Goal: Task Accomplishment & Management: Manage account settings

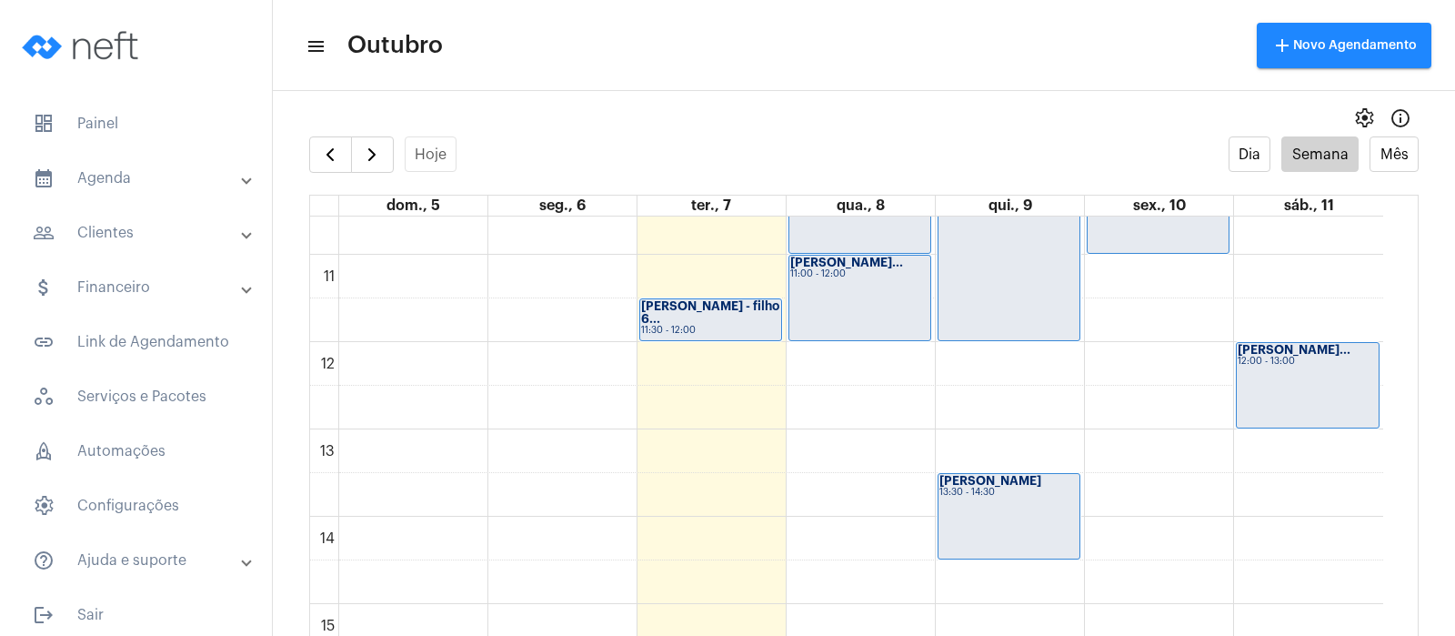
scroll to position [866, 0]
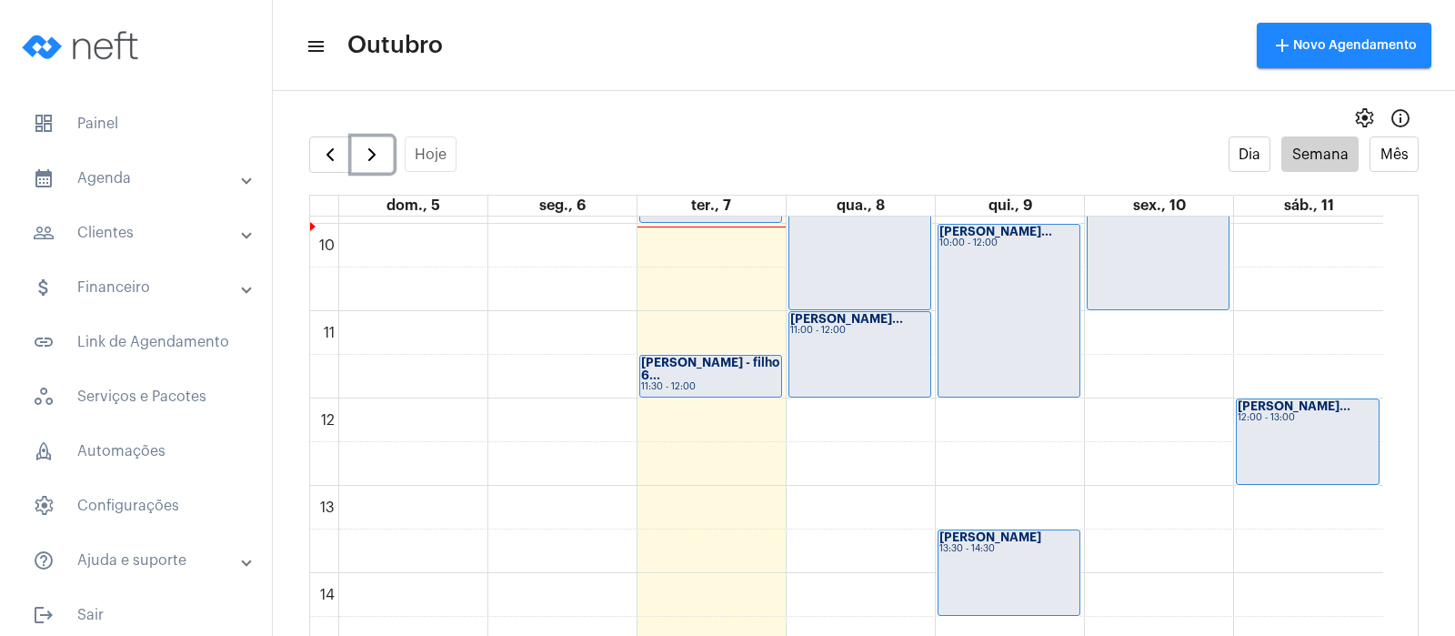
click at [373, 156] on span "button" at bounding box center [372, 155] width 22 height 22
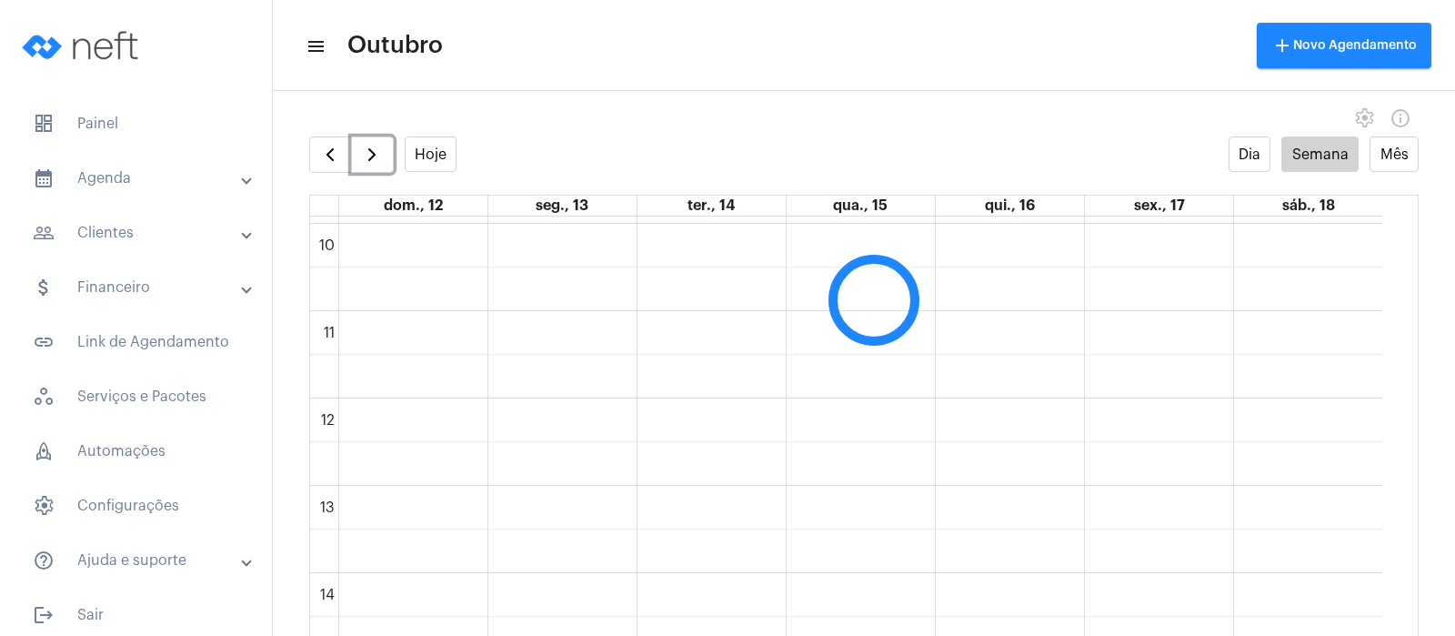
scroll to position [525, 0]
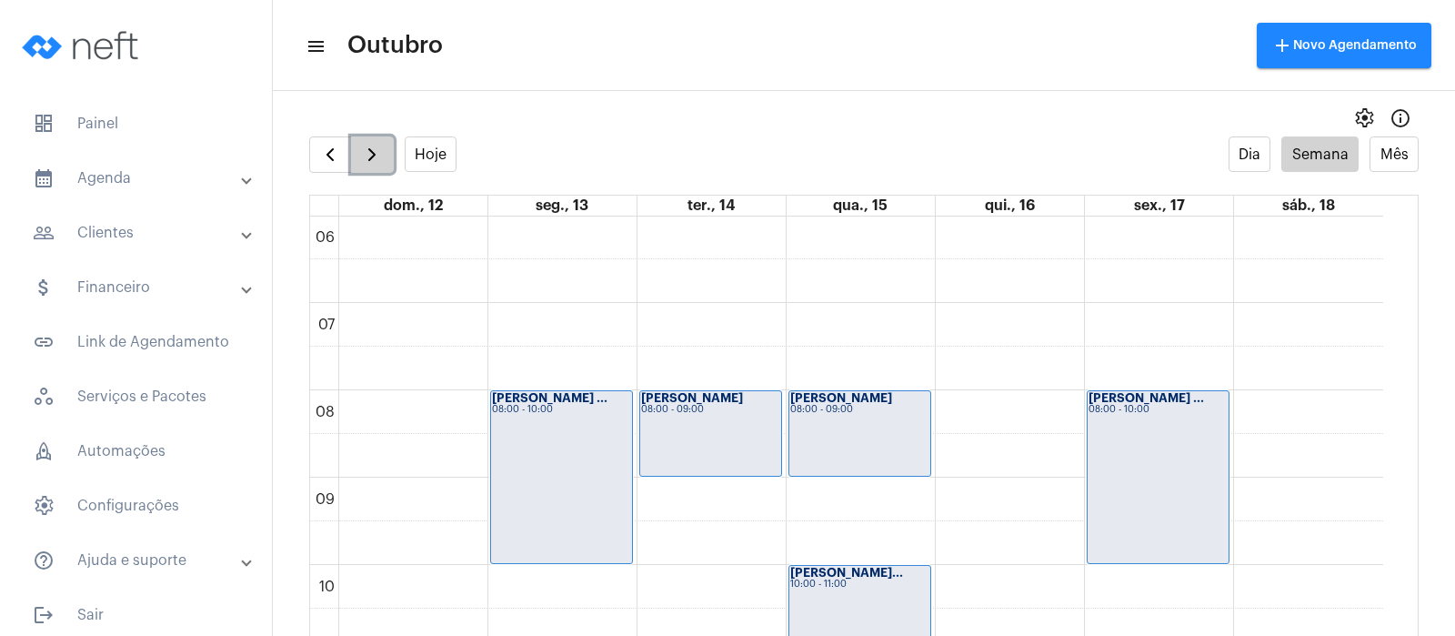
click at [364, 152] on span "button" at bounding box center [372, 155] width 22 height 22
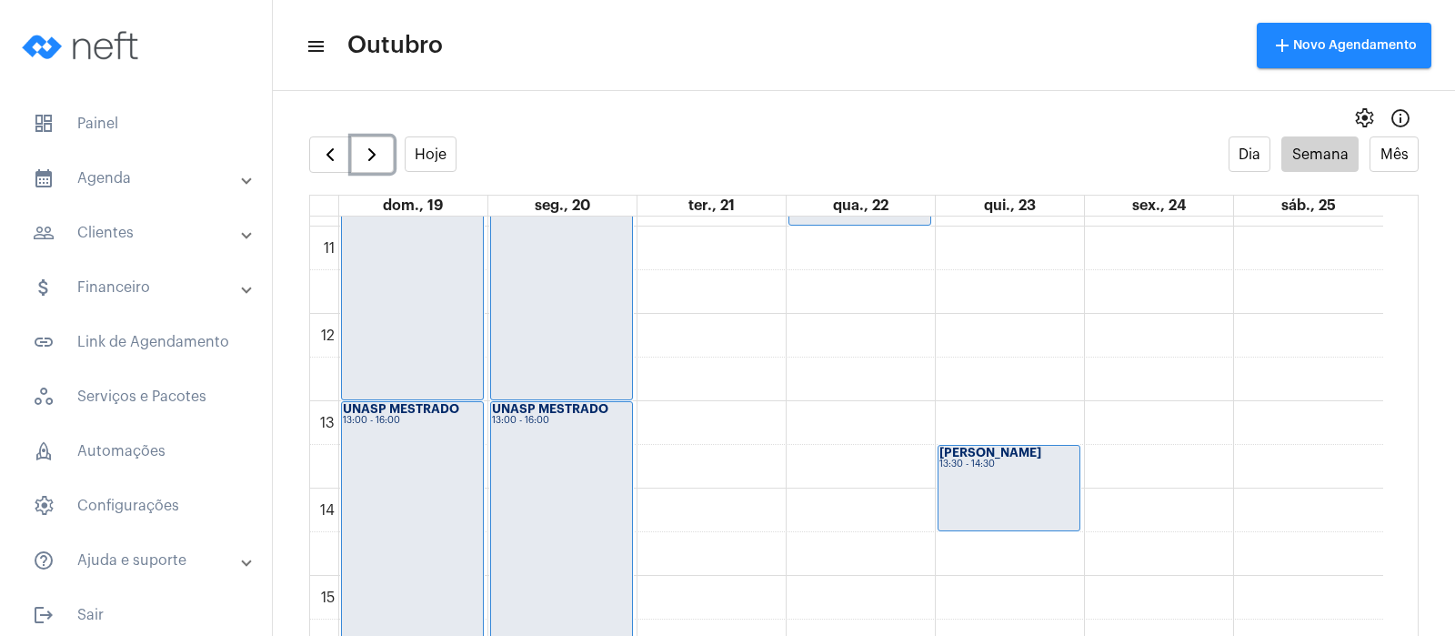
scroll to position [866, 0]
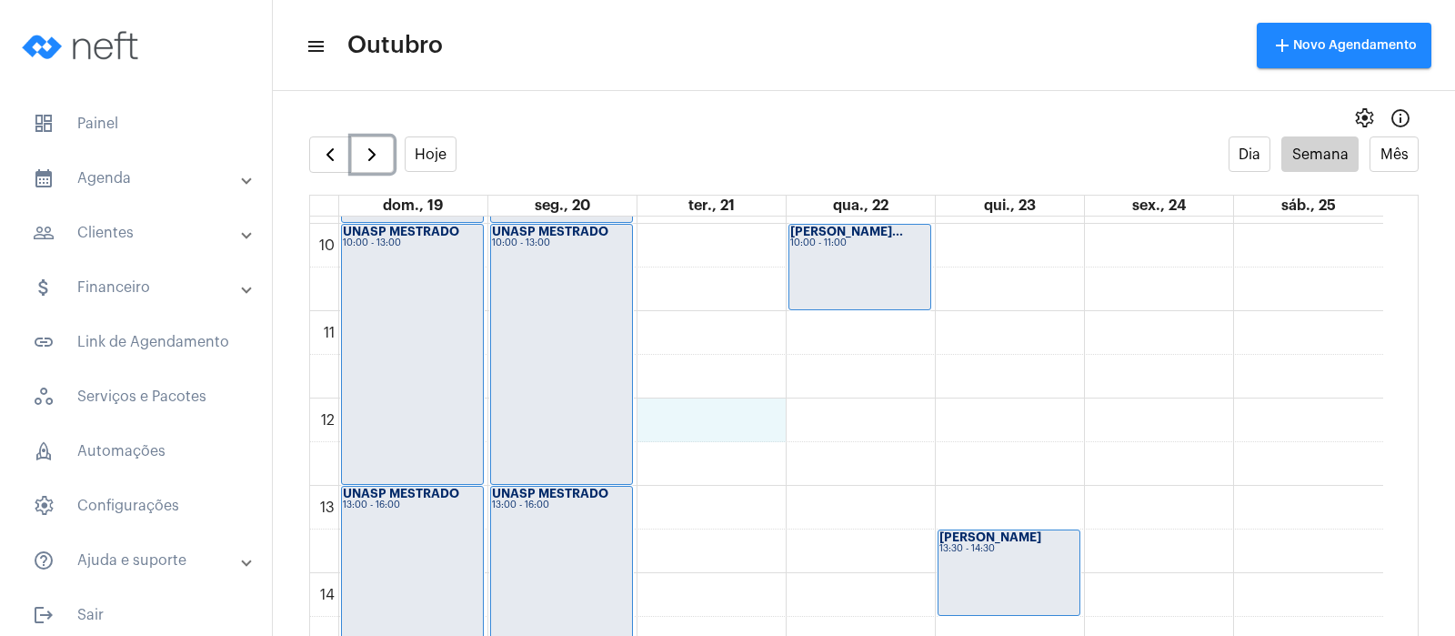
click at [670, 422] on div "00 01 02 03 04 05 06 07 08 09 10 11 12 13 14 15 16 17 18 19 20 21 22 23 UNASP M…" at bounding box center [846, 398] width 1073 height 2095
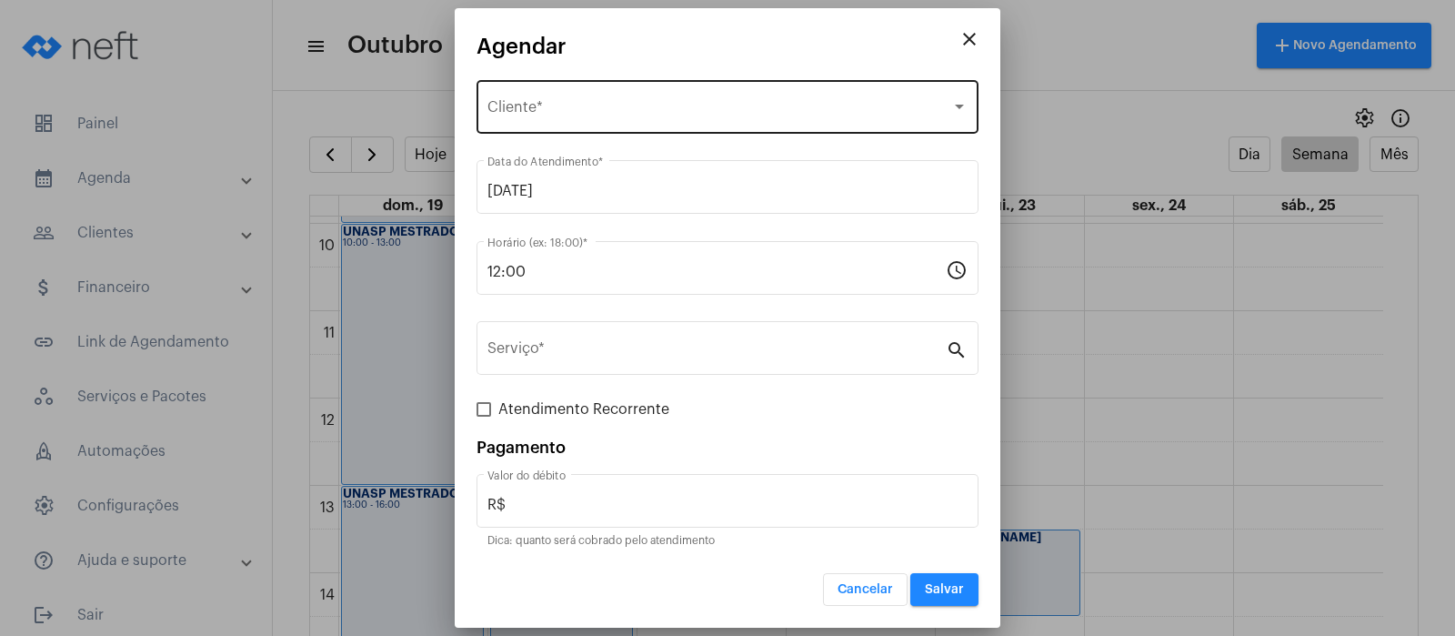
click at [604, 95] on div "Selecione o Cliente Cliente *" at bounding box center [727, 104] width 480 height 57
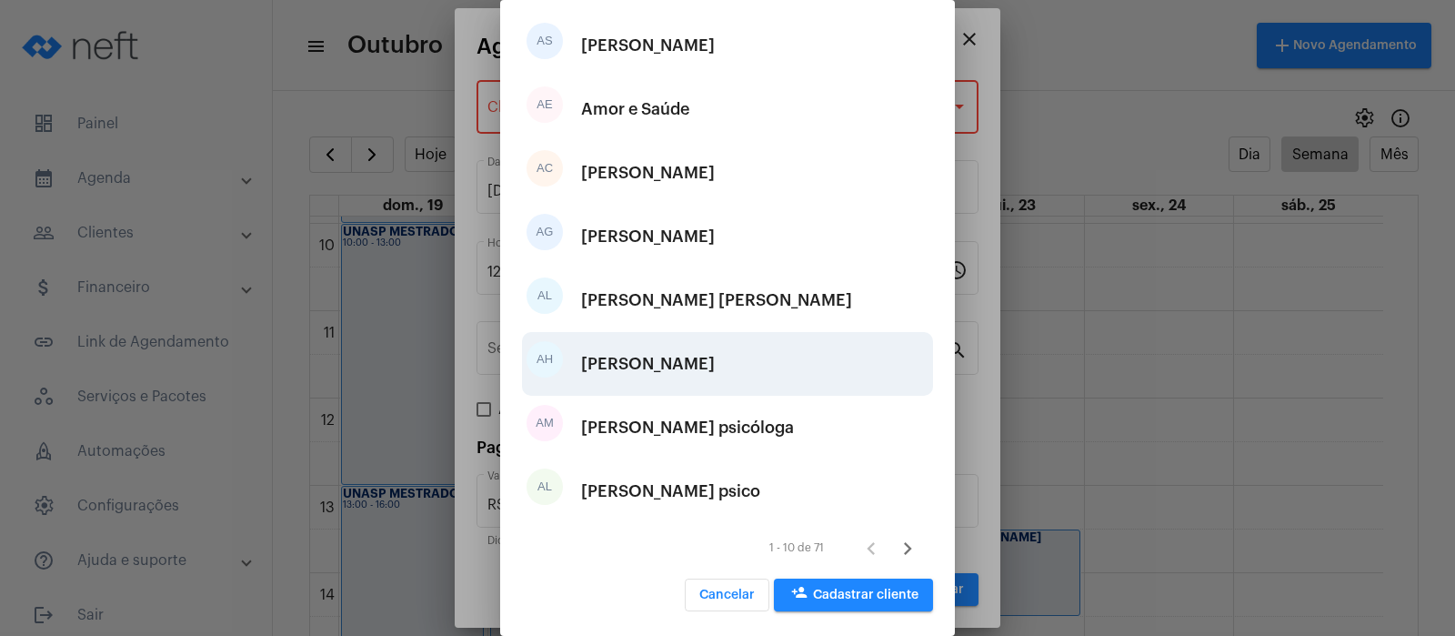
scroll to position [256, 0]
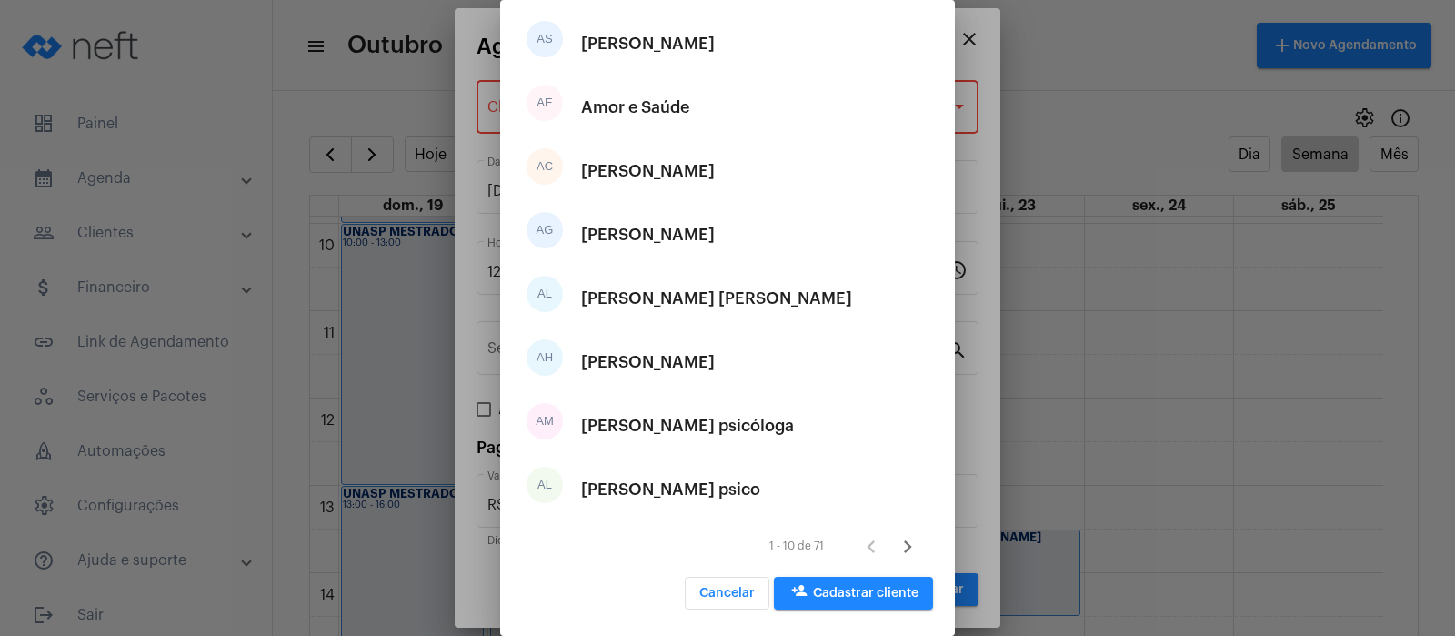
click at [832, 597] on span "person_add Cadastrar cliente" at bounding box center [854, 593] width 130 height 13
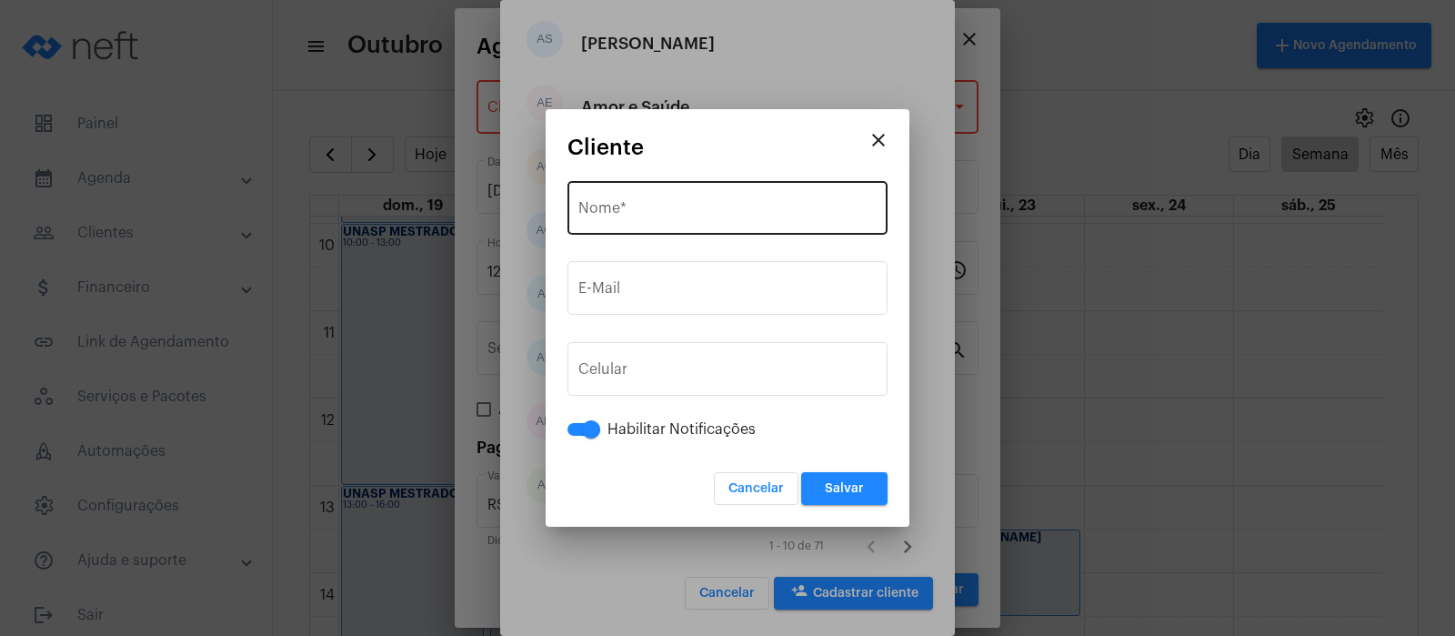
click at [607, 197] on div "Nome *" at bounding box center [727, 205] width 298 height 57
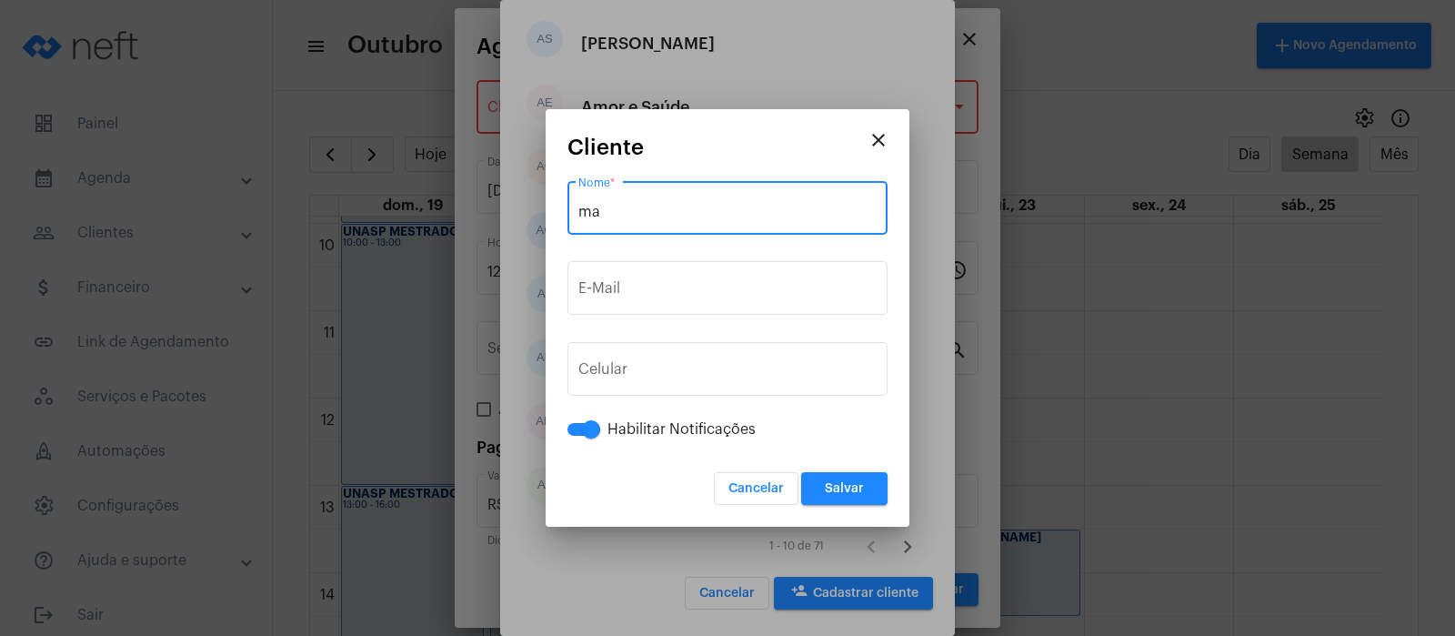
type input "m"
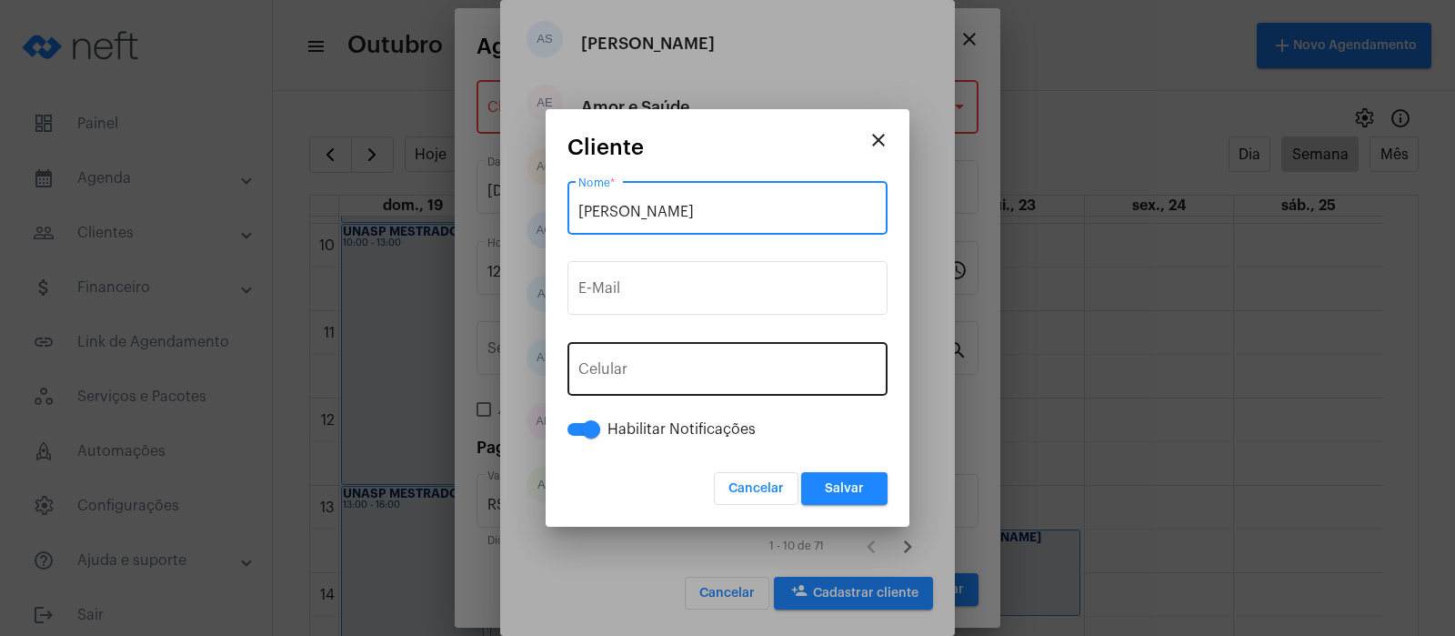
type input "[PERSON_NAME]"
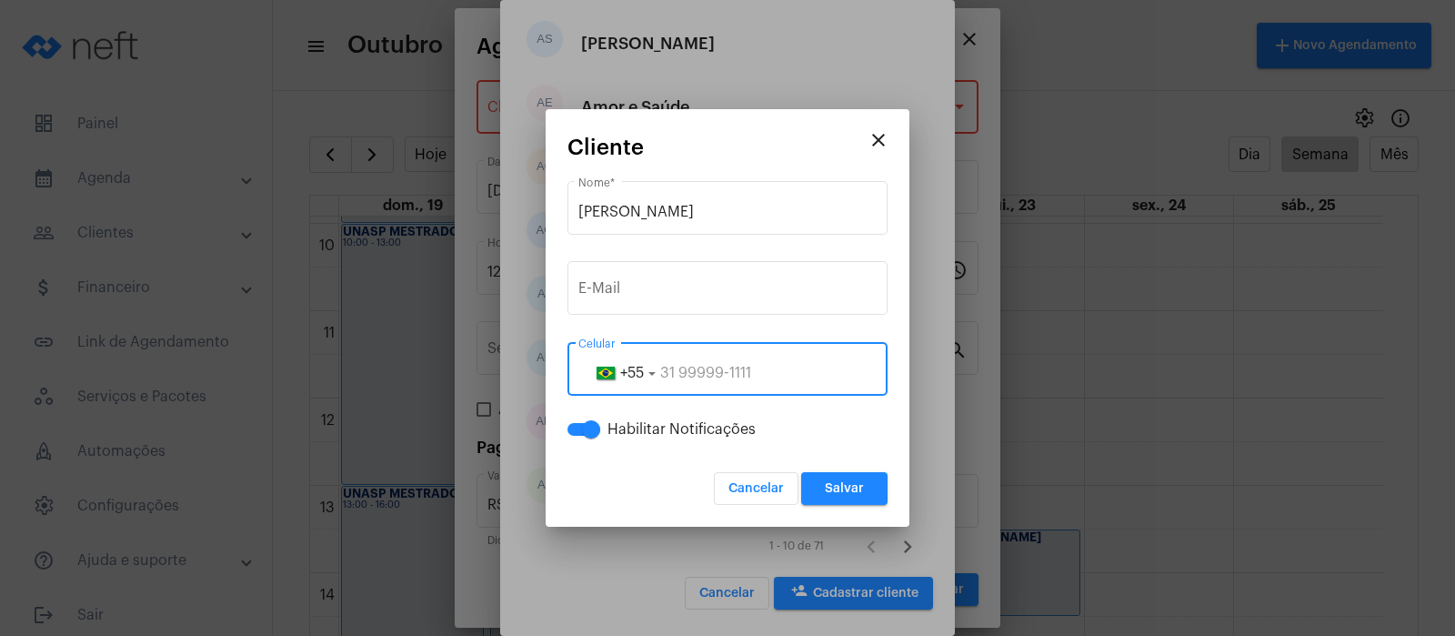
click at [668, 377] on input "tel" at bounding box center [727, 373] width 298 height 16
type input "11981197421"
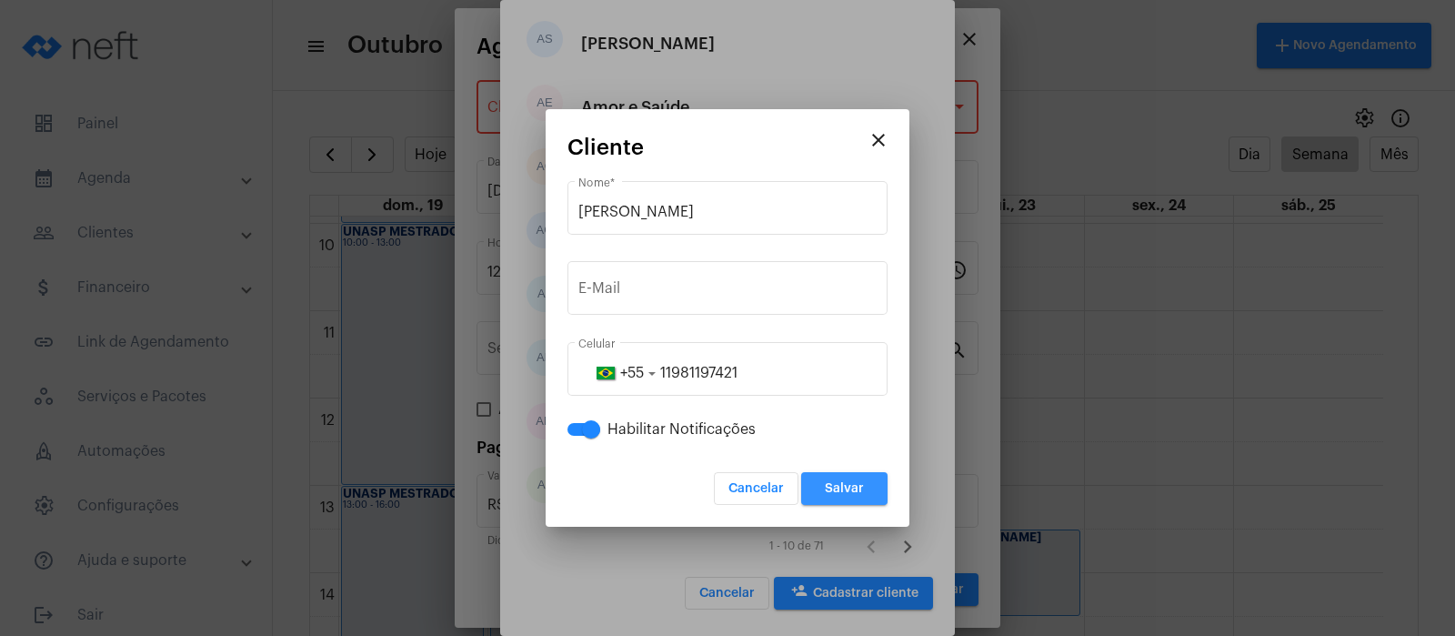
click at [844, 494] on span "Salvar" at bounding box center [844, 488] width 39 height 13
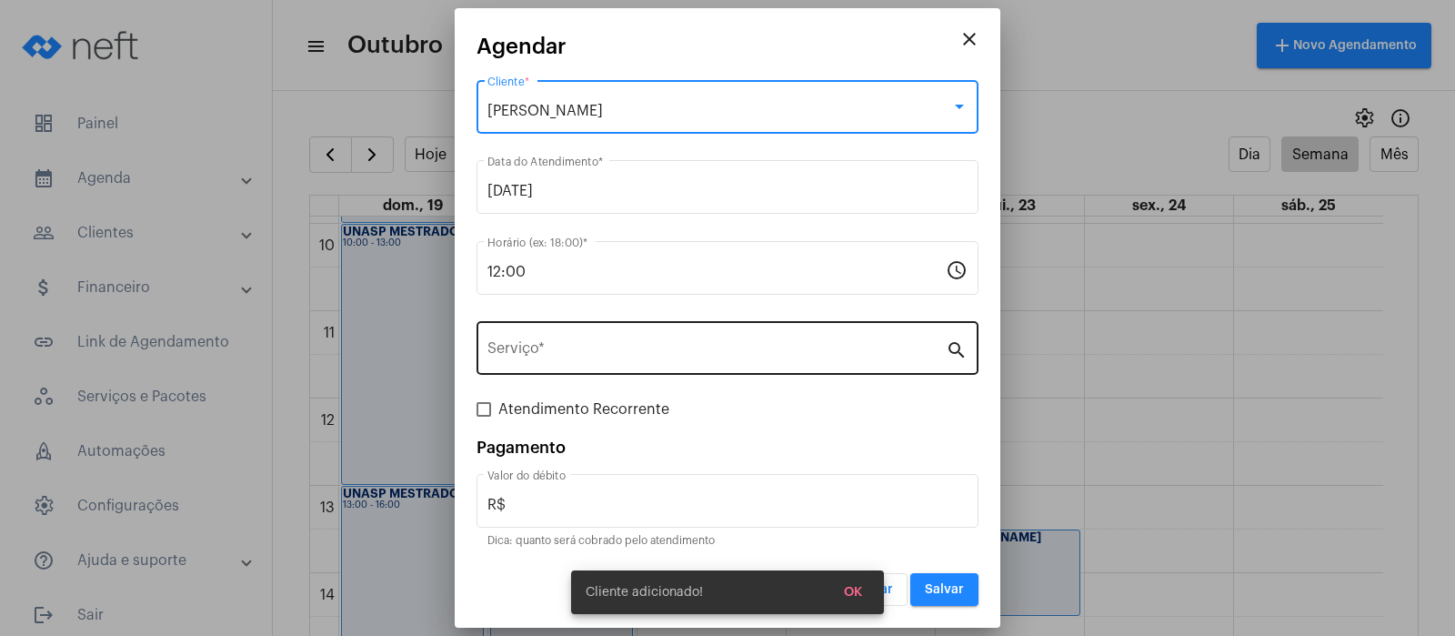
click at [632, 344] on input "Serviço *" at bounding box center [716, 352] width 458 height 16
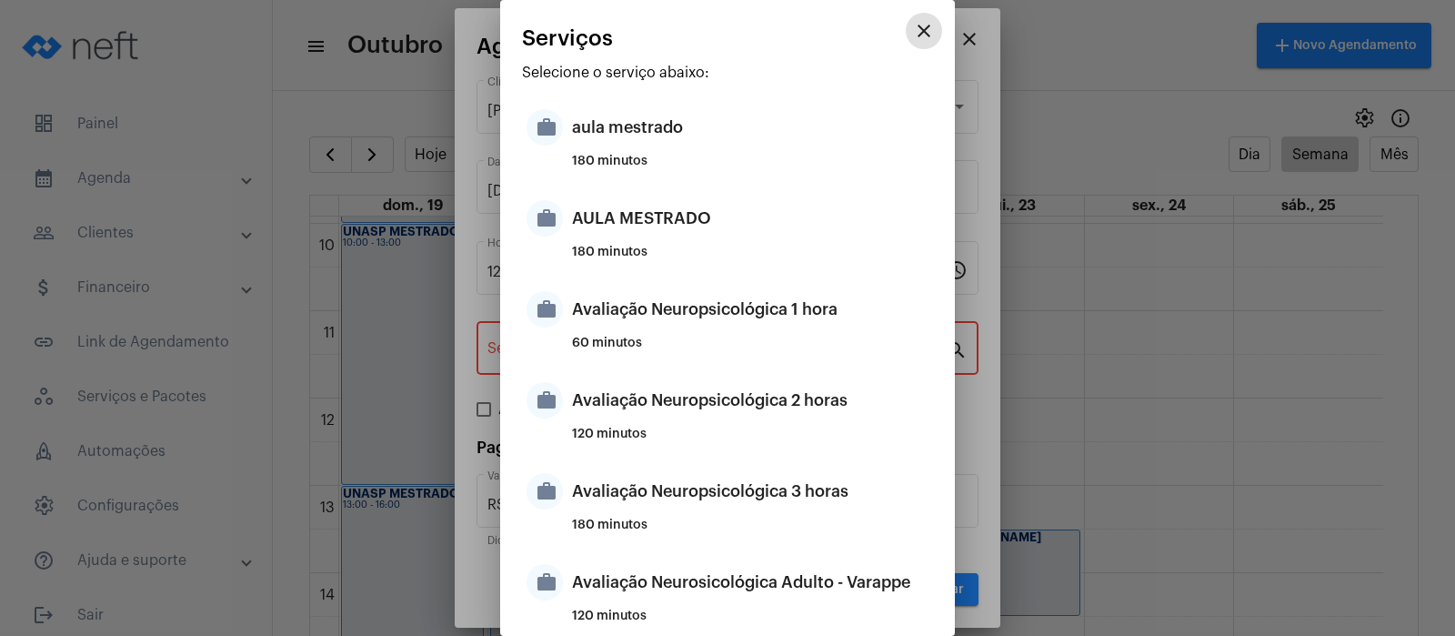
click at [923, 20] on mat-dialog-container "close Serviços Selecione o serviço abaixo: work aula mestrado 180 minutos work …" at bounding box center [727, 318] width 455 height 636
click at [913, 20] on mat-icon "close" at bounding box center [924, 31] width 22 height 22
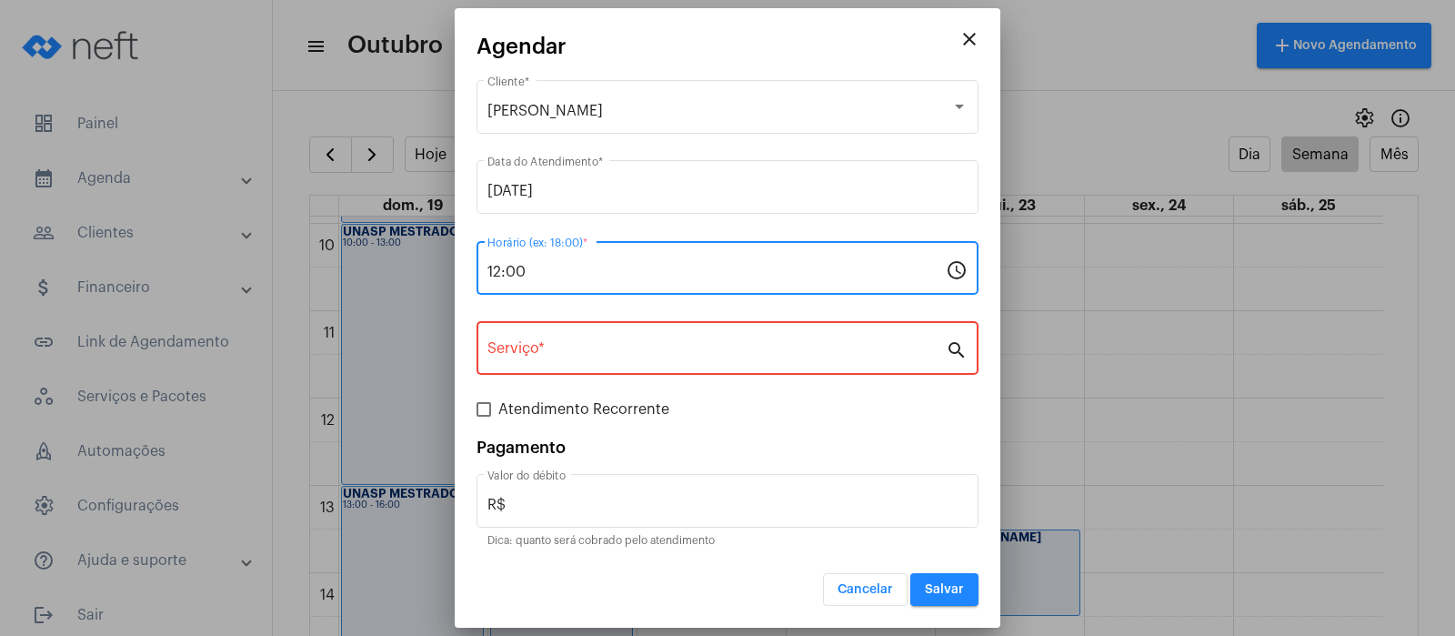
click at [517, 270] on input "12:00" at bounding box center [716, 272] width 458 height 16
type input "12:30"
click at [616, 360] on div "Serviço *" at bounding box center [716, 345] width 458 height 57
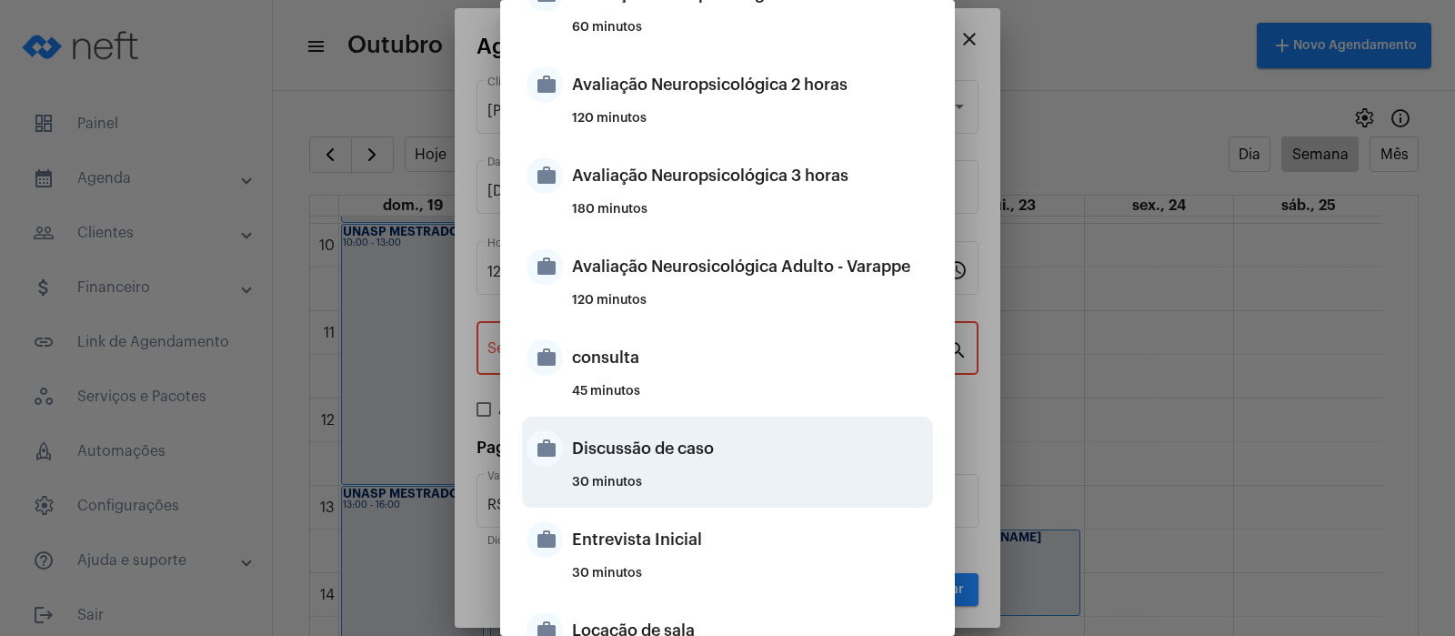
scroll to position [227, 0]
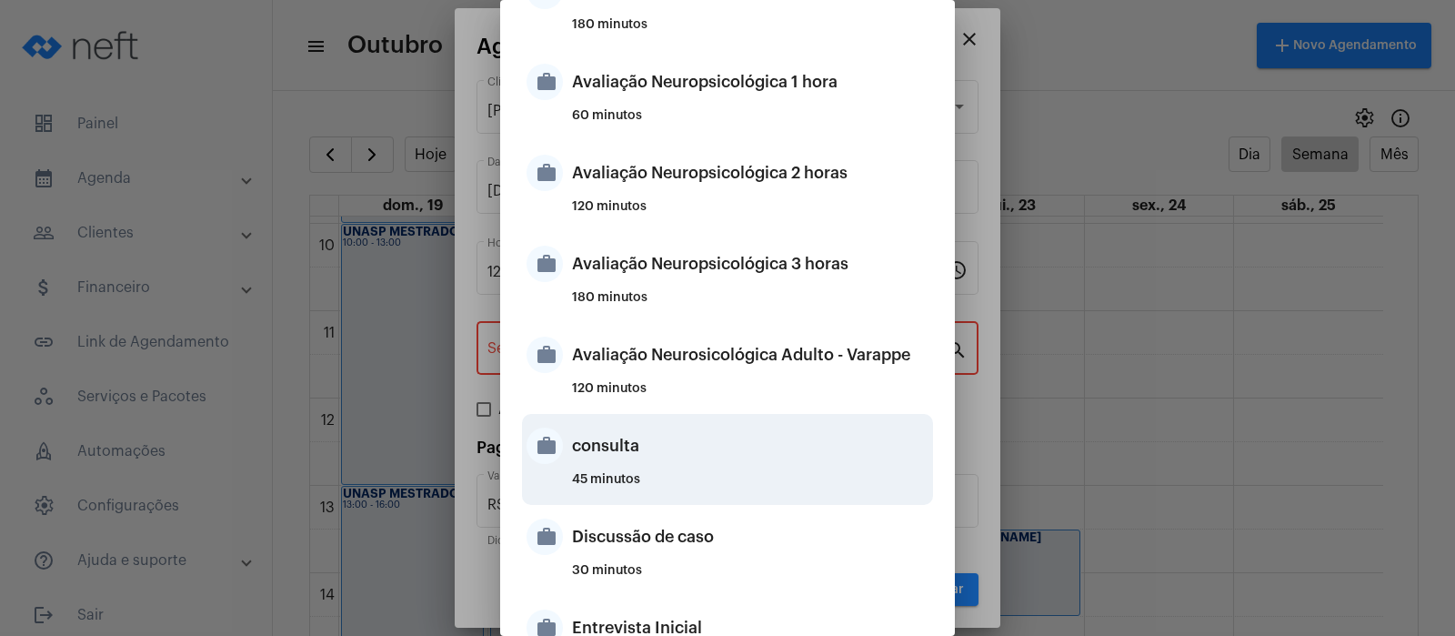
click at [618, 446] on div "consulta" at bounding box center [750, 445] width 357 height 55
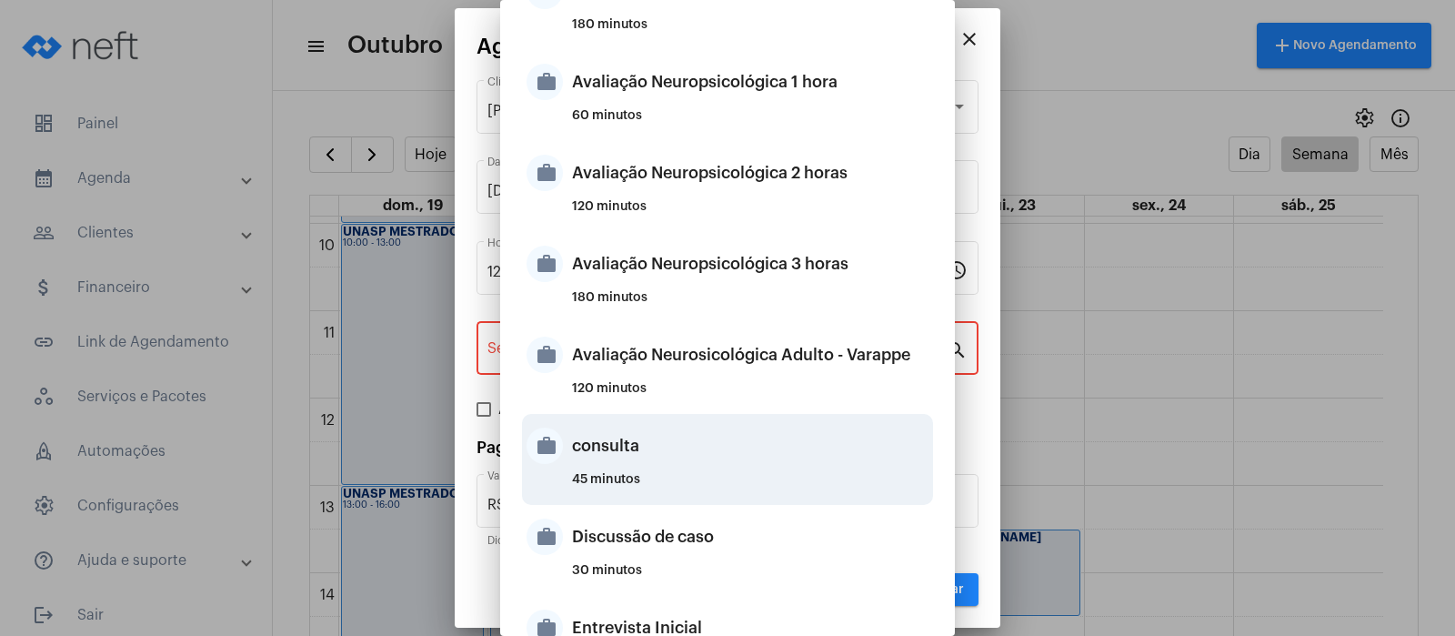
type input "consulta"
type input "R$ 0"
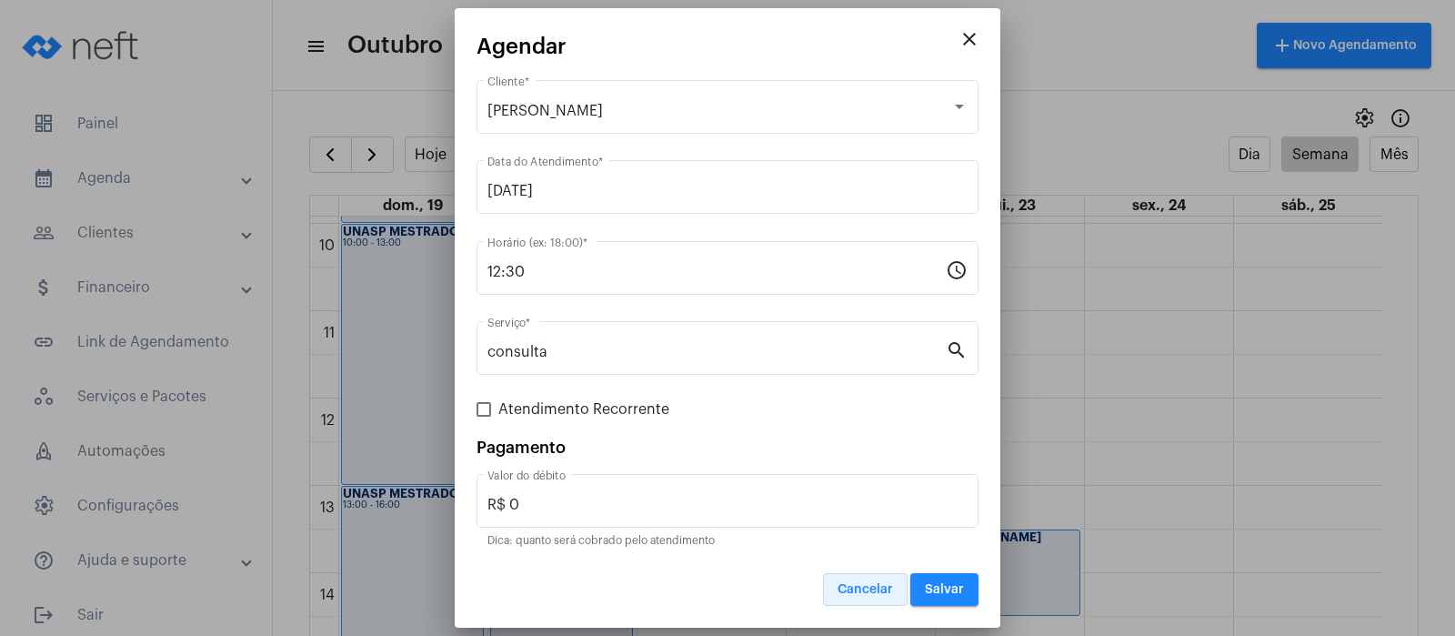
click at [859, 591] on span "Cancelar" at bounding box center [865, 589] width 55 height 13
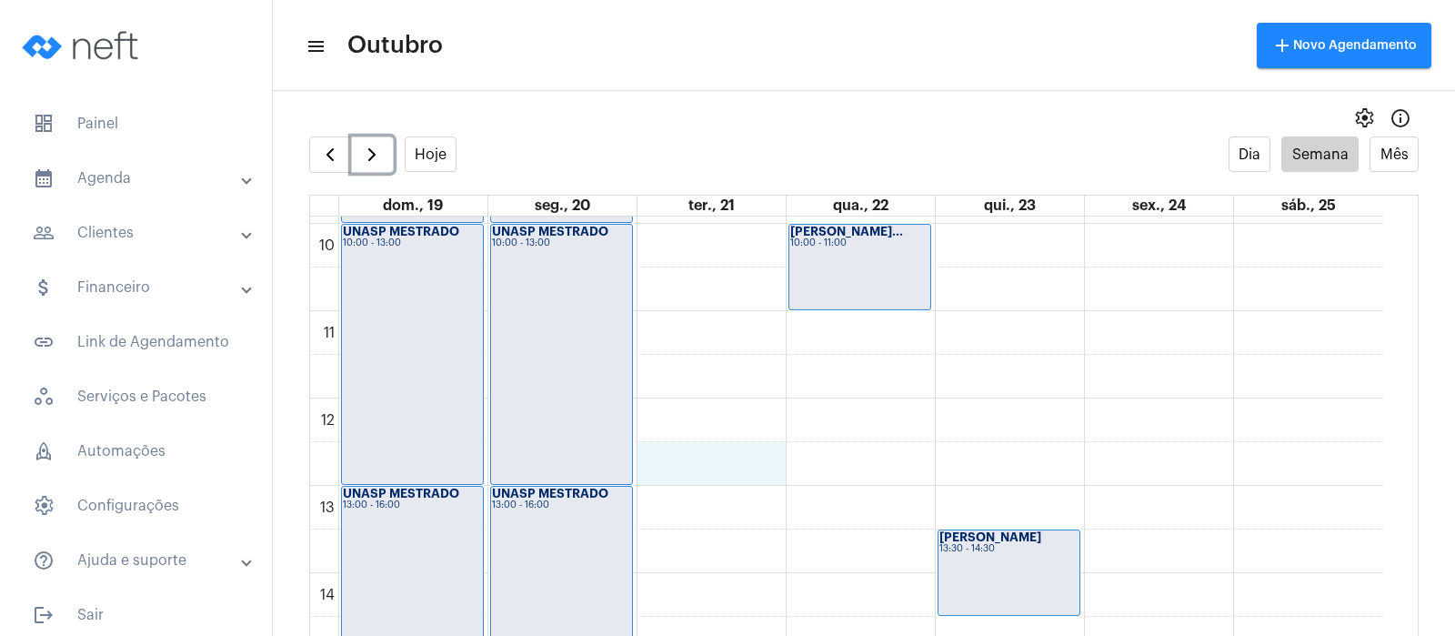
click at [732, 463] on div "00 01 02 03 04 05 06 07 08 09 10 11 12 13 14 15 16 17 18 19 20 21 22 23 UNASP M…" at bounding box center [846, 398] width 1073 height 2095
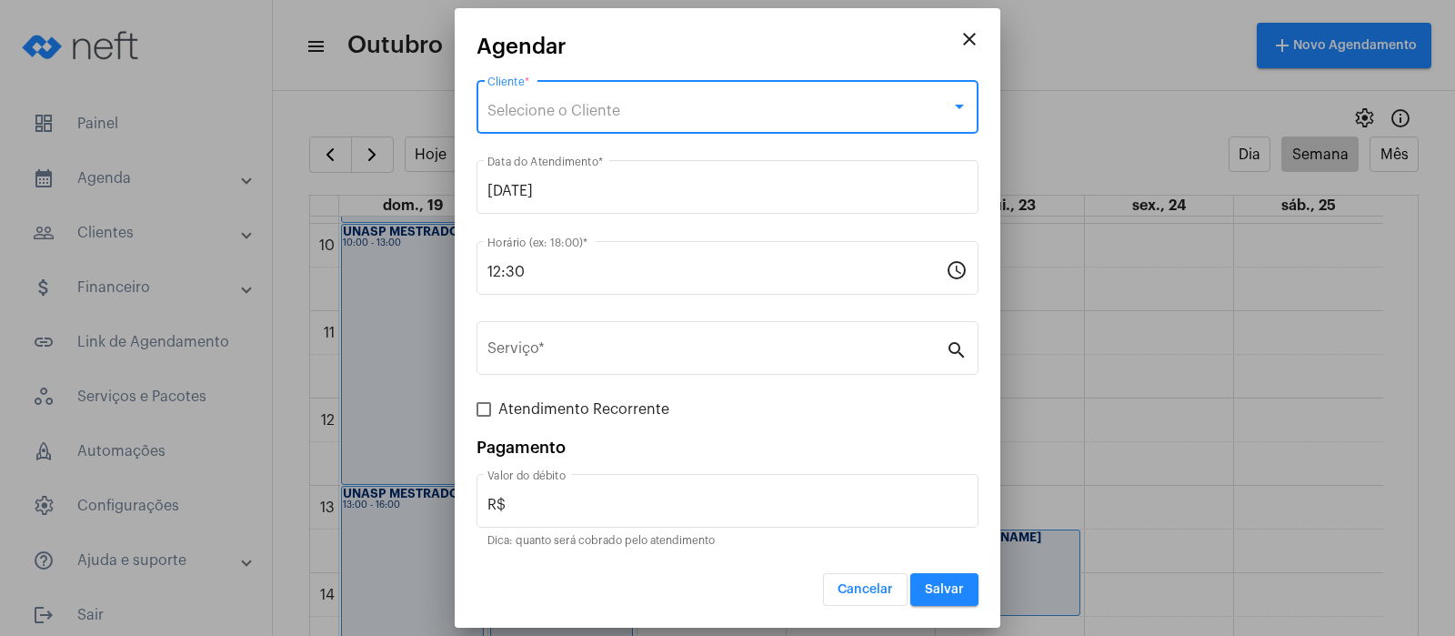
click at [626, 106] on div "Selecione o Cliente" at bounding box center [719, 111] width 464 height 16
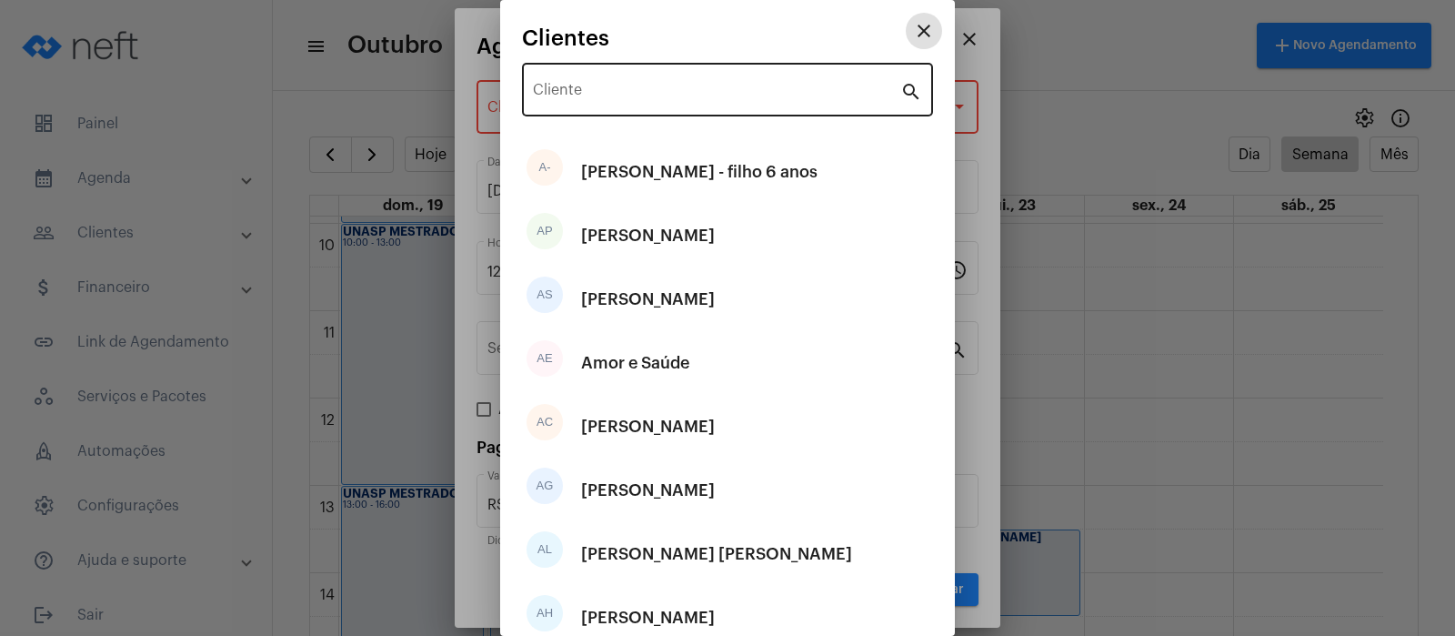
click at [626, 94] on input "Cliente" at bounding box center [716, 93] width 367 height 16
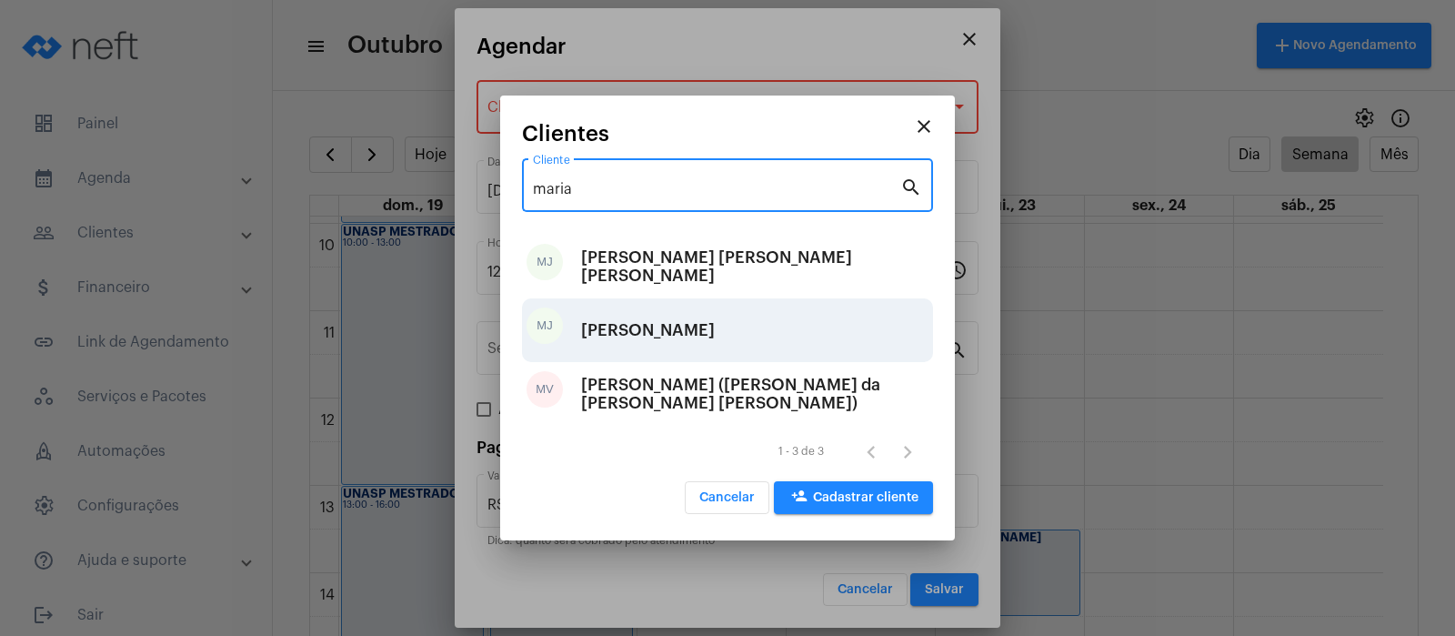
type input "maria"
click at [655, 328] on div "[PERSON_NAME]" at bounding box center [648, 330] width 134 height 55
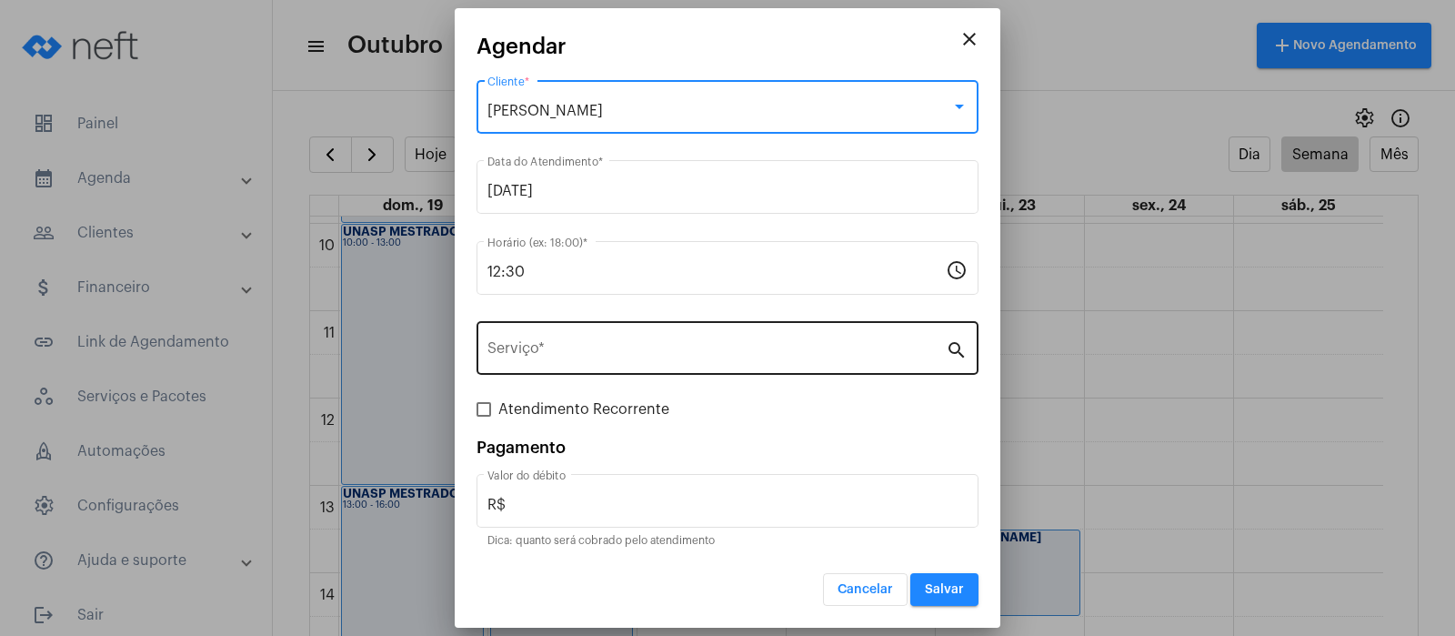
click at [587, 347] on input "Serviço *" at bounding box center [716, 352] width 458 height 16
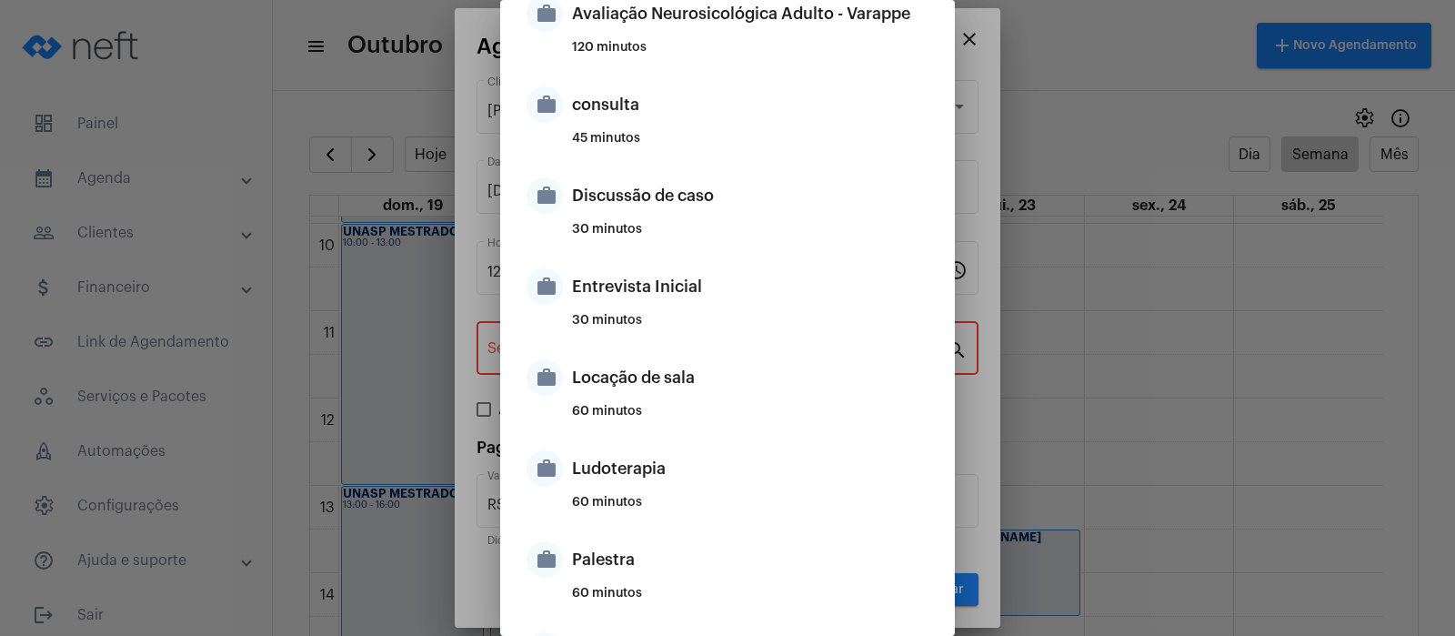
scroll to position [1170, 0]
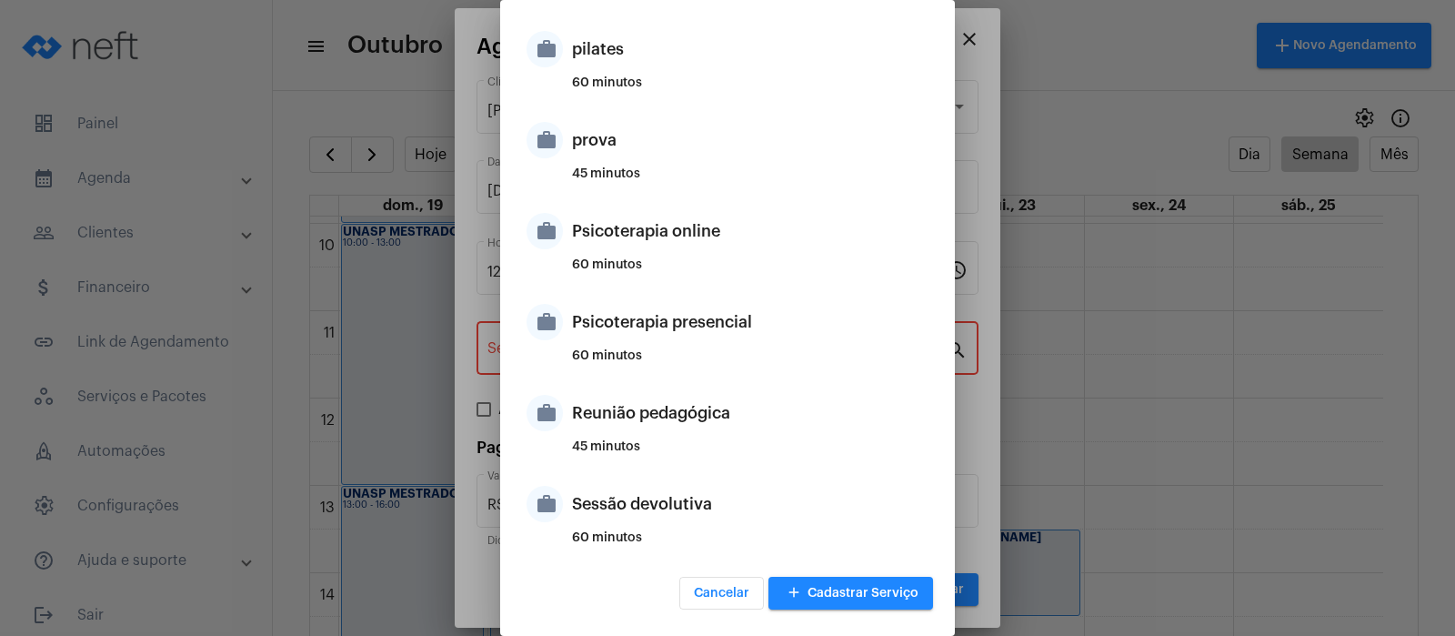
click at [847, 601] on button "add Cadastrar Serviço" at bounding box center [850, 593] width 165 height 33
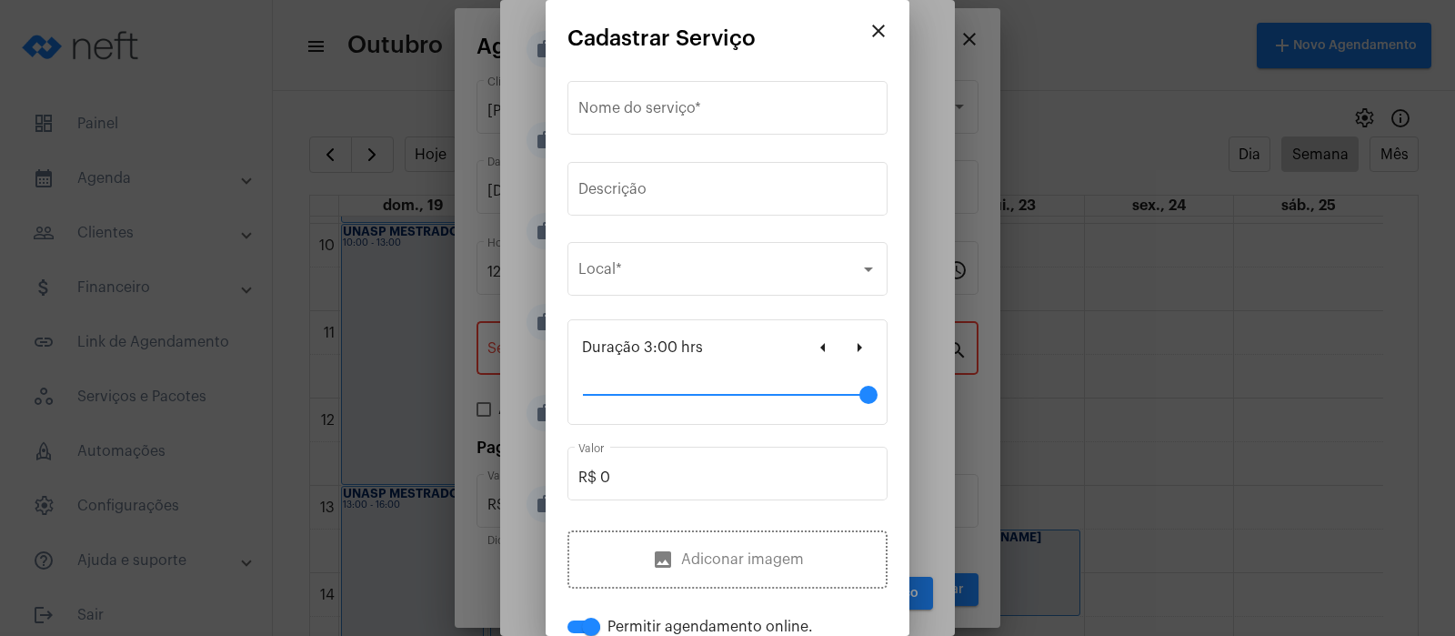
drag, startPoint x: 644, startPoint y: 395, endPoint x: 885, endPoint y: 395, distance: 241.0
click at [885, 395] on mat-dialog-container "close Cadastrar Serviço Nome do serviço * Descrição Selecione o local Local * D…" at bounding box center [728, 318] width 364 height 636
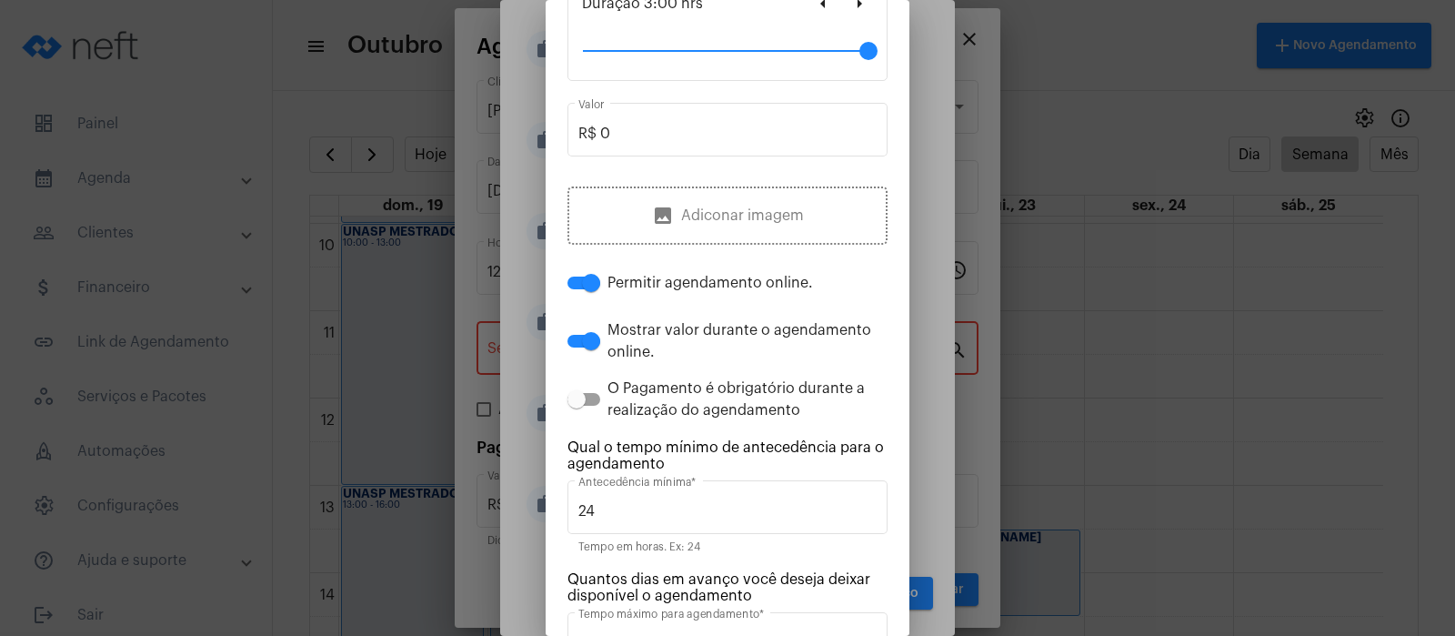
scroll to position [0, 0]
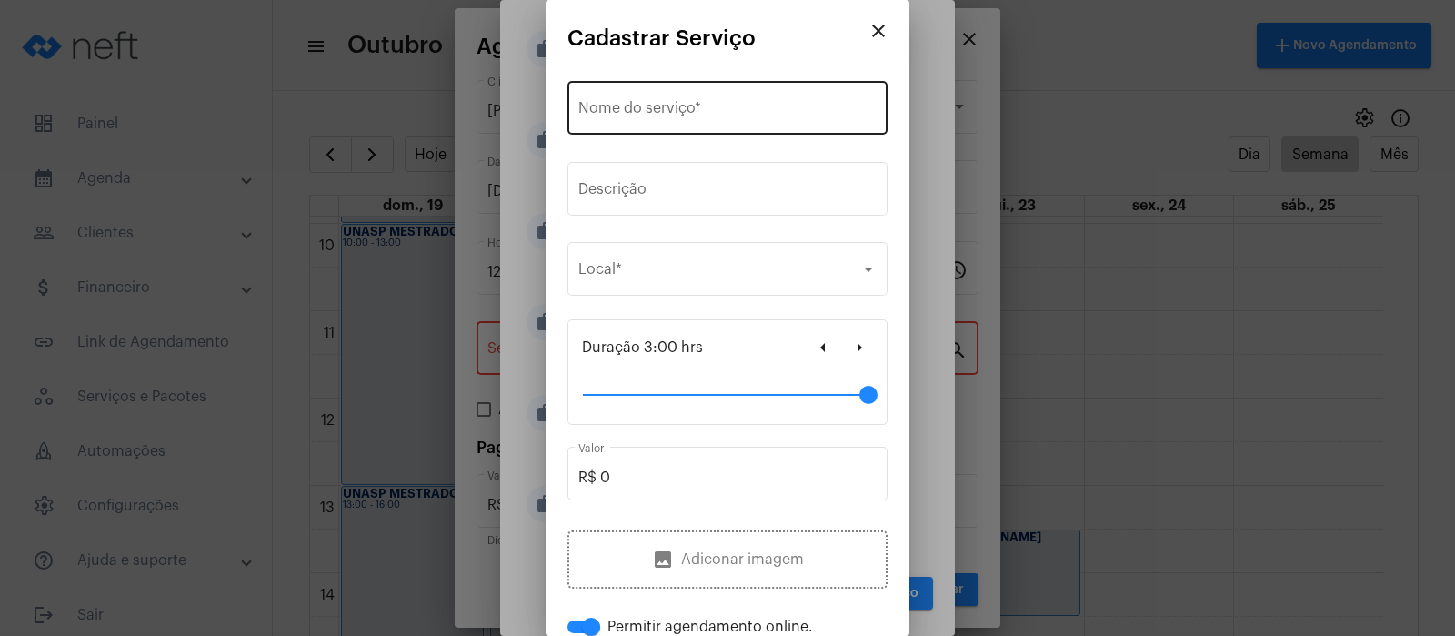
click at [594, 117] on input "Nome do serviço *" at bounding box center [727, 112] width 298 height 16
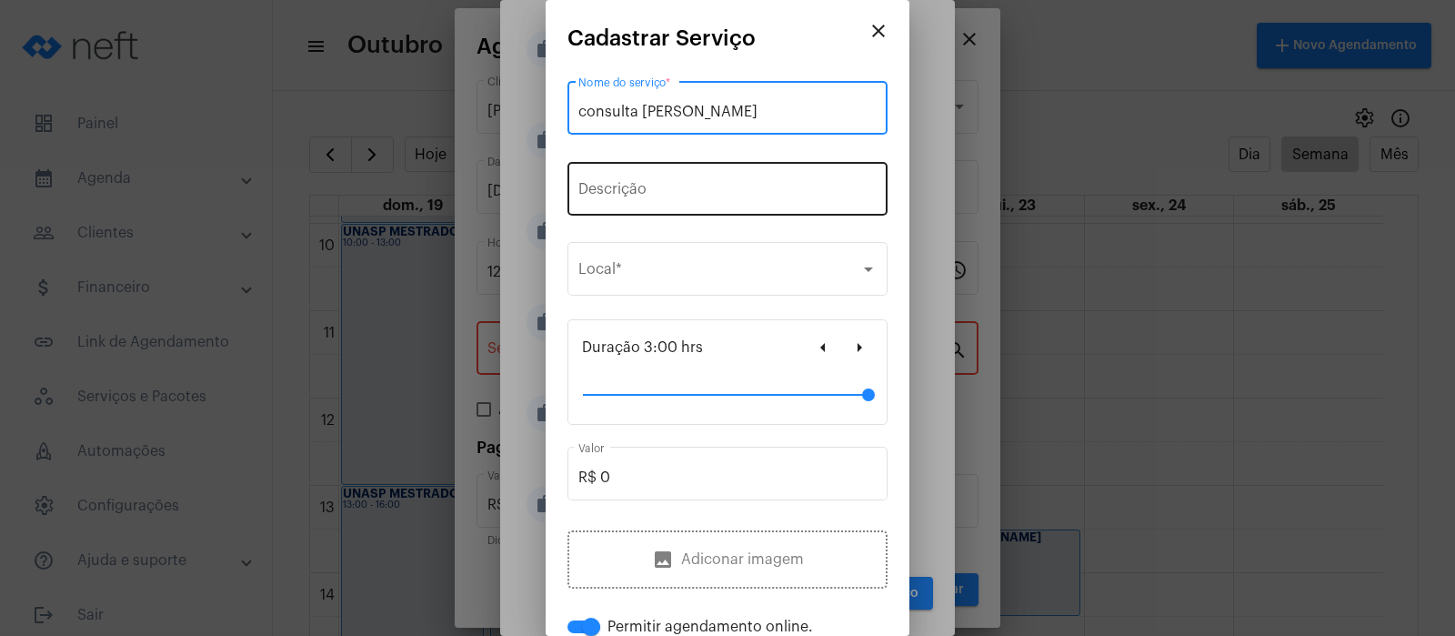
scroll to position [615, 0]
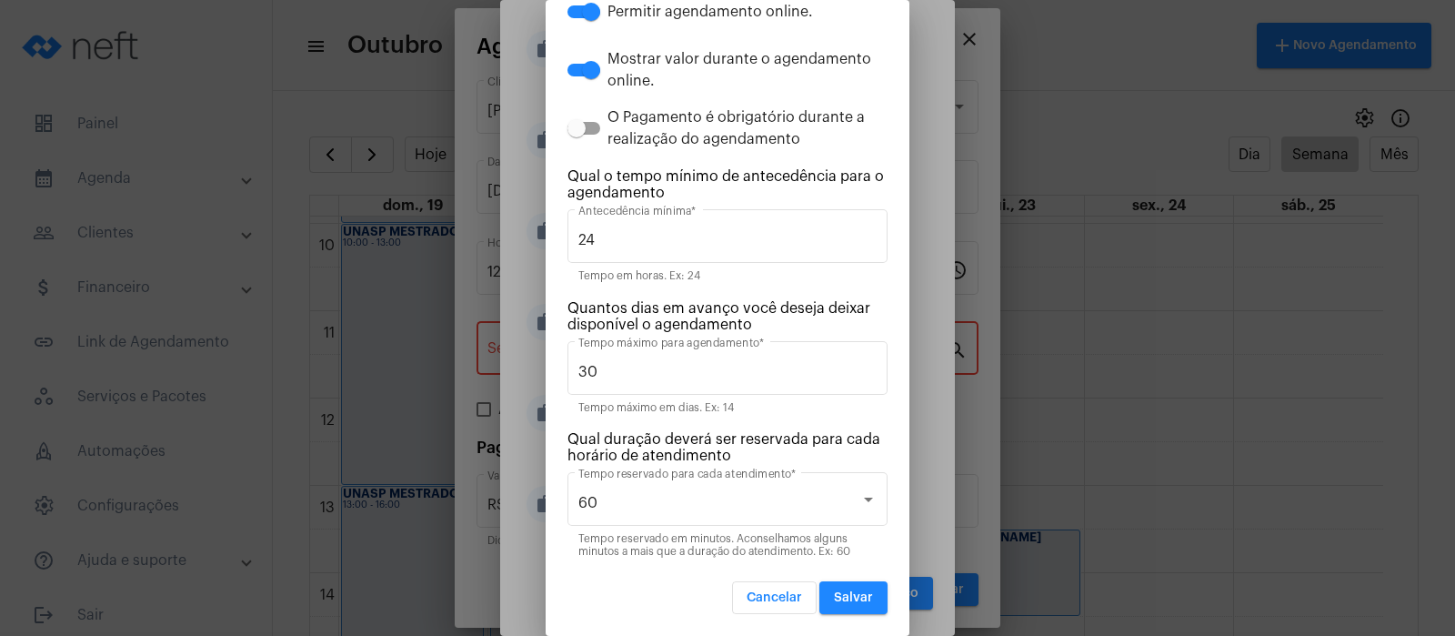
type input "consulta [PERSON_NAME]"
click at [834, 601] on span "Salvar" at bounding box center [853, 597] width 39 height 13
click at [836, 595] on span "Salvar" at bounding box center [853, 597] width 39 height 13
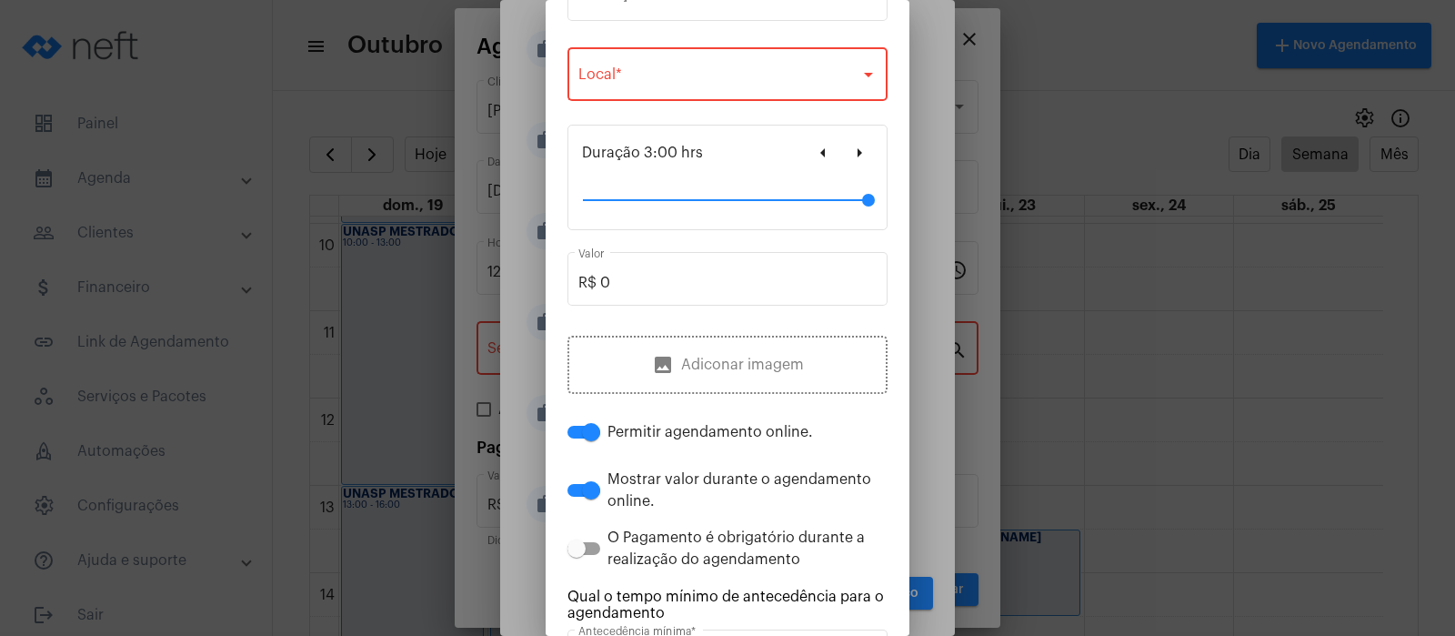
scroll to position [160, 0]
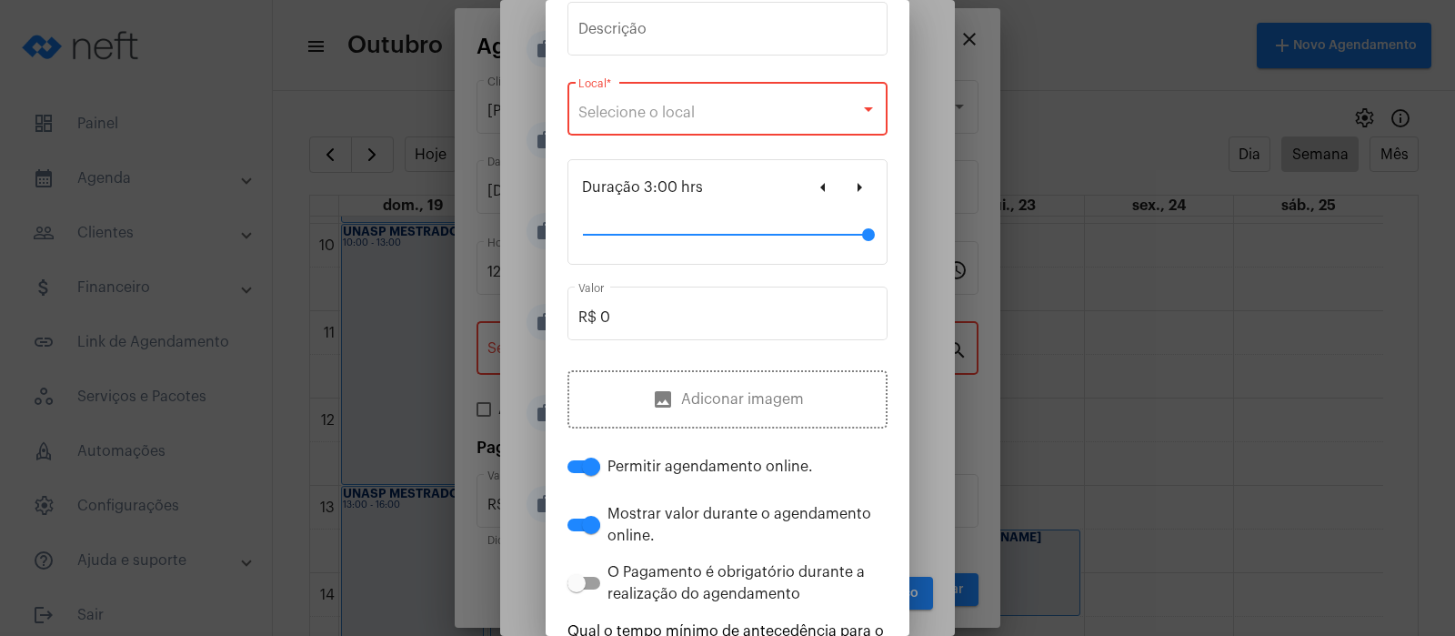
click at [707, 105] on div "Selecione o local" at bounding box center [719, 113] width 282 height 16
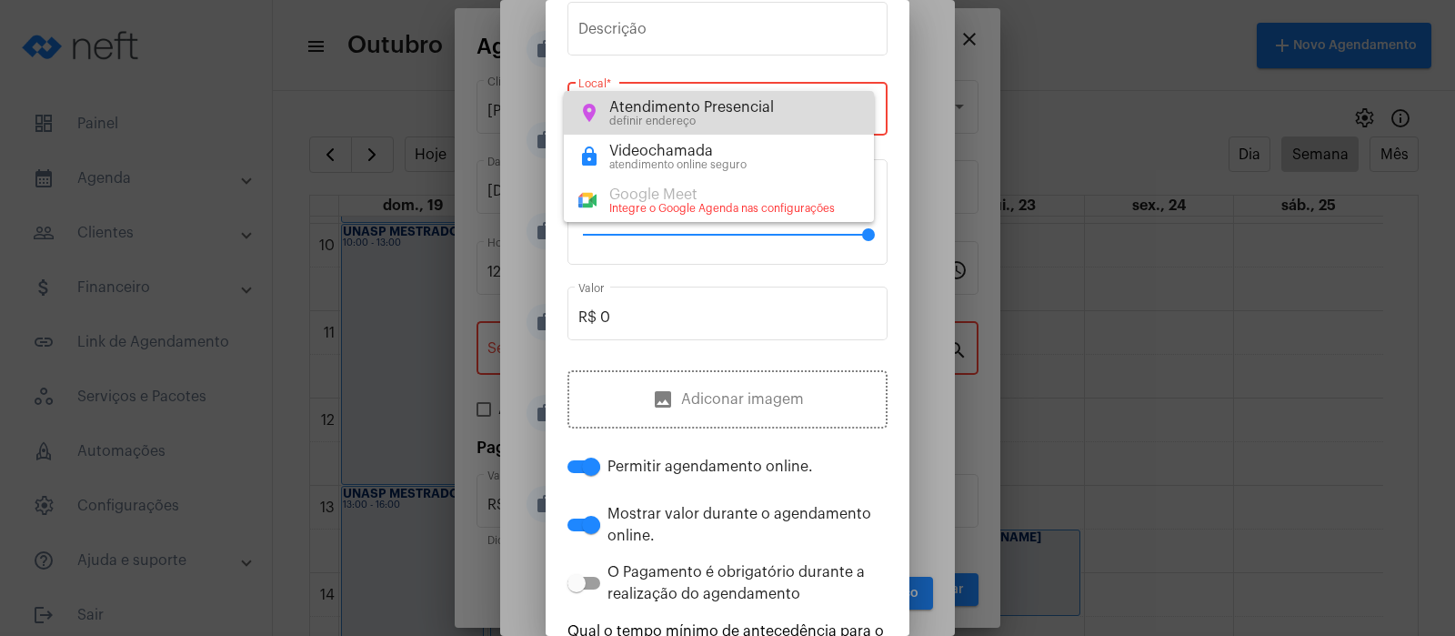
click at [707, 116] on div "definir endereço" at bounding box center [691, 122] width 165 height 12
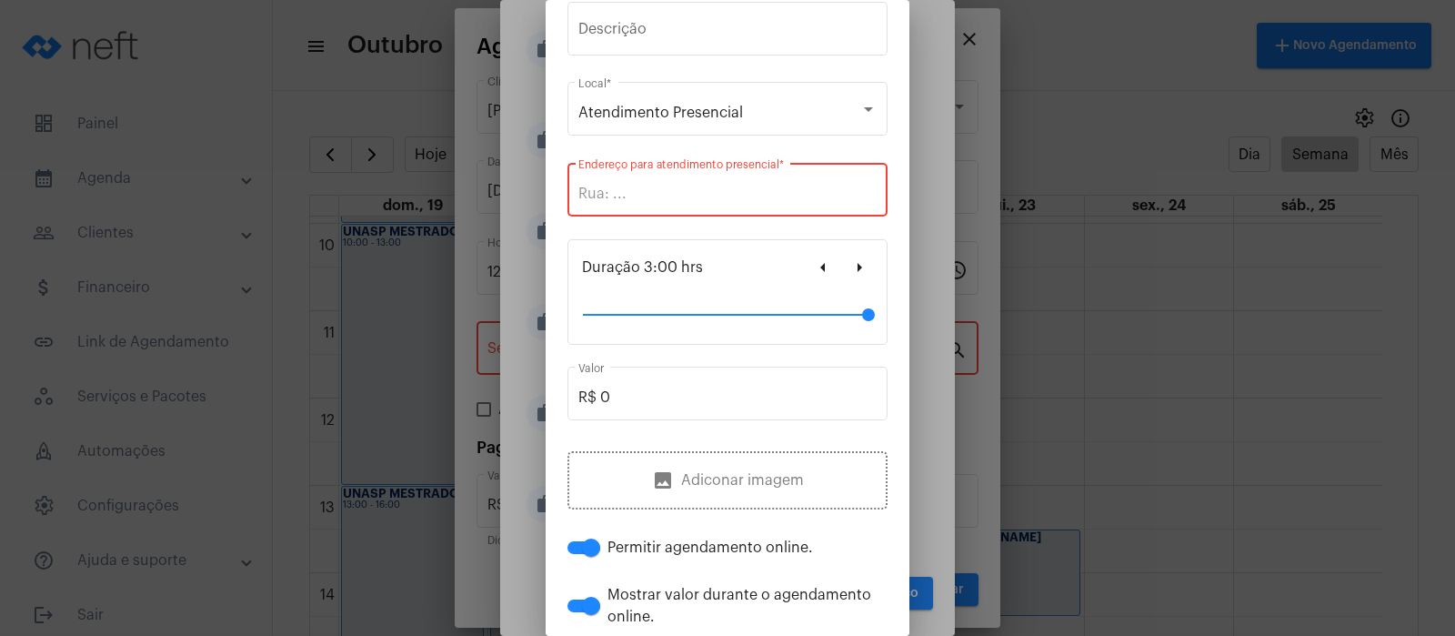
click at [652, 200] on input "Endereço para atendimento presencial *" at bounding box center [727, 194] width 298 height 16
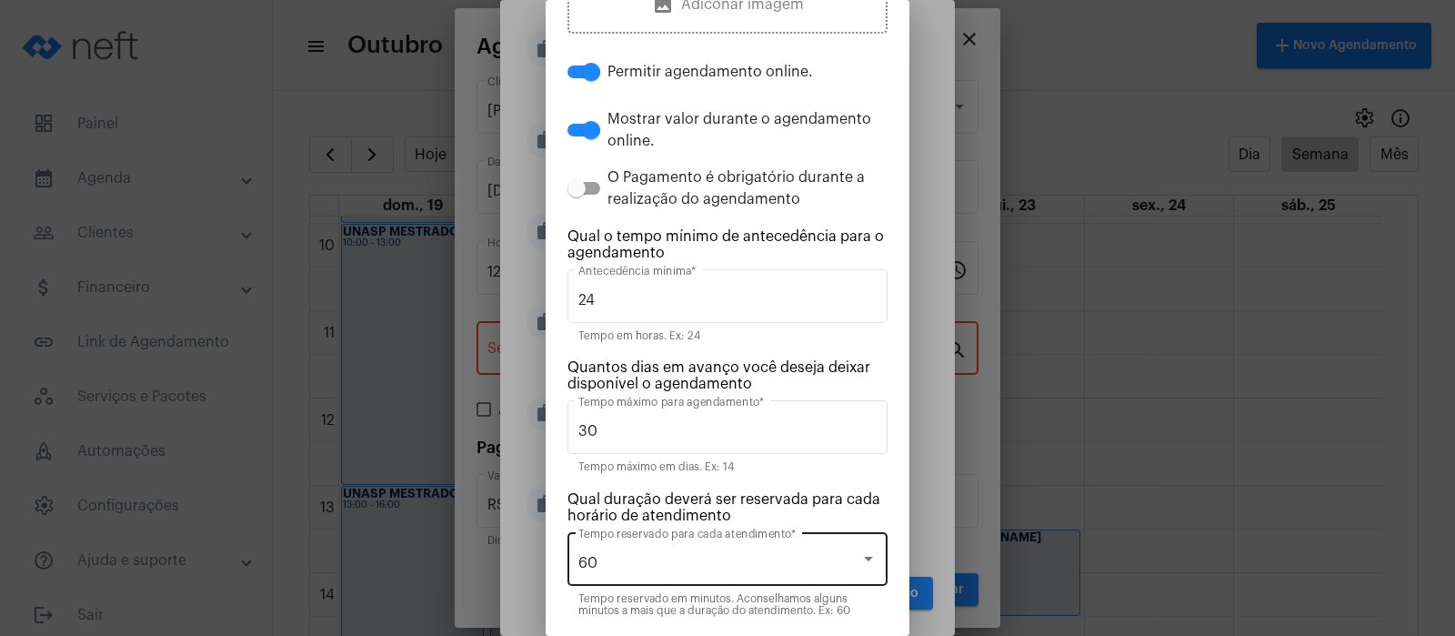
scroll to position [695, 0]
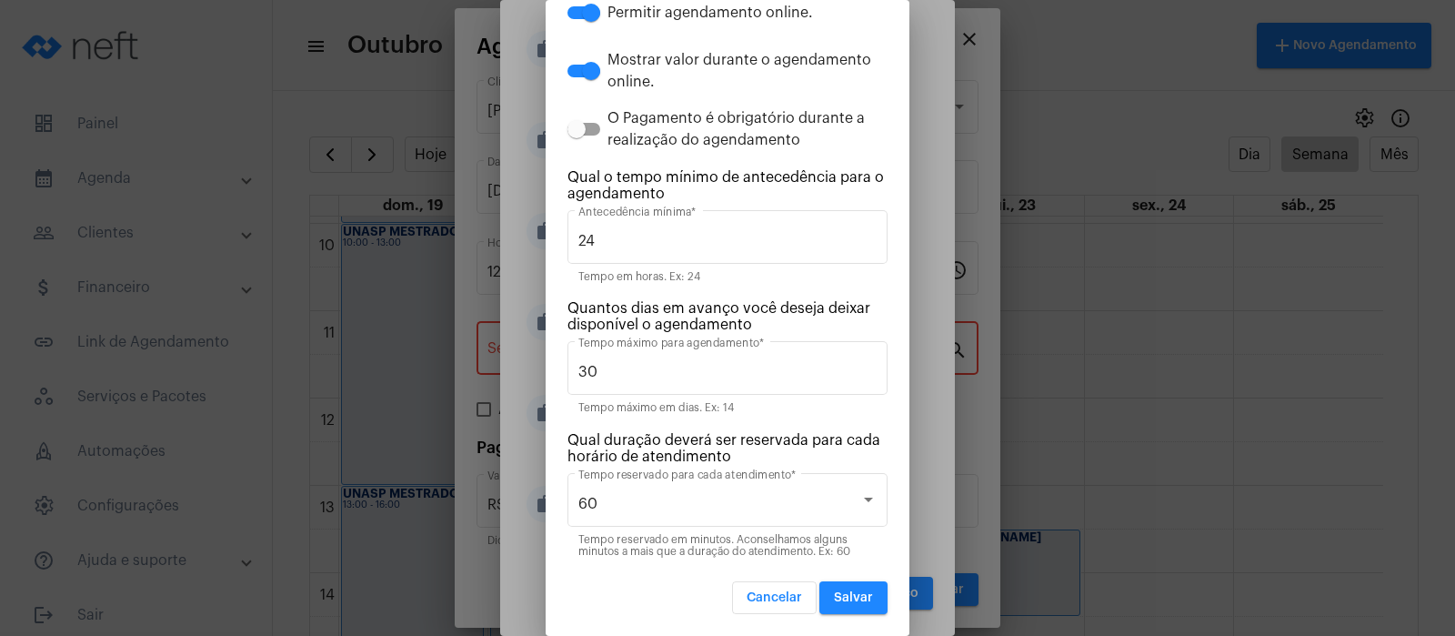
type input "Instituto [PERSON_NAME]"
click at [834, 594] on span "Salvar" at bounding box center [853, 597] width 39 height 13
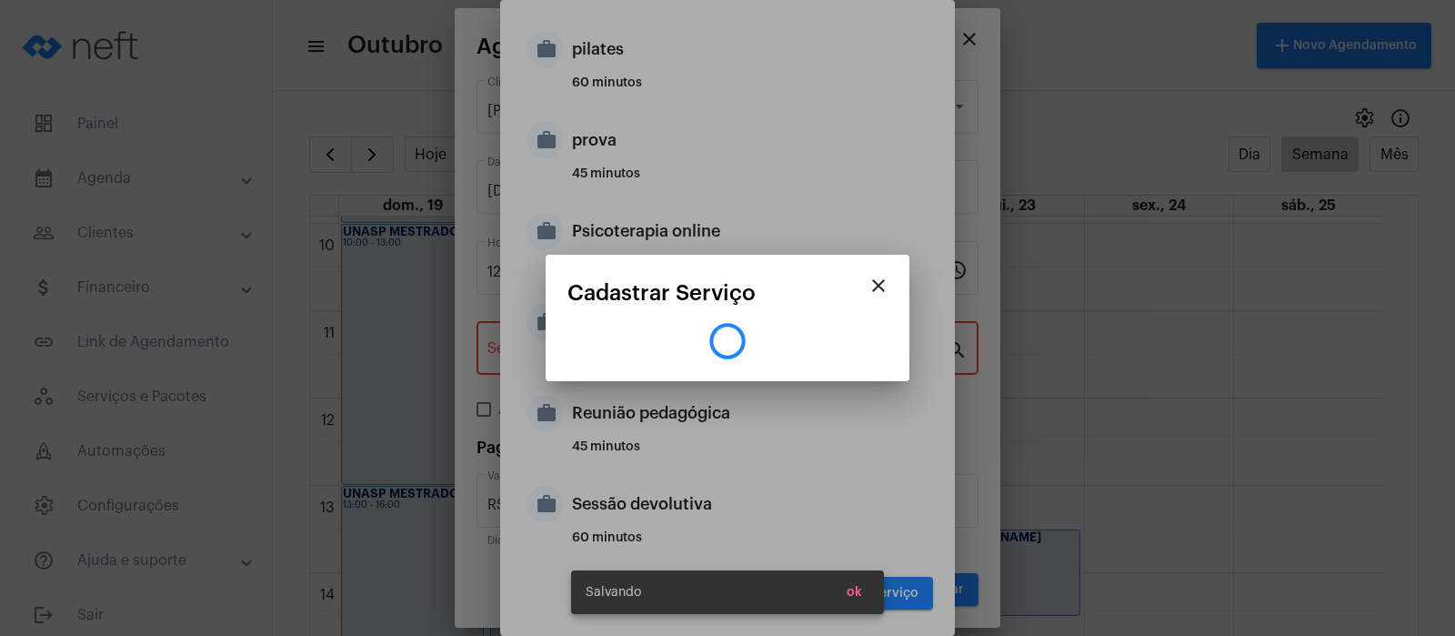
scroll to position [0, 0]
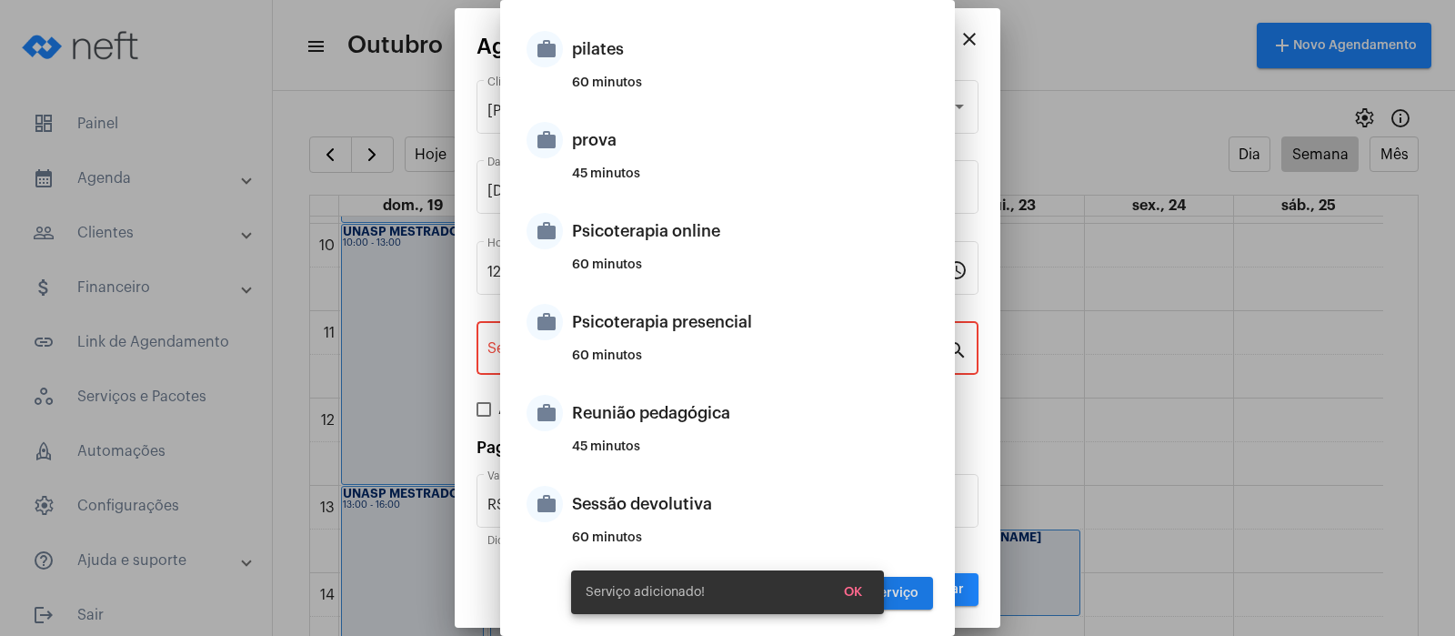
type input "consulta [PERSON_NAME]"
type input "R$ 0"
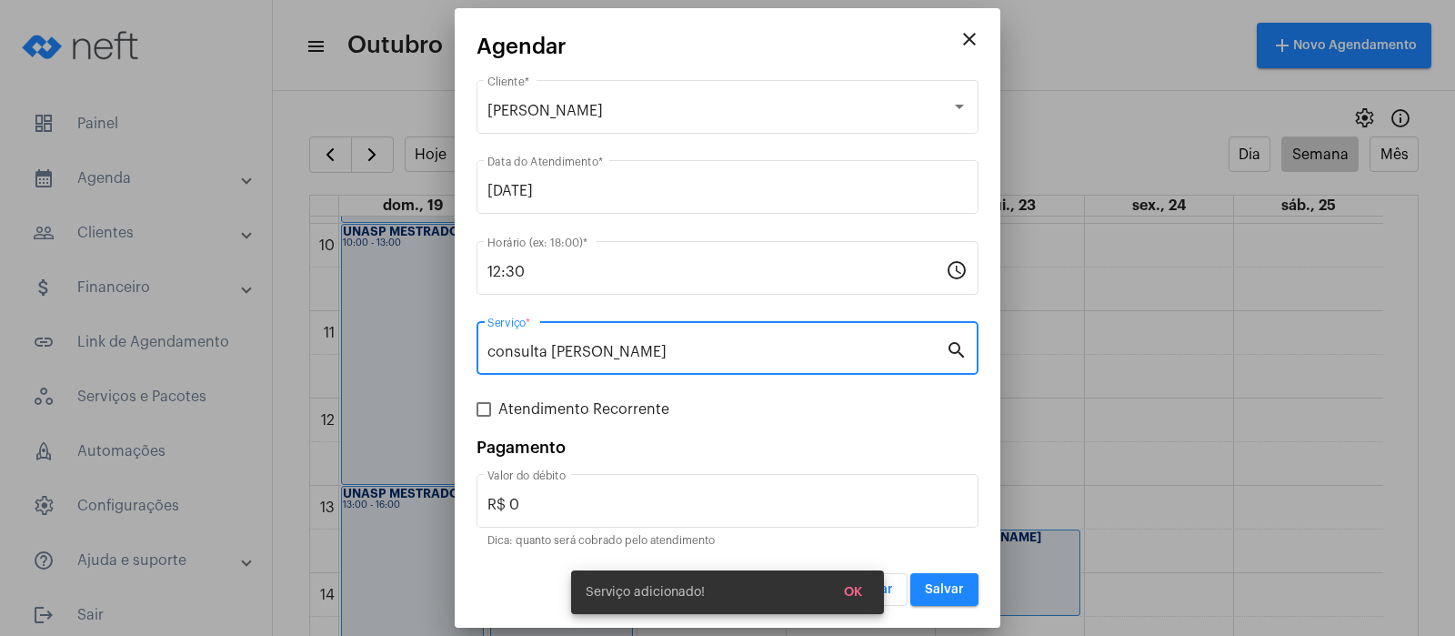
type input "consulta [PERSON_NAME]"
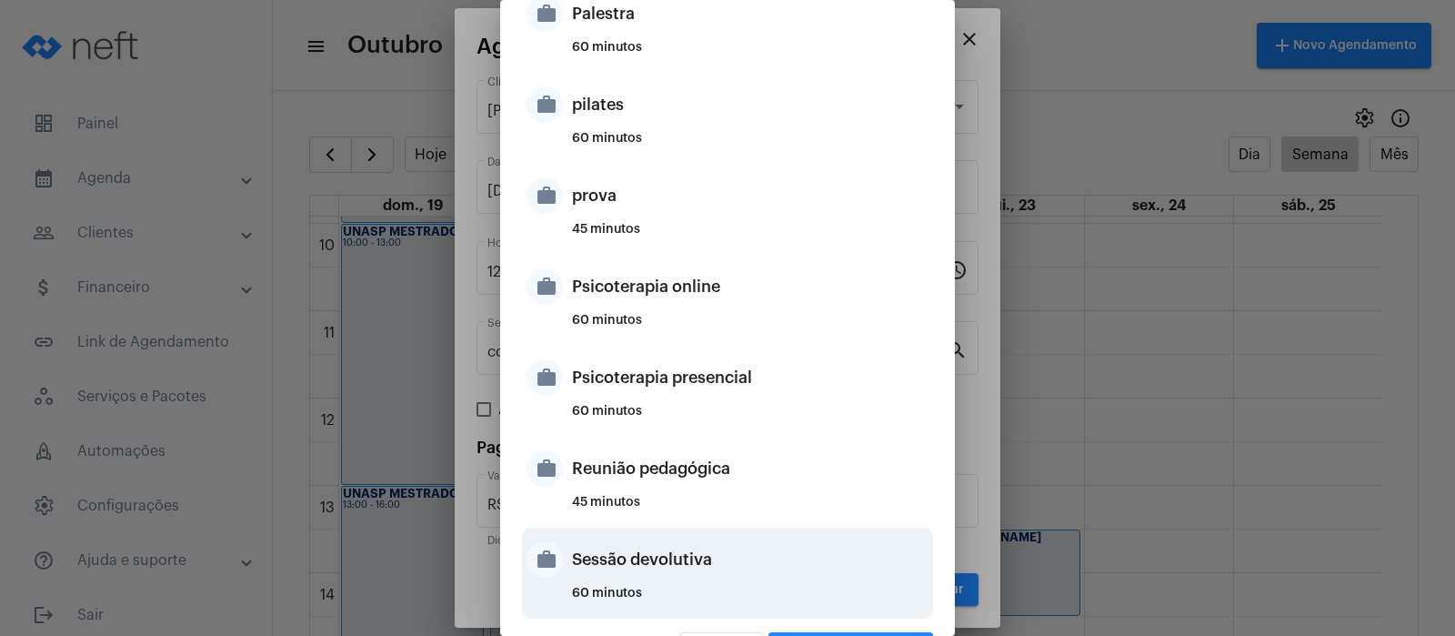
scroll to position [1261, 0]
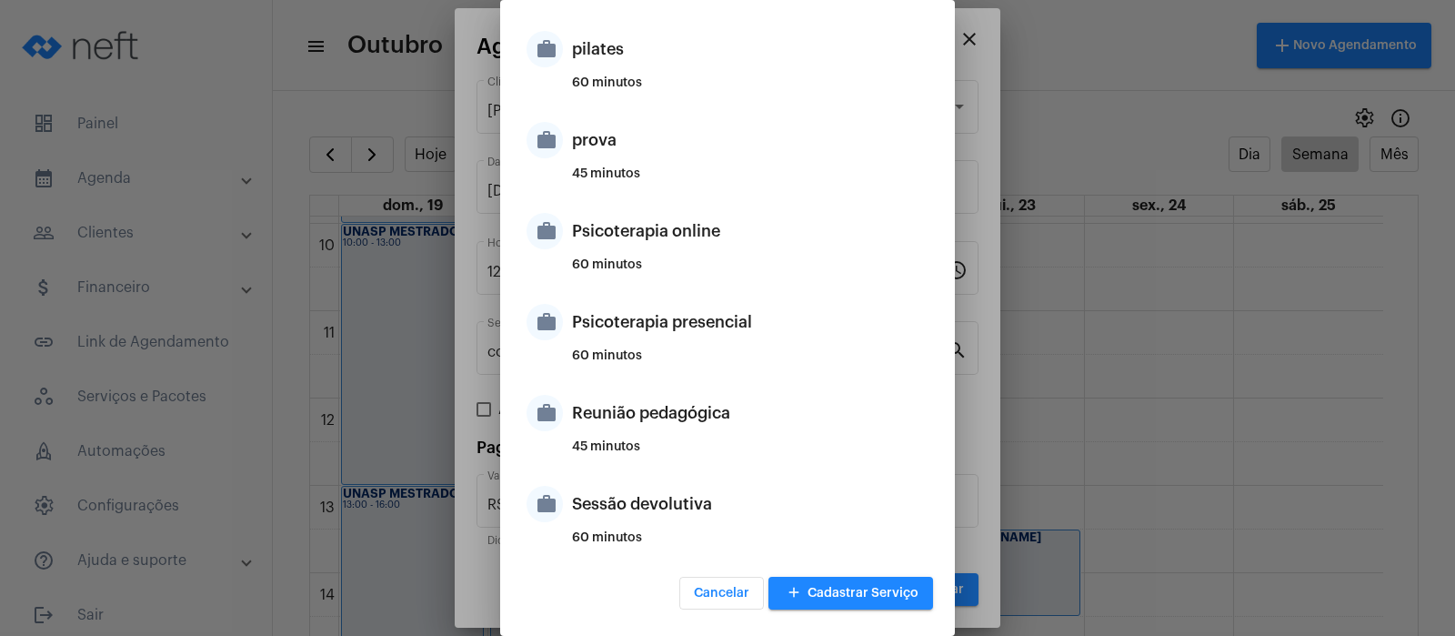
click at [870, 599] on button "add Cadastrar Serviço" at bounding box center [850, 593] width 165 height 33
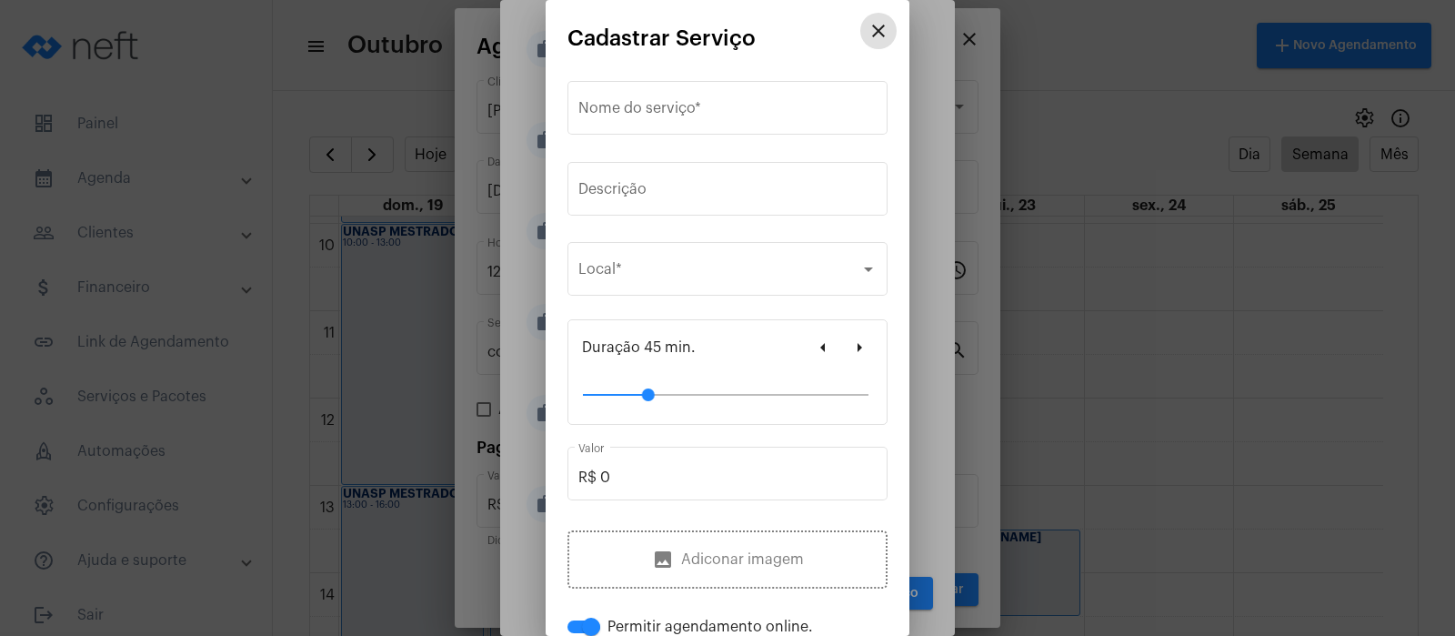
click at [868, 29] on mat-icon "close" at bounding box center [879, 31] width 22 height 22
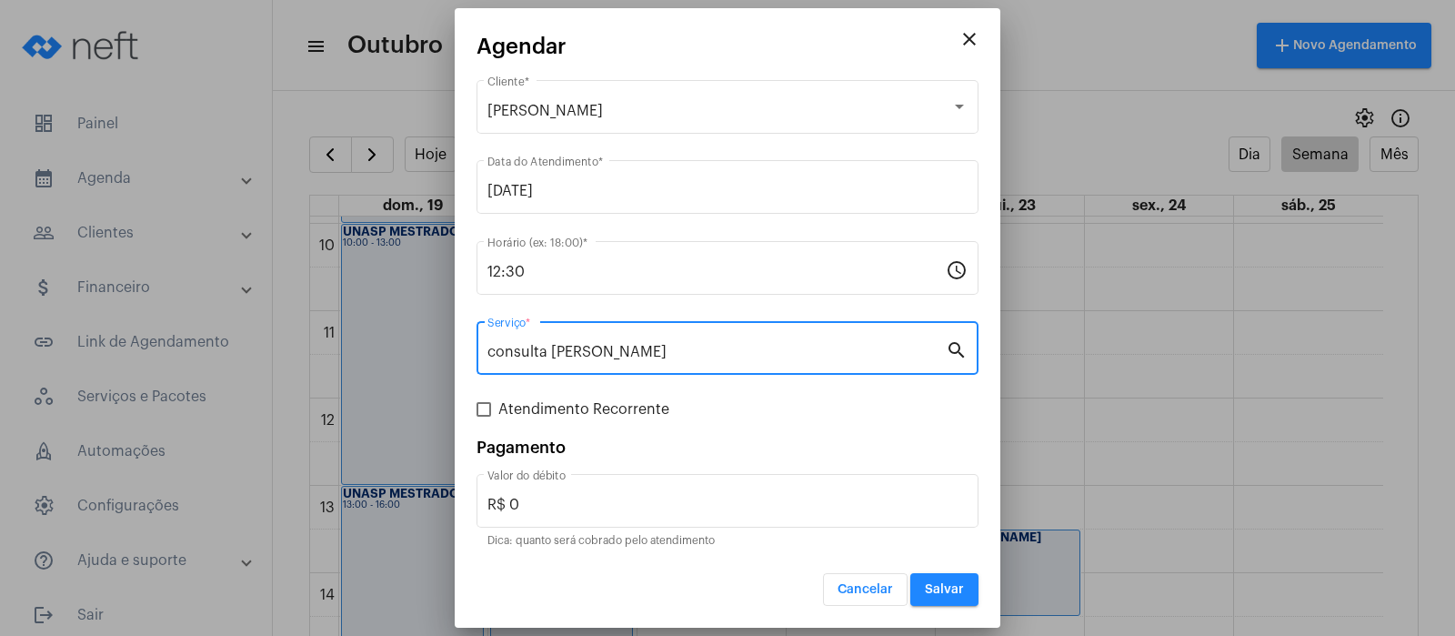
click at [944, 590] on span "Salvar" at bounding box center [944, 589] width 39 height 13
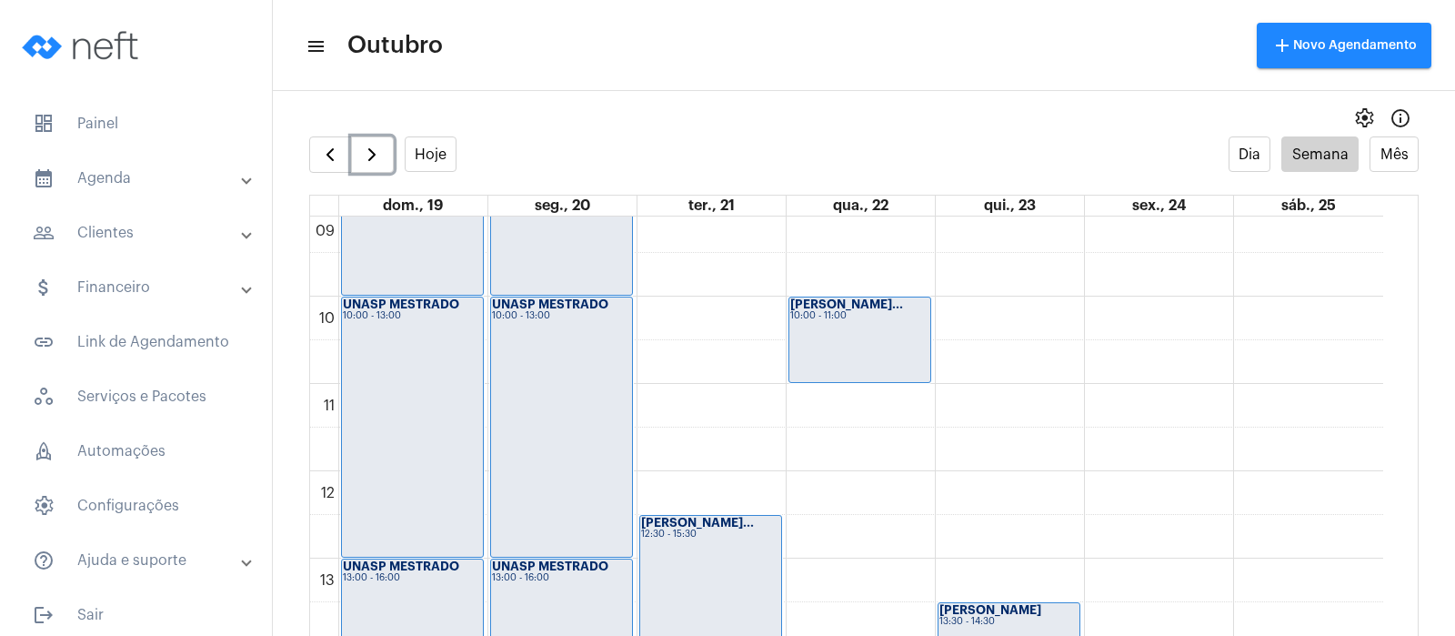
scroll to position [752, 0]
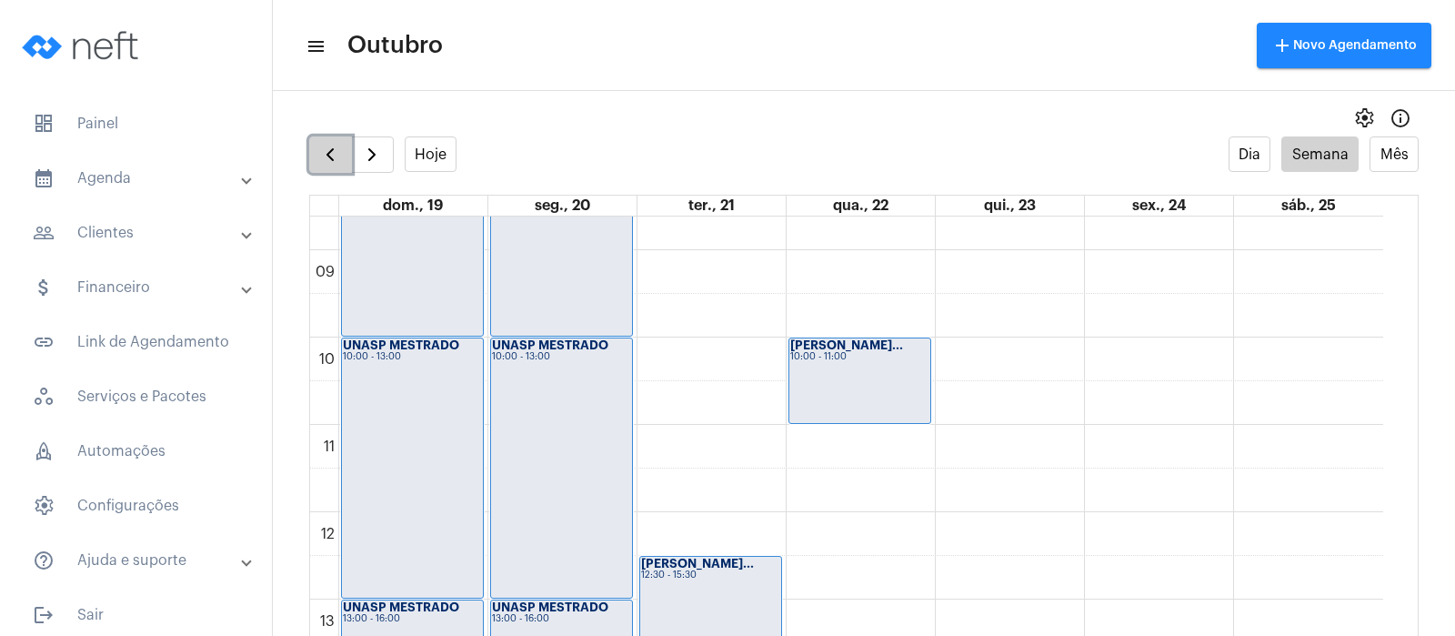
click at [322, 155] on span "button" at bounding box center [330, 155] width 22 height 22
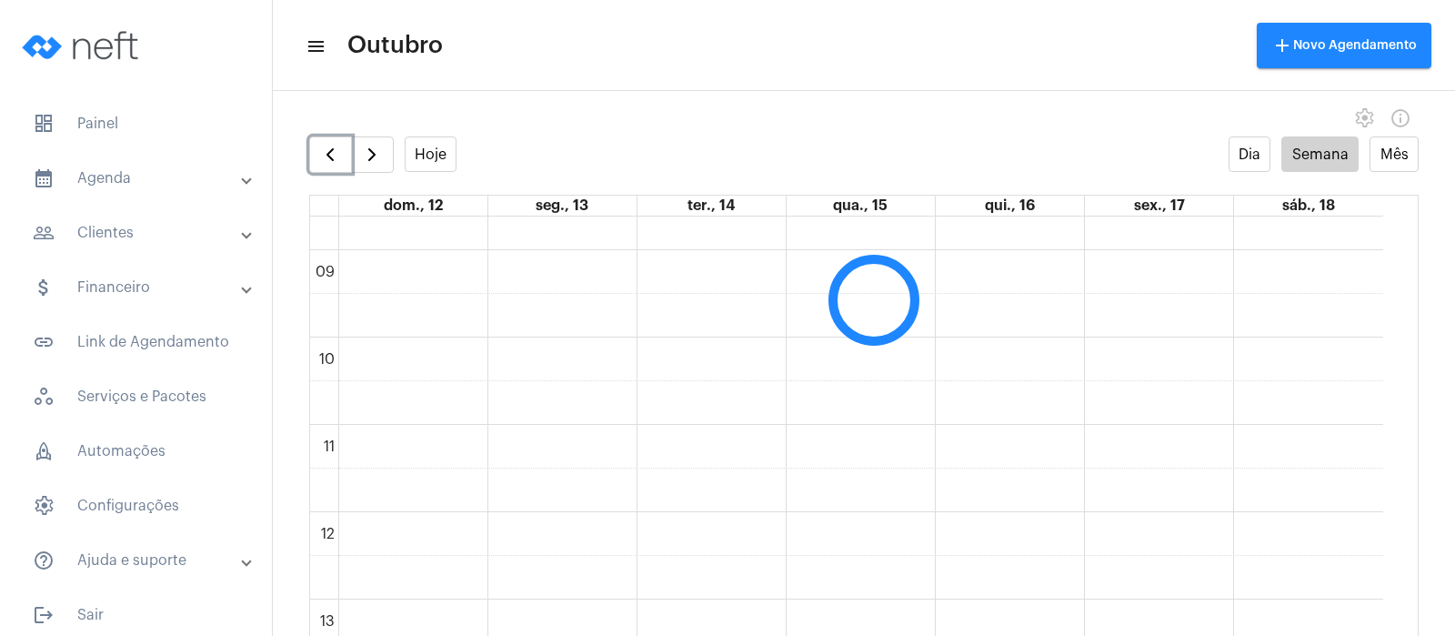
scroll to position [525, 0]
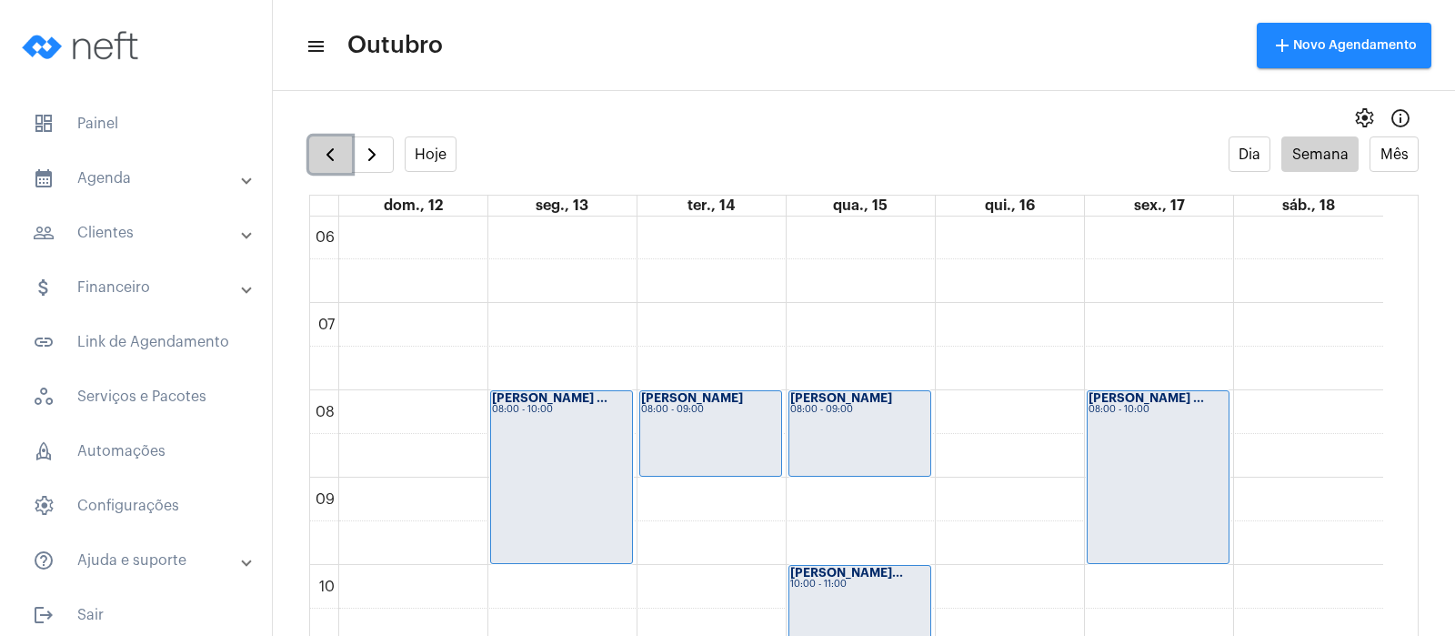
click at [324, 148] on span "button" at bounding box center [330, 155] width 22 height 22
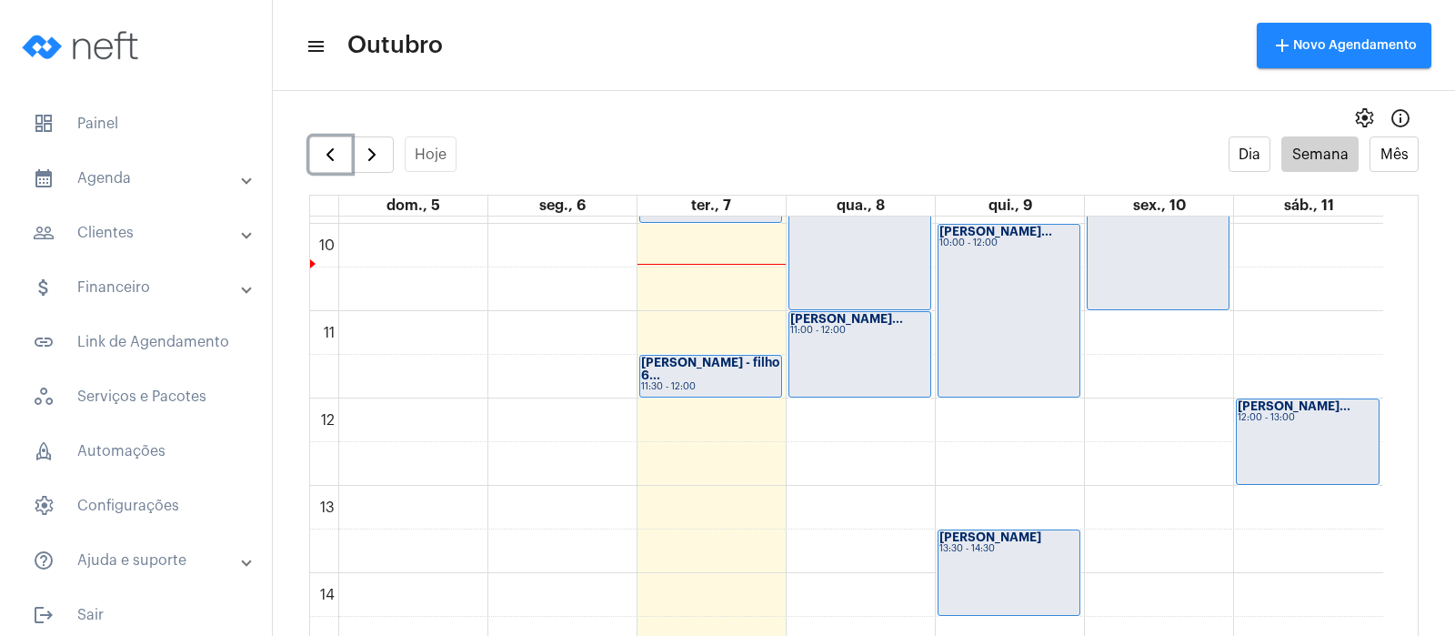
scroll to position [638, 0]
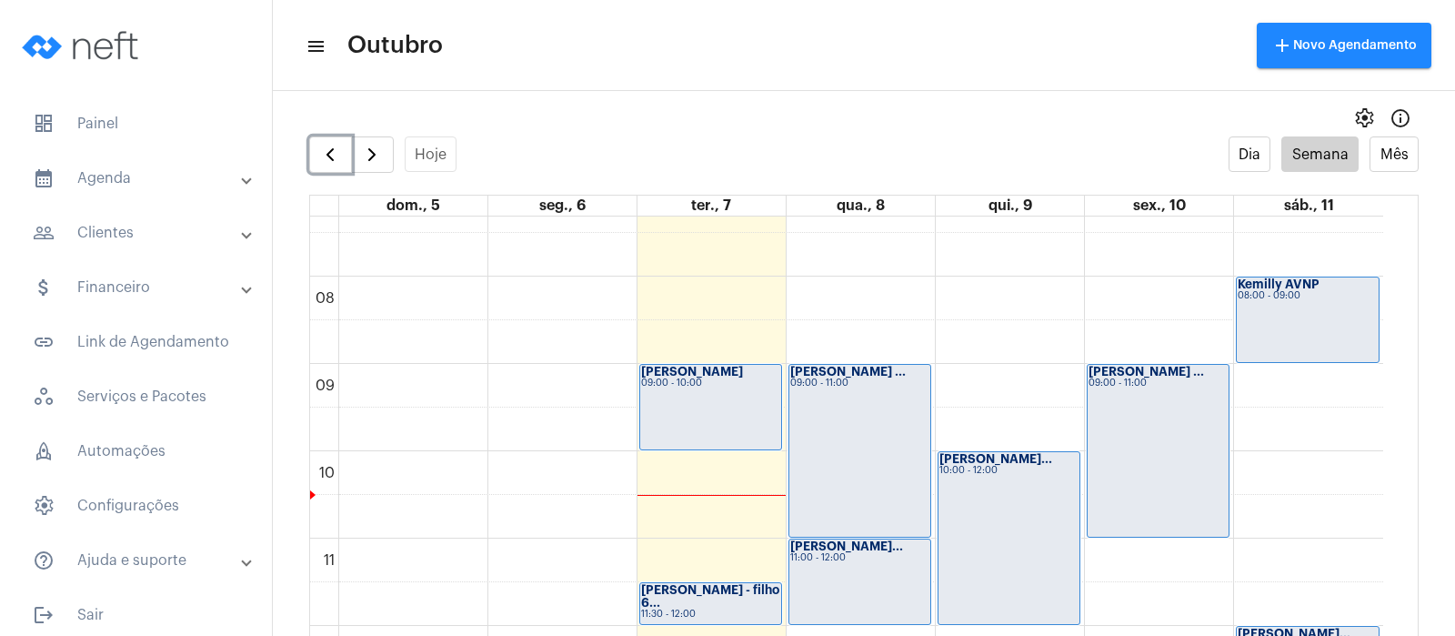
click at [1290, 291] on div "08:00 - 09:00" at bounding box center [1308, 296] width 140 height 10
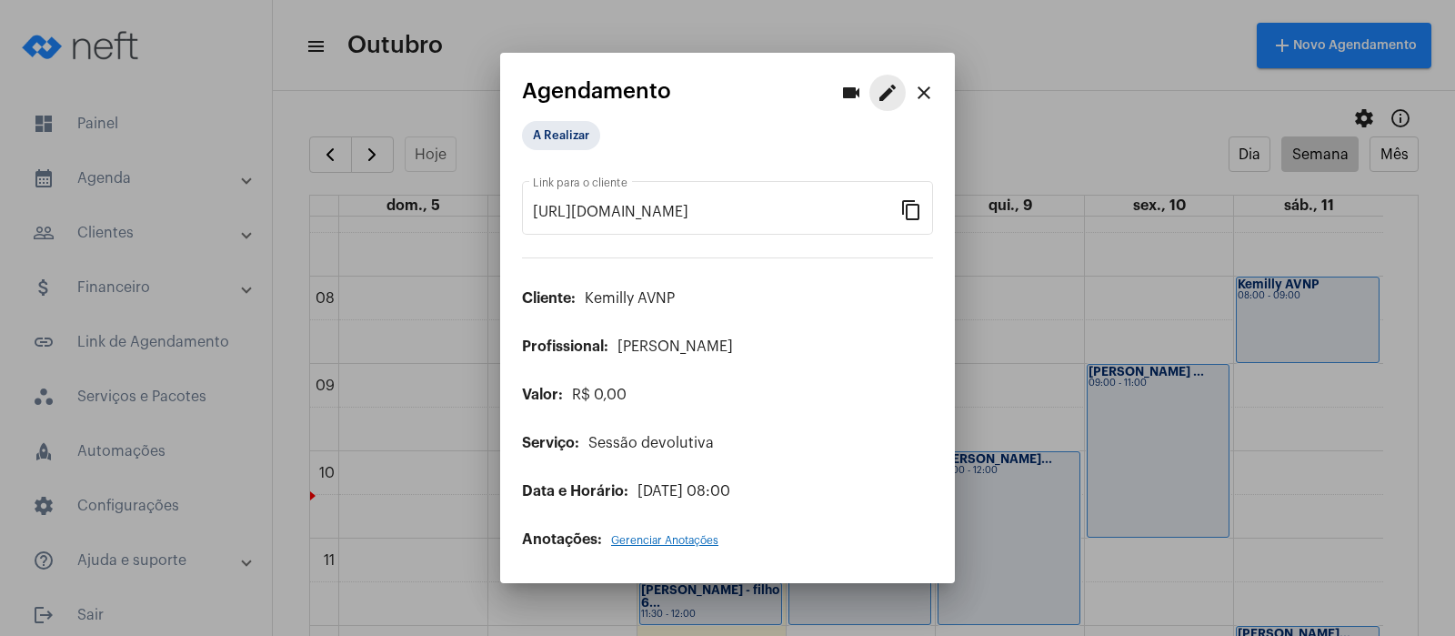
click at [888, 94] on mat-icon "edit" at bounding box center [888, 93] width 22 height 22
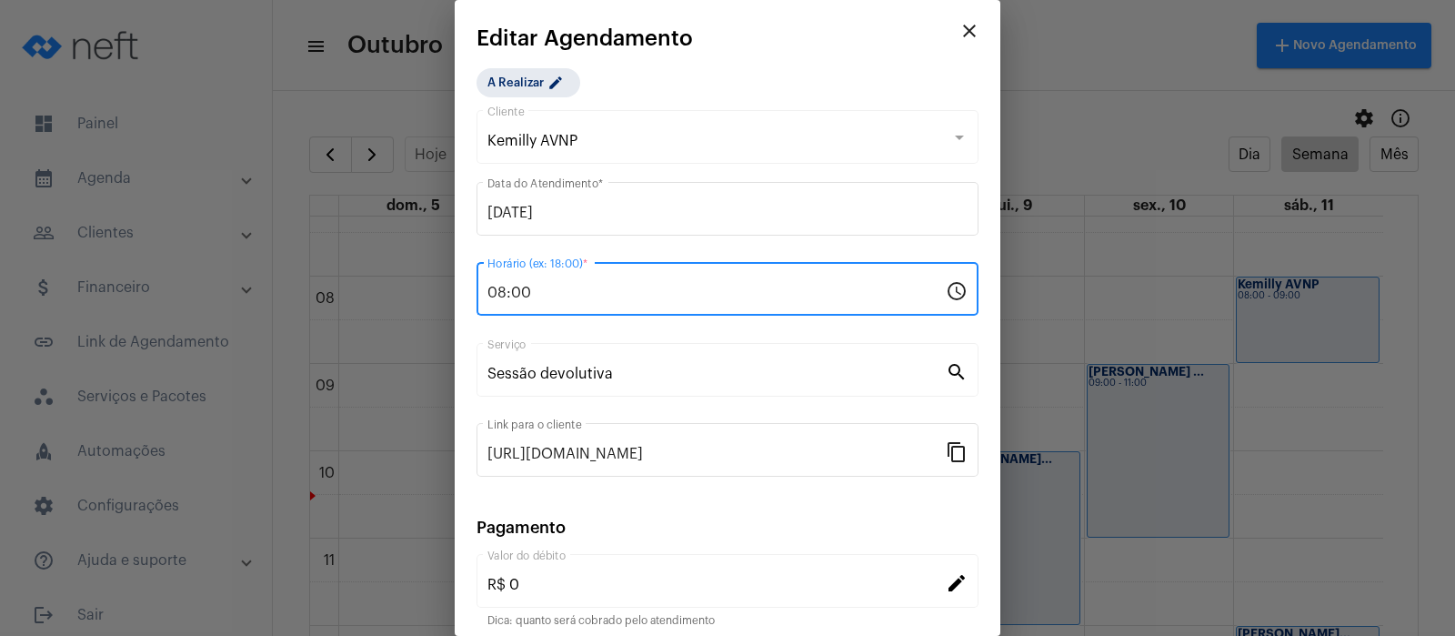
drag, startPoint x: 544, startPoint y: 285, endPoint x: 495, endPoint y: 279, distance: 49.4
click at [495, 279] on div "08:00 Horário (ex: 18:00) *" at bounding box center [716, 286] width 458 height 57
type input "0"
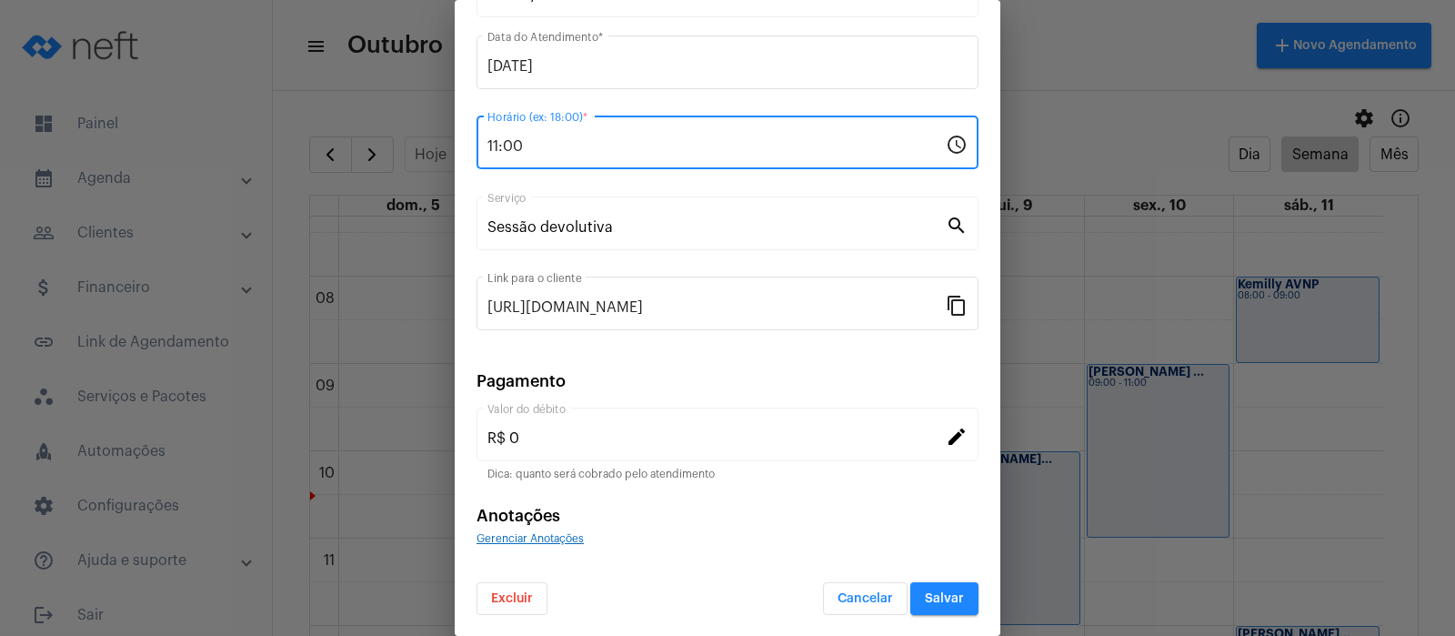
scroll to position [147, 0]
type input "11:00"
click at [925, 600] on span "Salvar" at bounding box center [944, 597] width 39 height 13
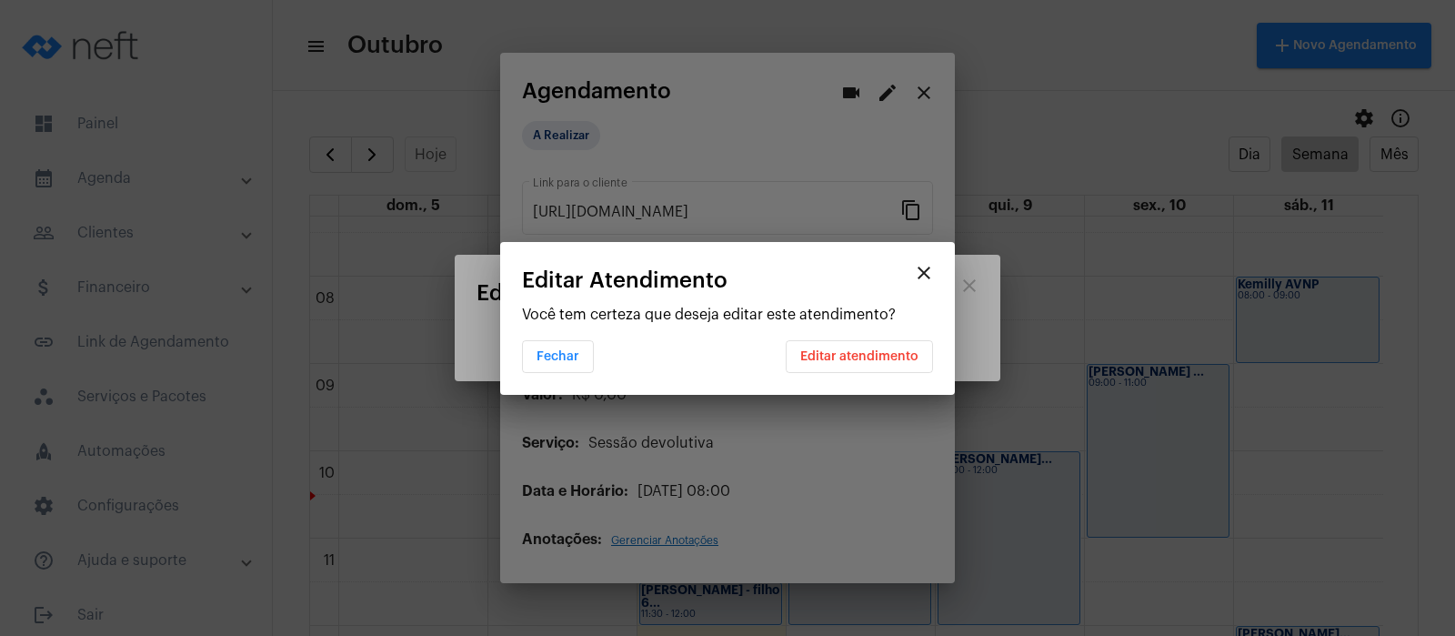
scroll to position [0, 0]
click at [823, 351] on span "Editar atendimento" at bounding box center [859, 356] width 118 height 13
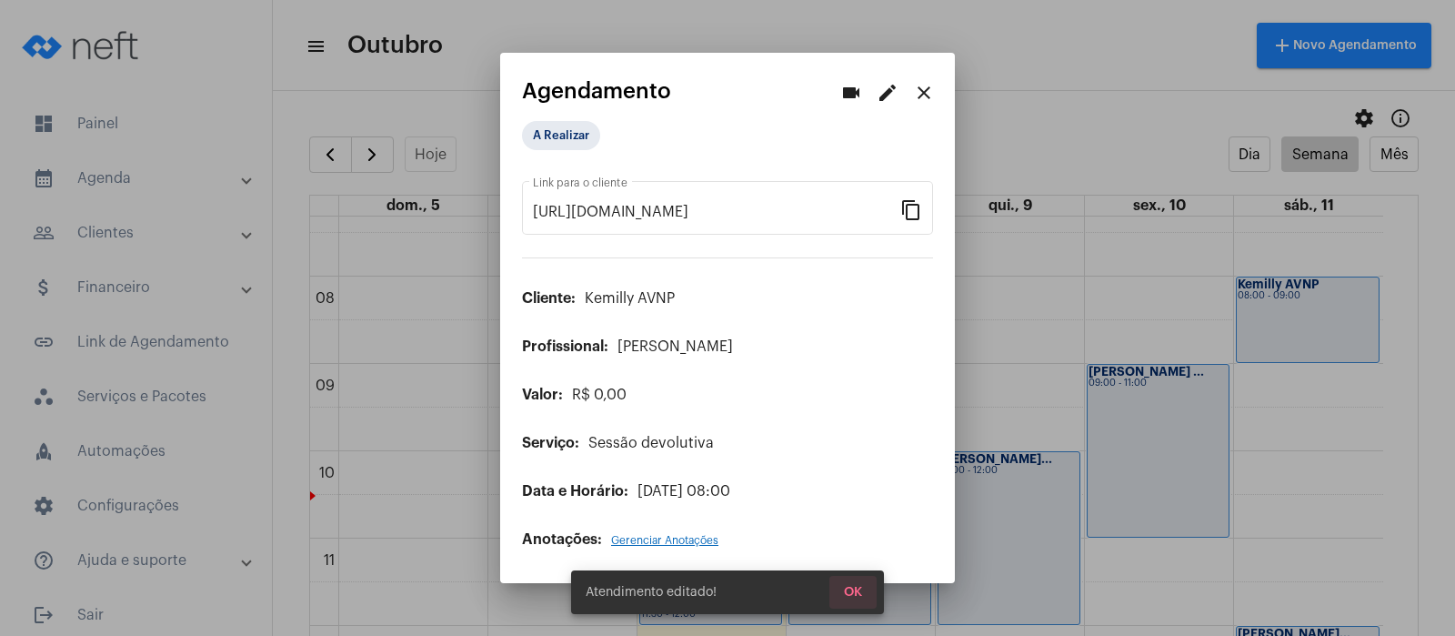
click at [845, 583] on button "OK" at bounding box center [852, 592] width 47 height 33
click at [842, 586] on button "OK" at bounding box center [852, 592] width 47 height 33
click at [855, 593] on span "OK" at bounding box center [853, 592] width 18 height 13
click at [922, 88] on mat-icon "close" at bounding box center [924, 93] width 22 height 22
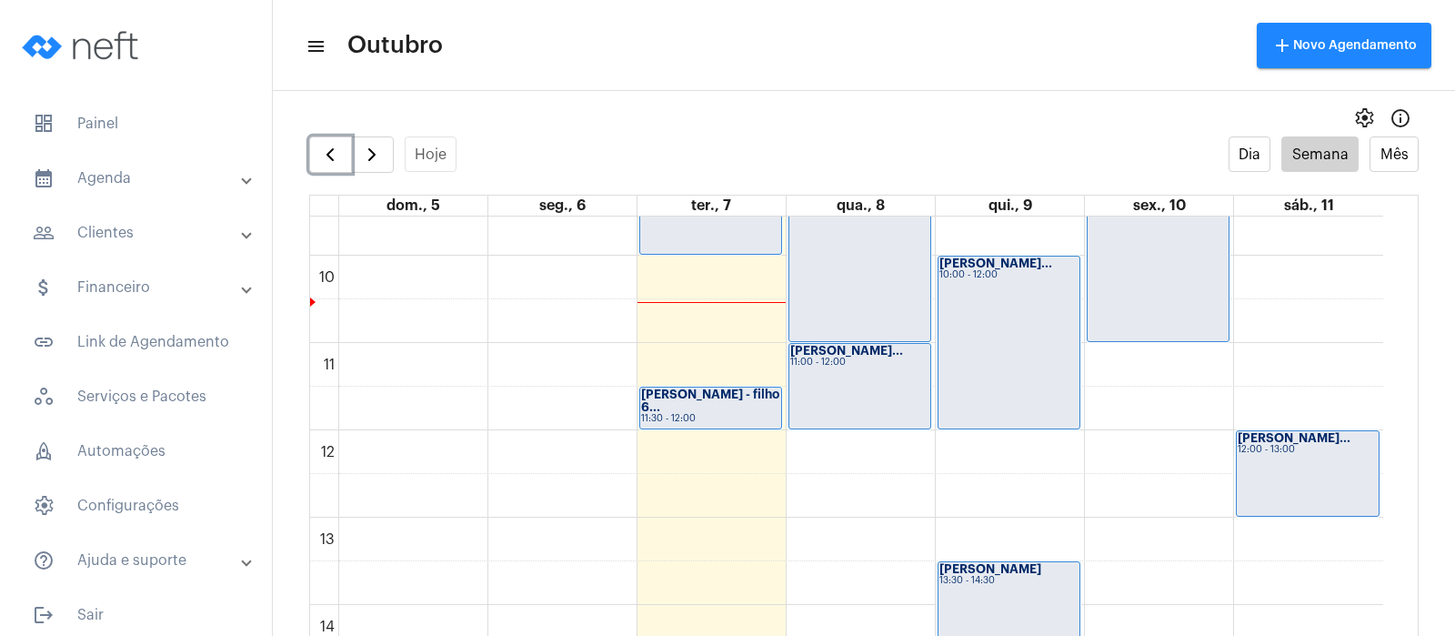
scroll to position [752, 0]
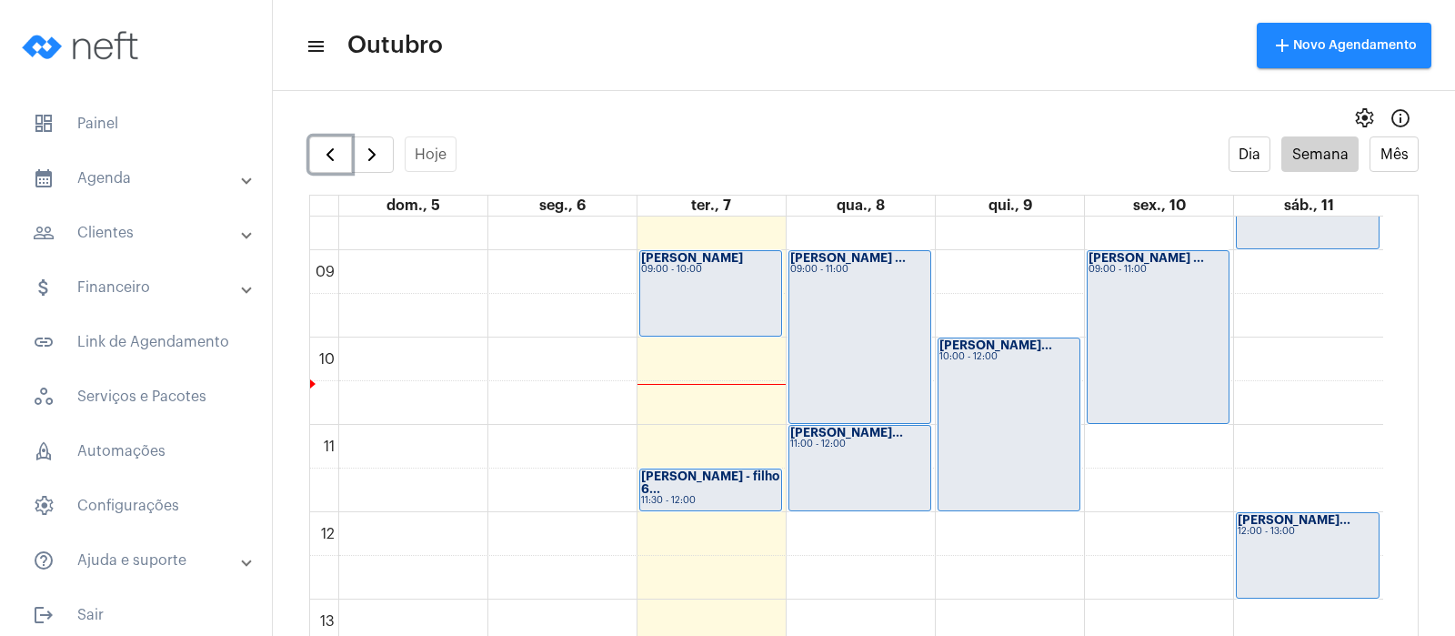
click at [649, 496] on div "11:30 - 12:00" at bounding box center [710, 501] width 139 height 10
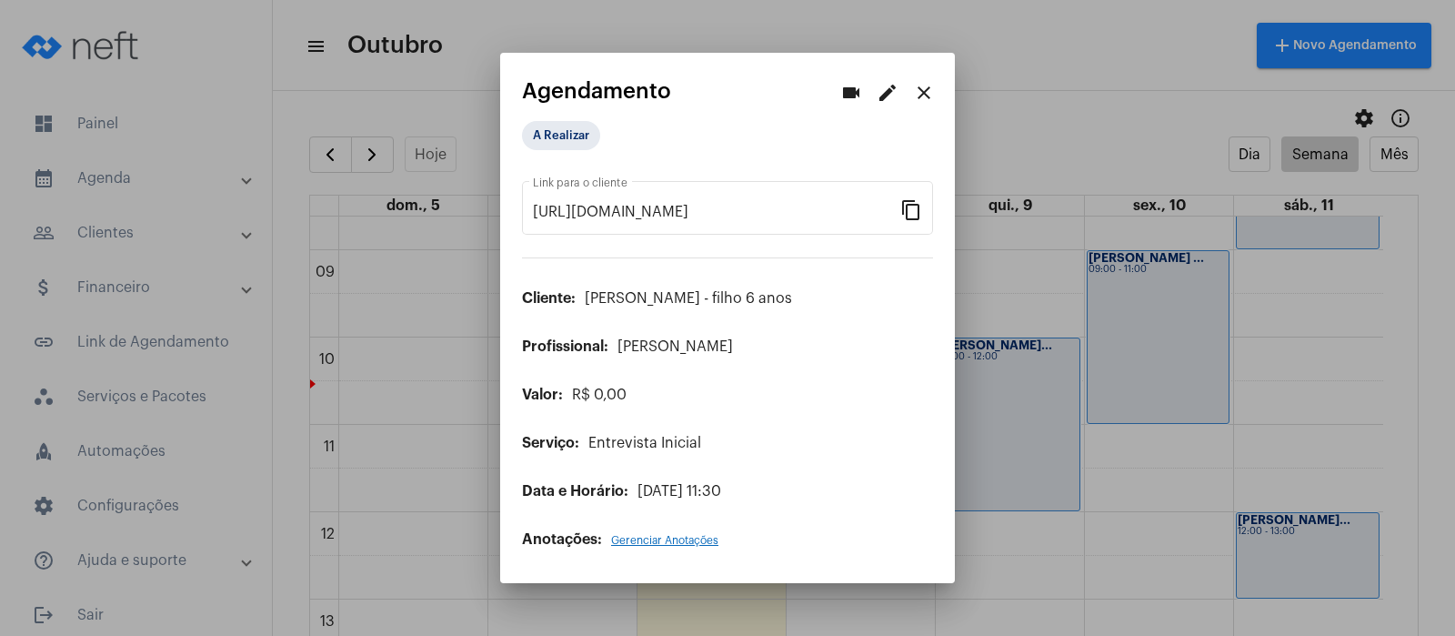
click at [886, 84] on mat-icon "edit" at bounding box center [888, 93] width 22 height 22
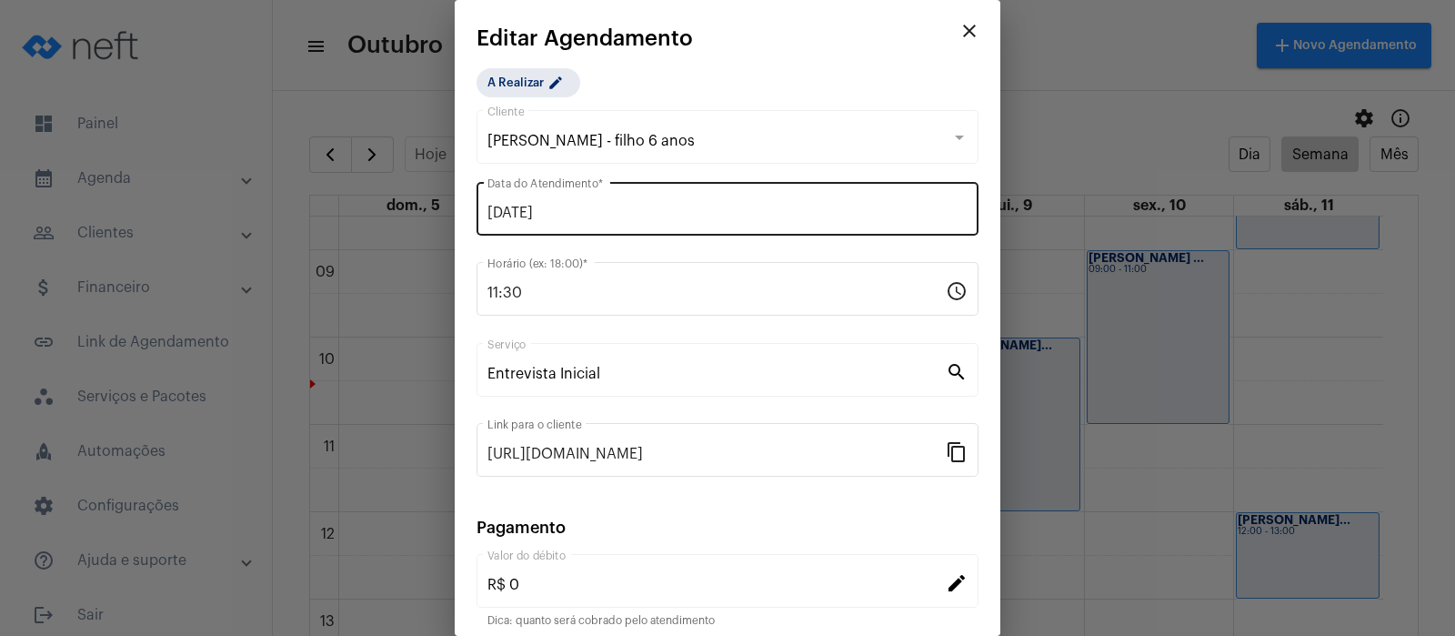
click at [576, 193] on div "[DATE] Data do Atendimento *" at bounding box center [727, 206] width 480 height 57
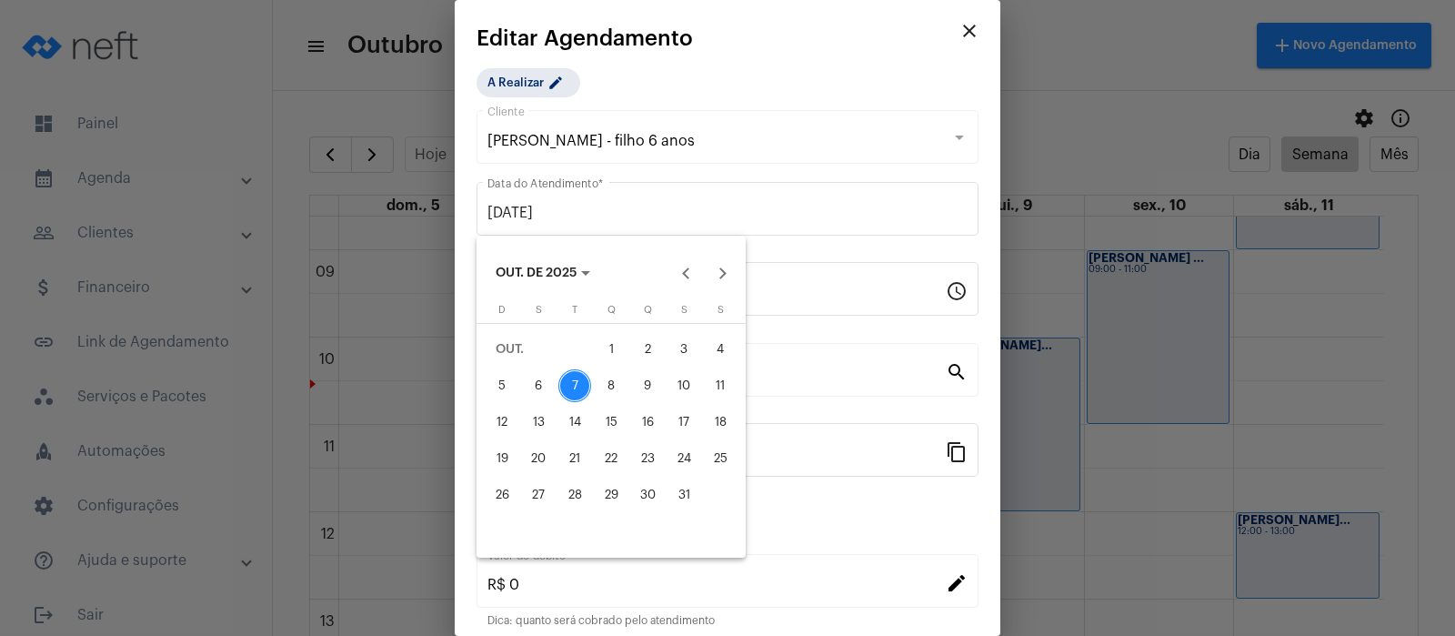
click at [606, 382] on div "8" at bounding box center [611, 385] width 33 height 33
type input "[DATE]"
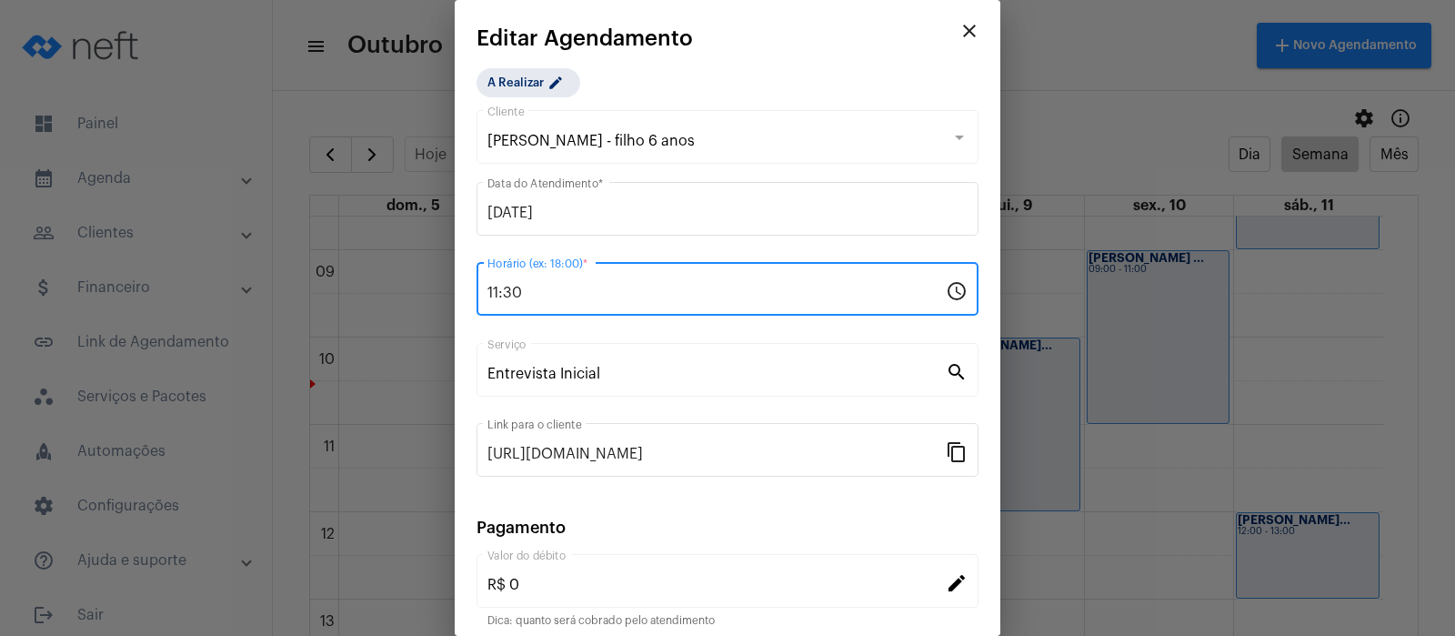
drag, startPoint x: 526, startPoint y: 292, endPoint x: 468, endPoint y: 275, distance: 59.8
click at [468, 275] on mat-dialog-container "close Editar Agendamento A Realizar edit [PERSON_NAME] - filho 6 anos Cliente […" at bounding box center [728, 318] width 546 height 636
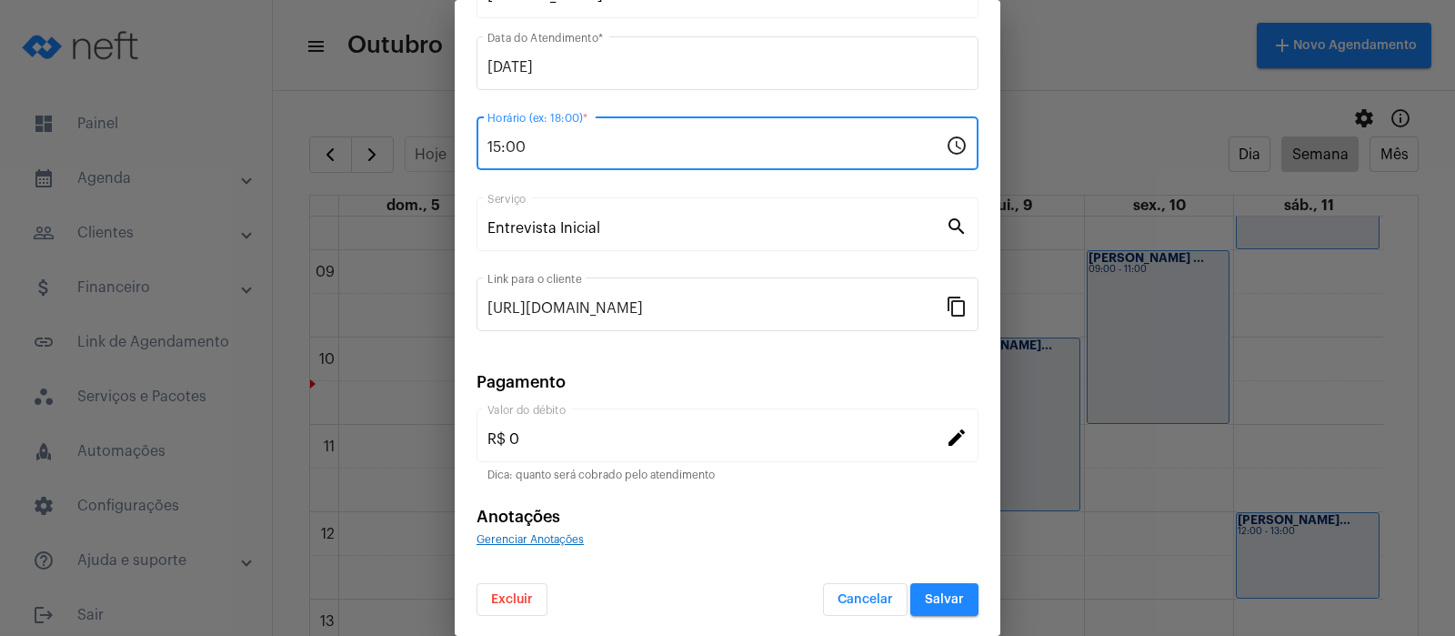
scroll to position [147, 0]
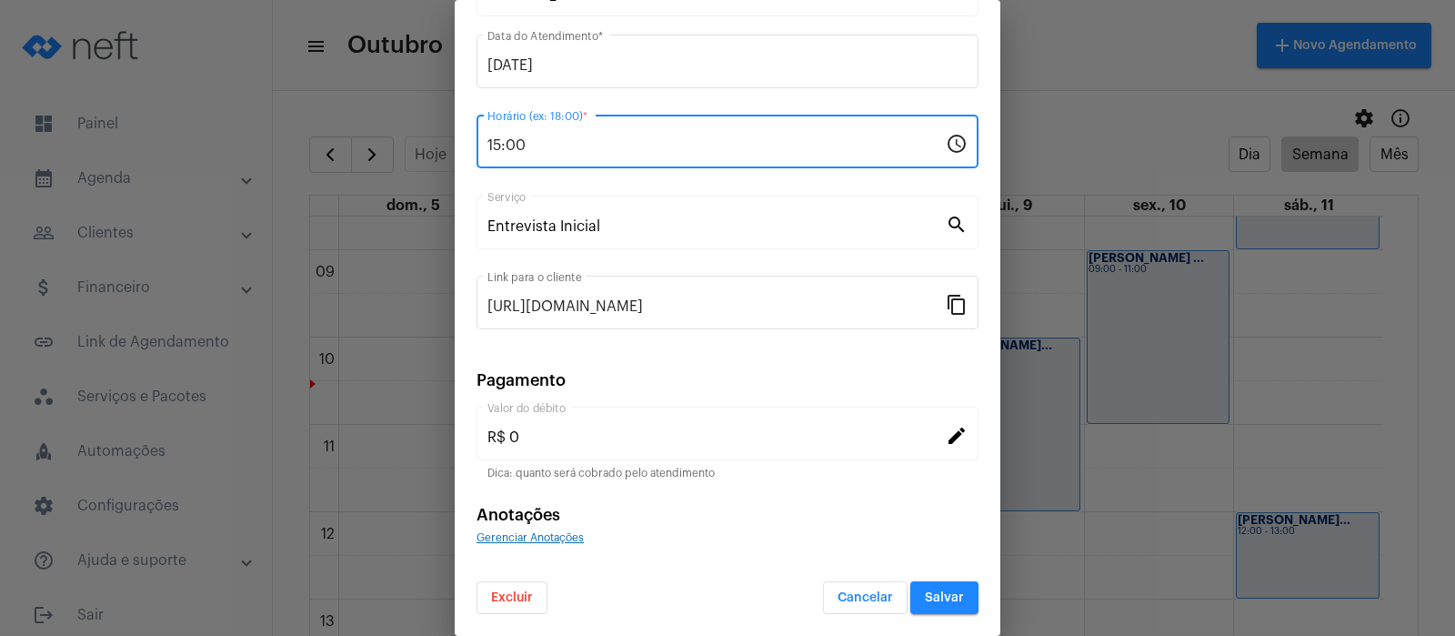
type input "15:00"
click at [937, 589] on button "Salvar" at bounding box center [944, 597] width 68 height 33
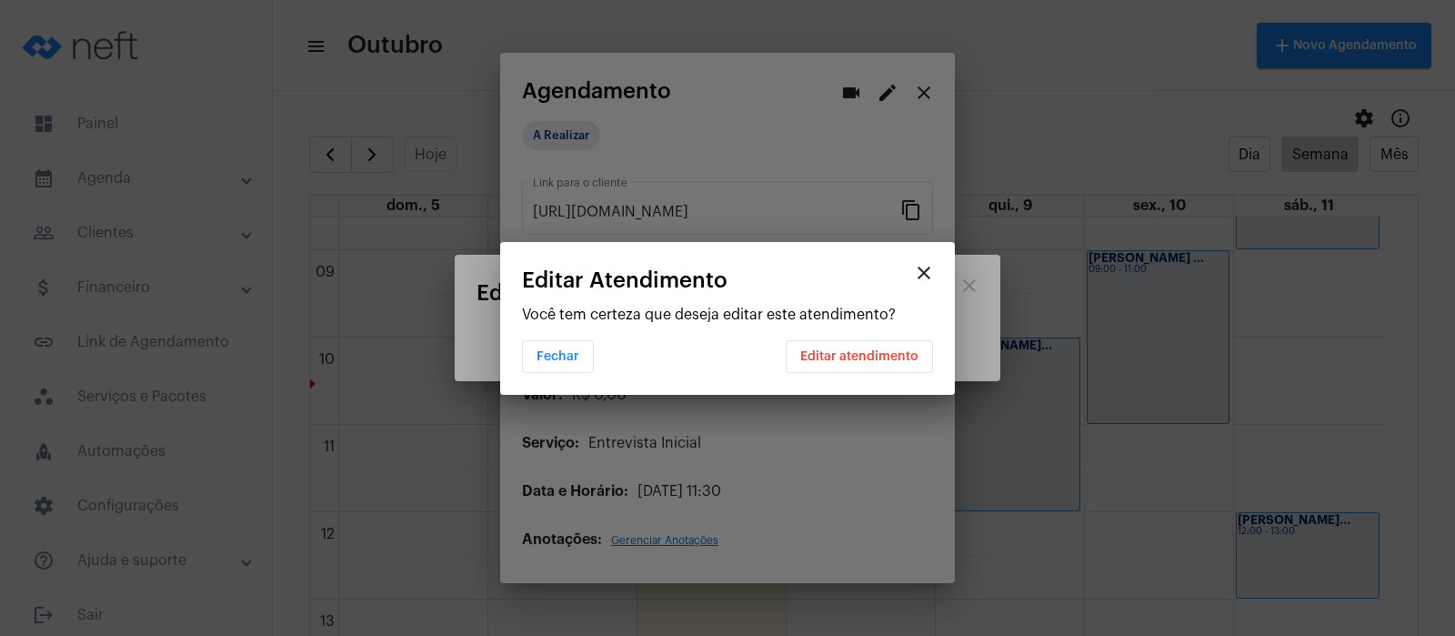
scroll to position [0, 0]
click at [909, 357] on span "Editar atendimento" at bounding box center [859, 356] width 118 height 13
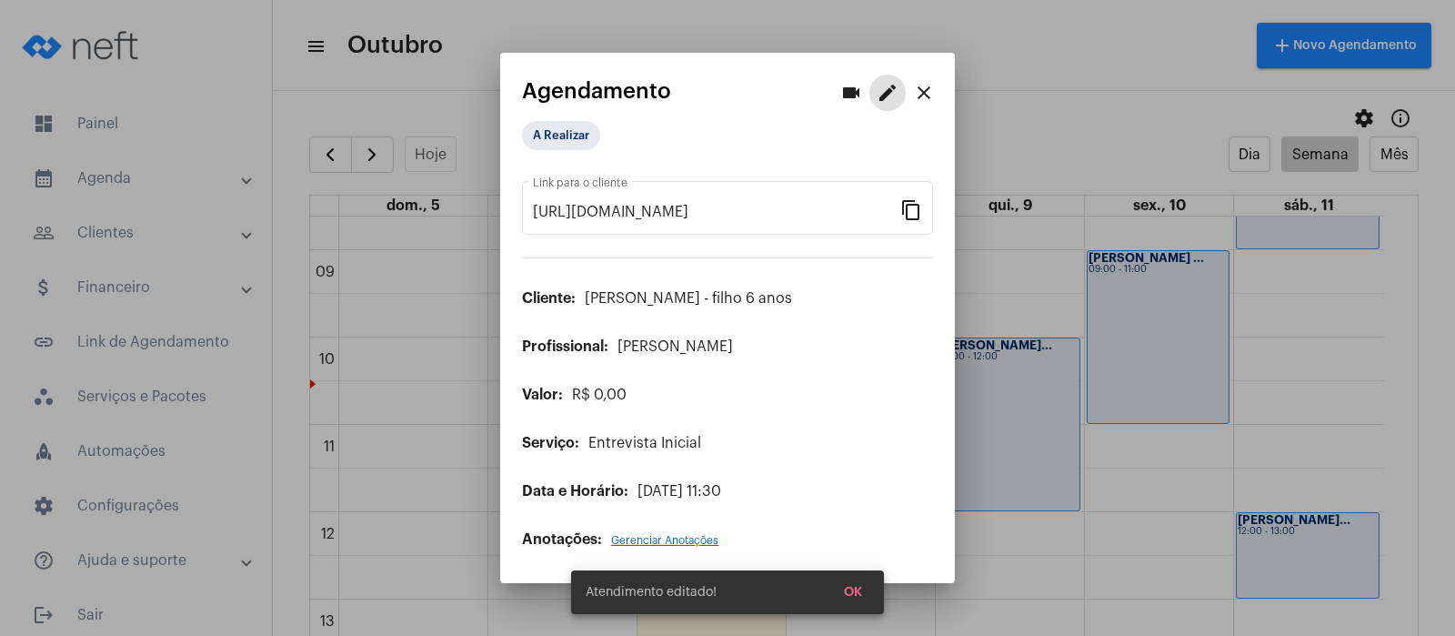
click at [921, 96] on mat-icon "close" at bounding box center [924, 93] width 22 height 22
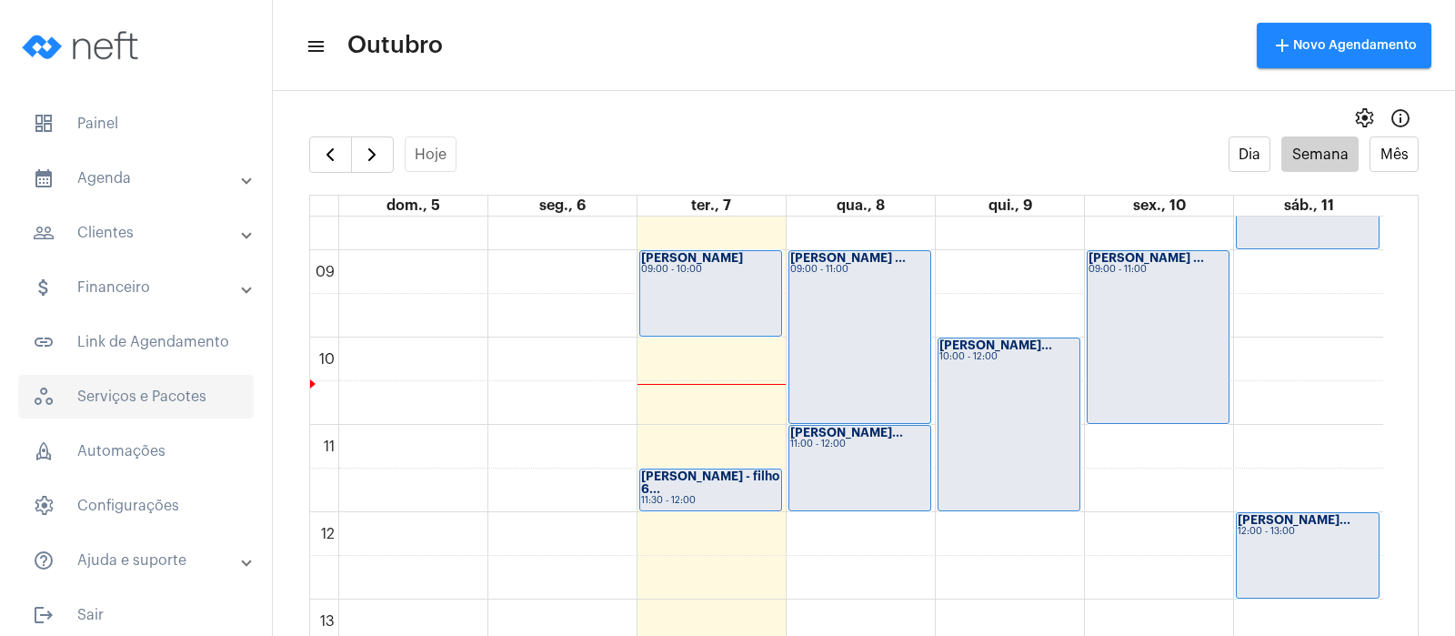
click at [115, 387] on span "workspaces_outlined Serviços e Pacotes" at bounding box center [136, 397] width 236 height 44
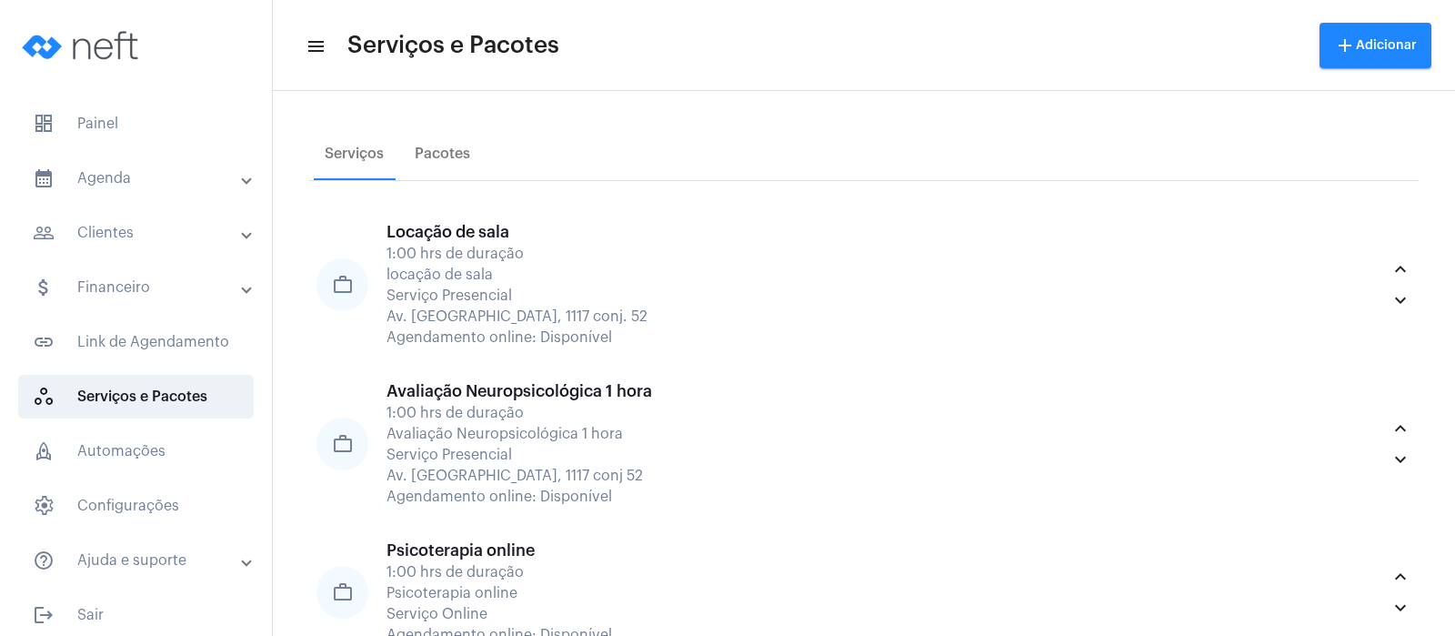
click at [107, 170] on mat-panel-title "calendar_month_outlined Agenda" at bounding box center [138, 178] width 210 height 22
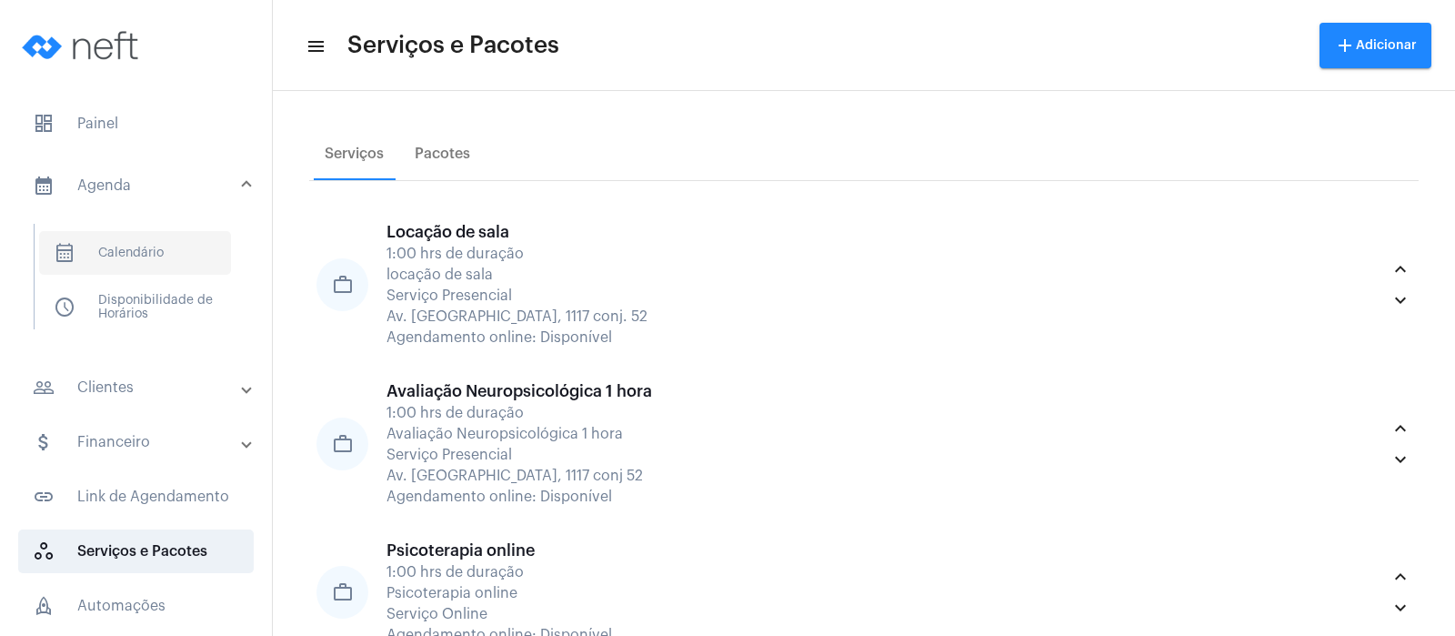
click at [119, 260] on span "calendar_month_outlined Calendário" at bounding box center [135, 253] width 192 height 44
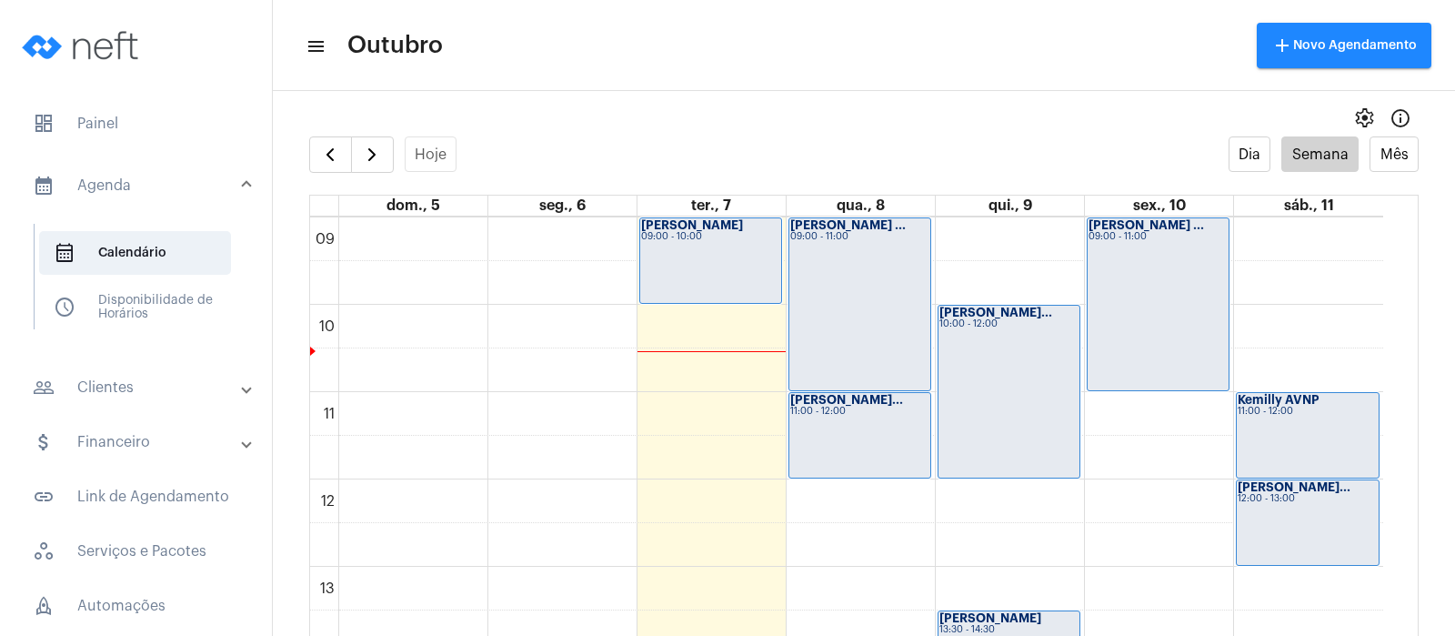
scroll to position [731, 0]
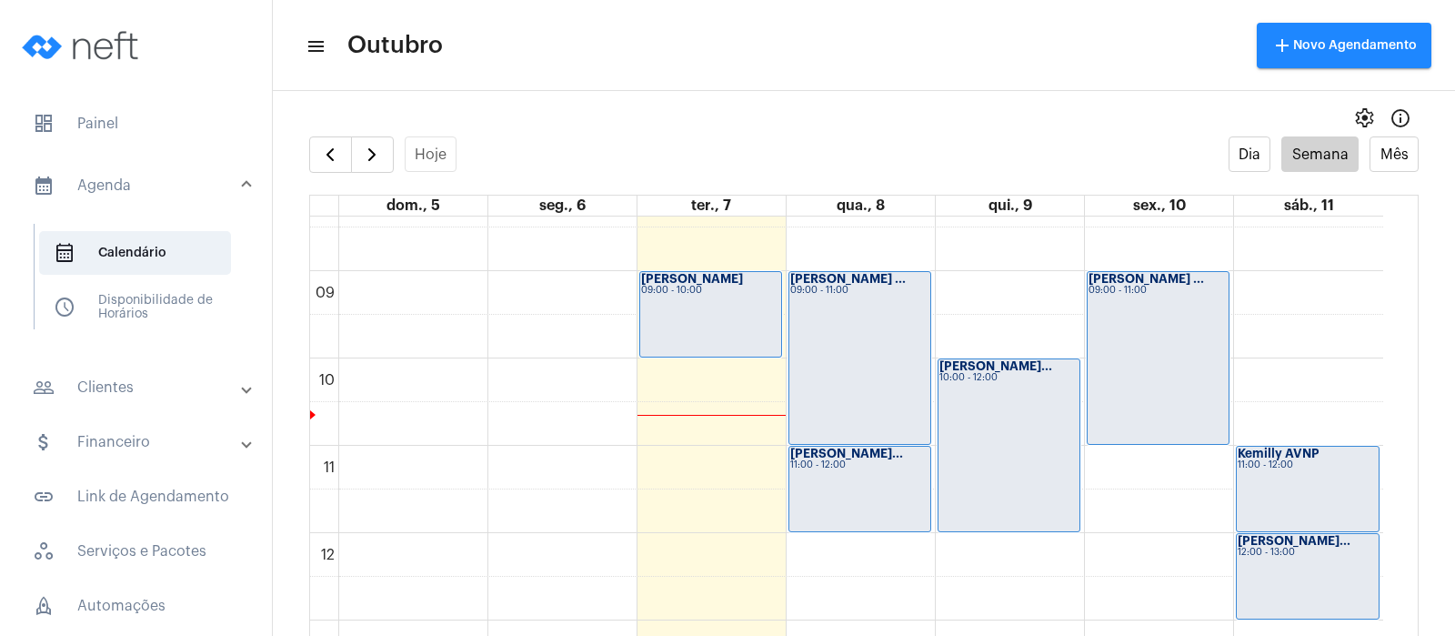
click at [1332, 489] on div "Kemilly AVNP 11:00 - 12:00" at bounding box center [1308, 489] width 142 height 85
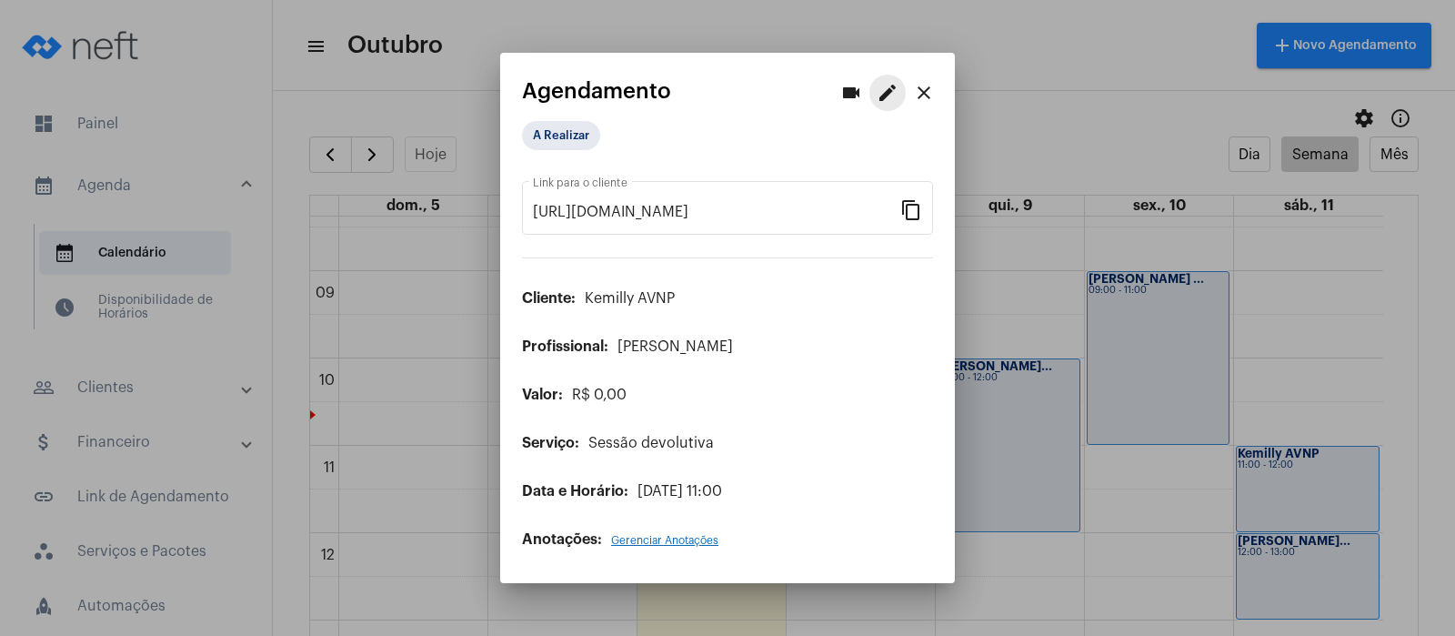
click at [883, 91] on mat-icon "edit" at bounding box center [888, 93] width 22 height 22
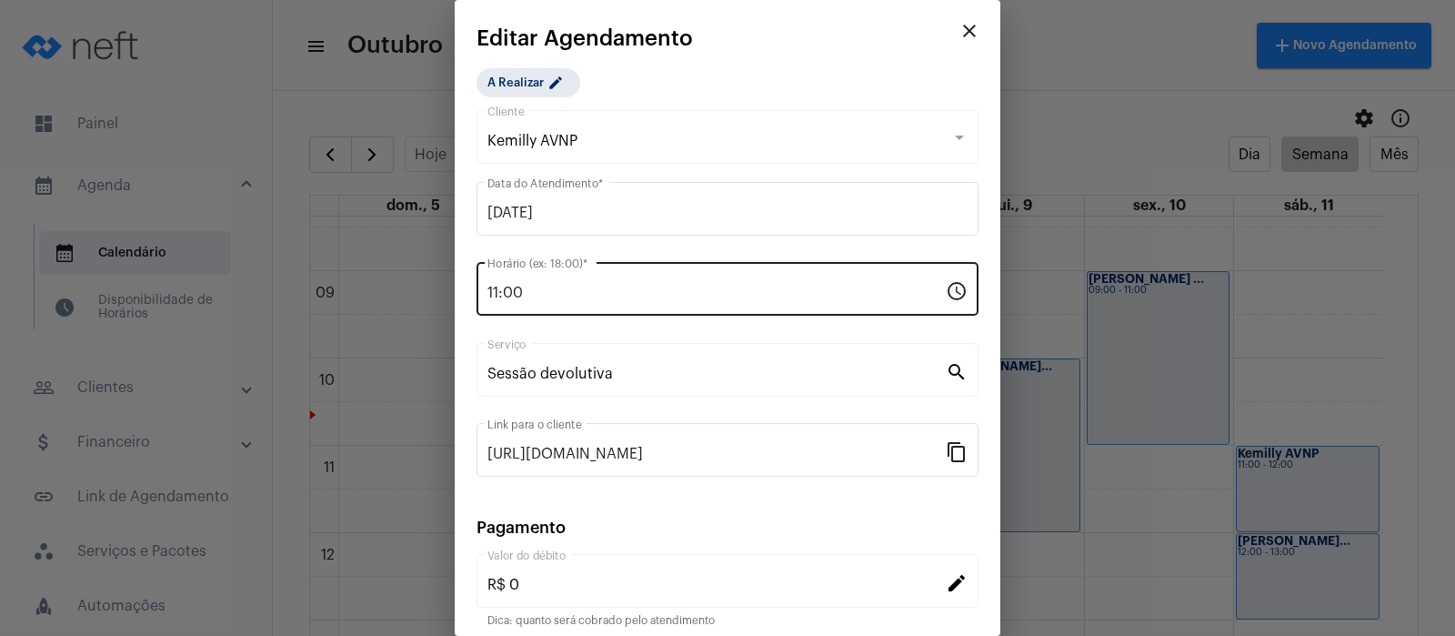
click at [524, 286] on input "11:00" at bounding box center [716, 293] width 458 height 16
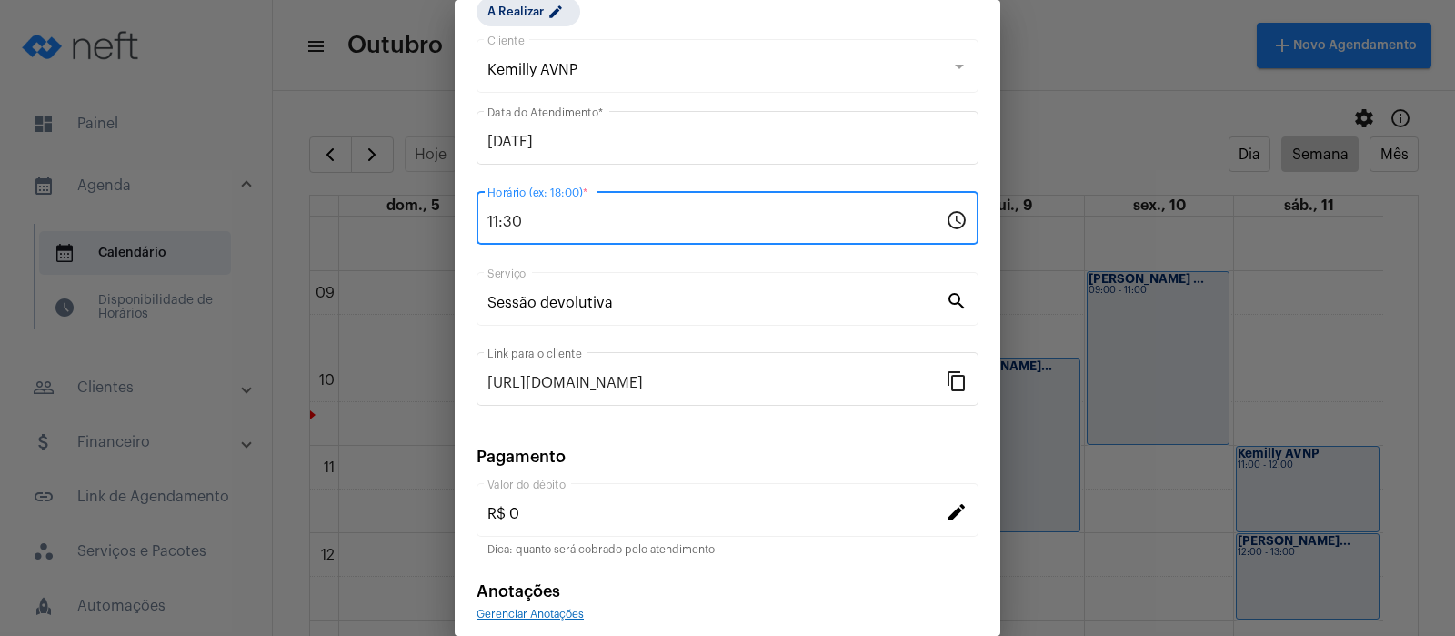
scroll to position [147, 0]
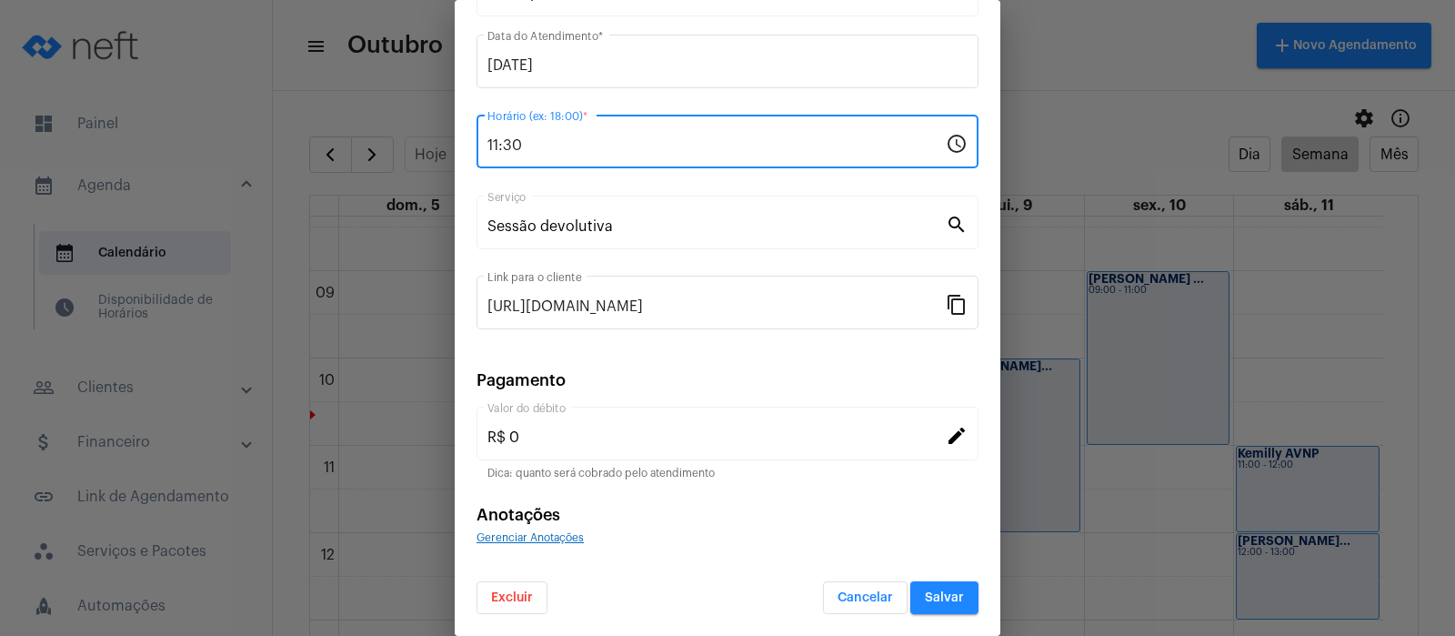
type input "11:30"
click at [939, 598] on span "Salvar" at bounding box center [944, 597] width 39 height 13
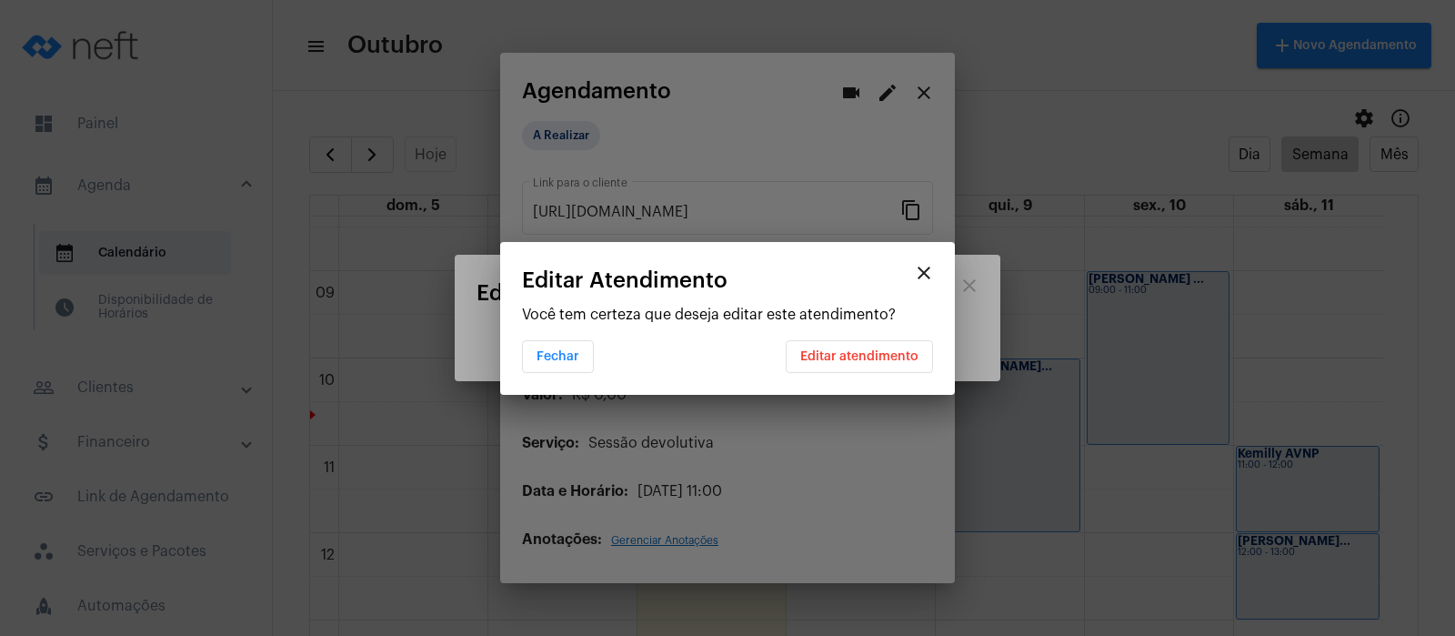
scroll to position [0, 0]
click at [845, 350] on span "Editar atendimento" at bounding box center [859, 356] width 118 height 13
